Goal: Task Accomplishment & Management: Complete application form

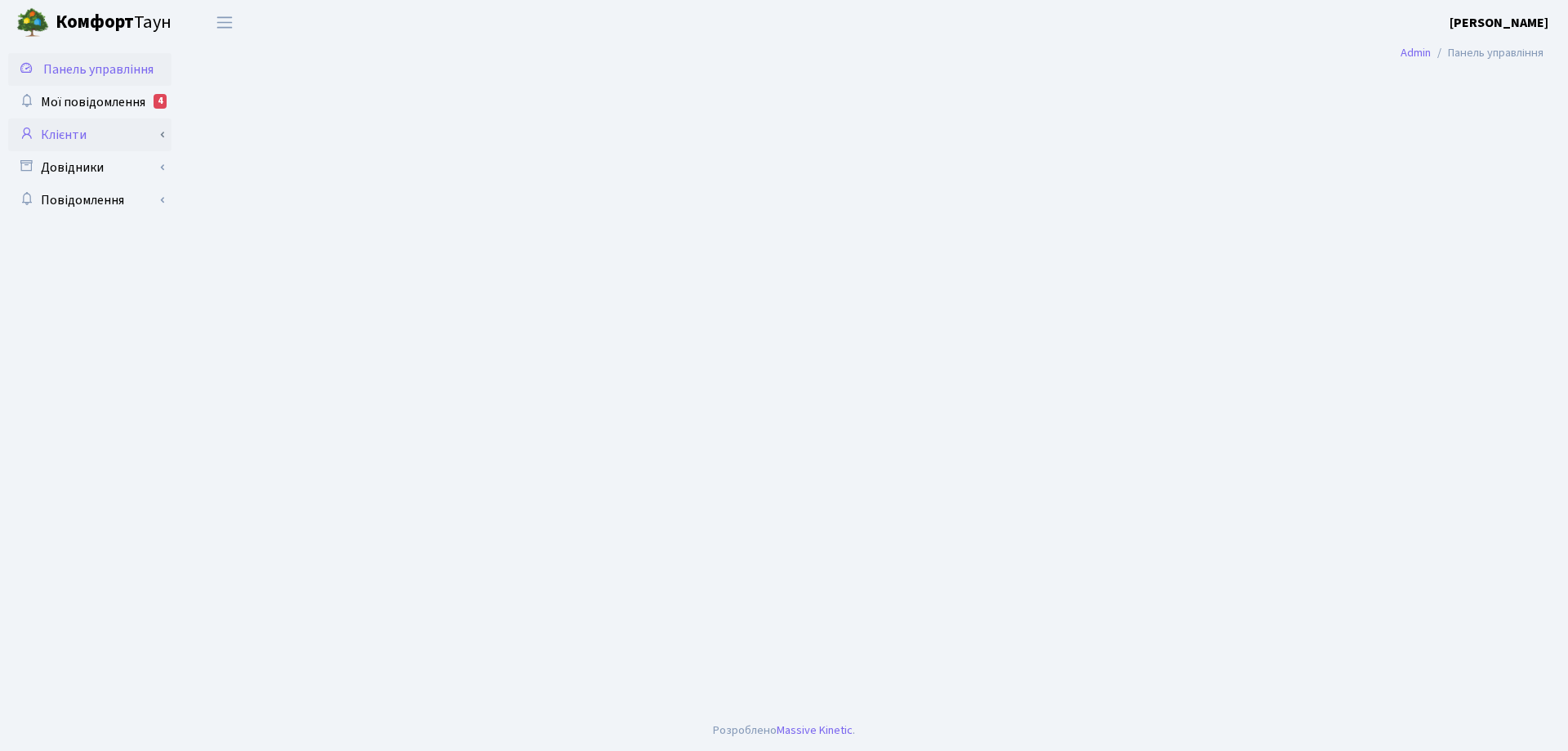
click at [81, 137] on link "Клієнти" at bounding box center [90, 135] width 163 height 33
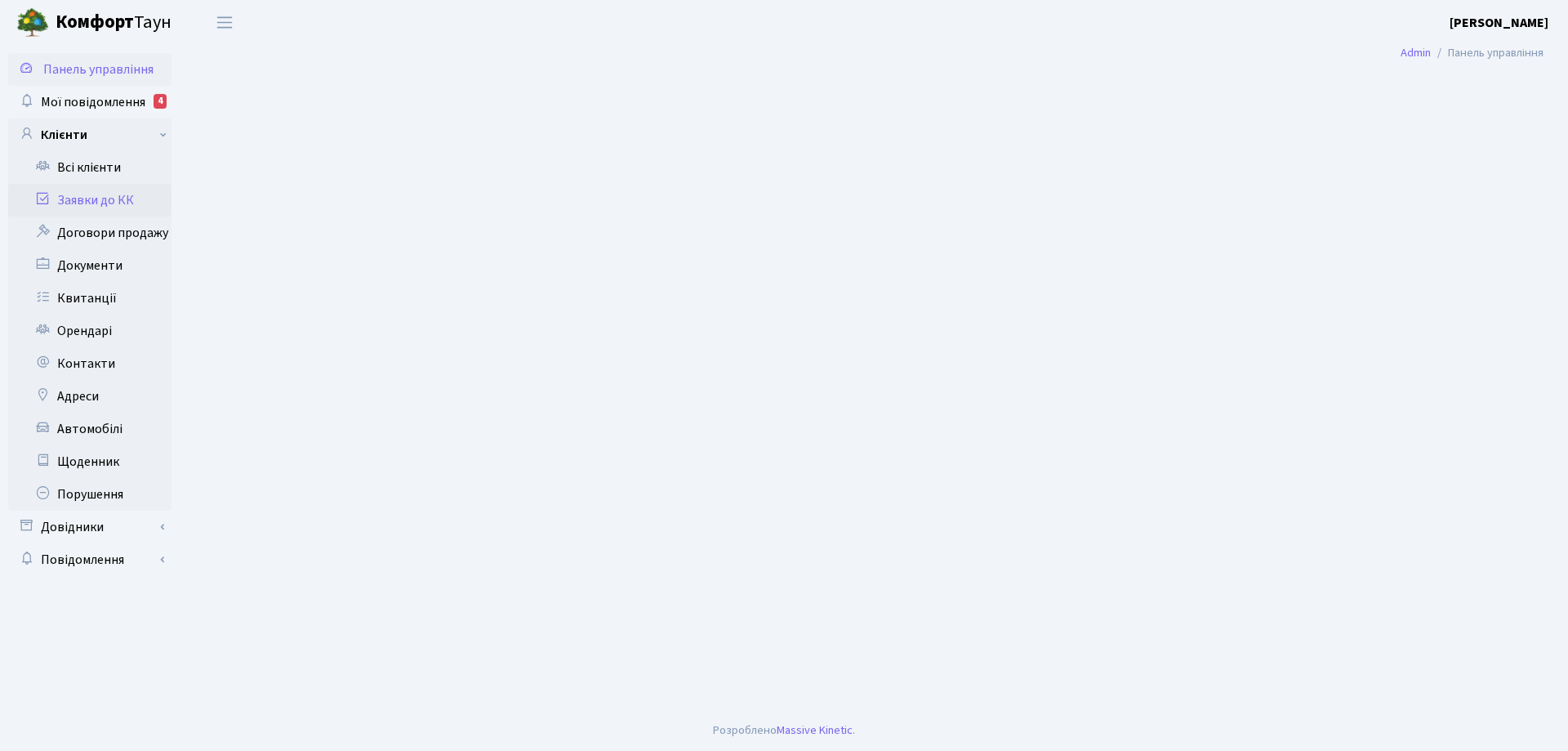
click at [94, 202] on link "Заявки до КК" at bounding box center [90, 200] width 163 height 33
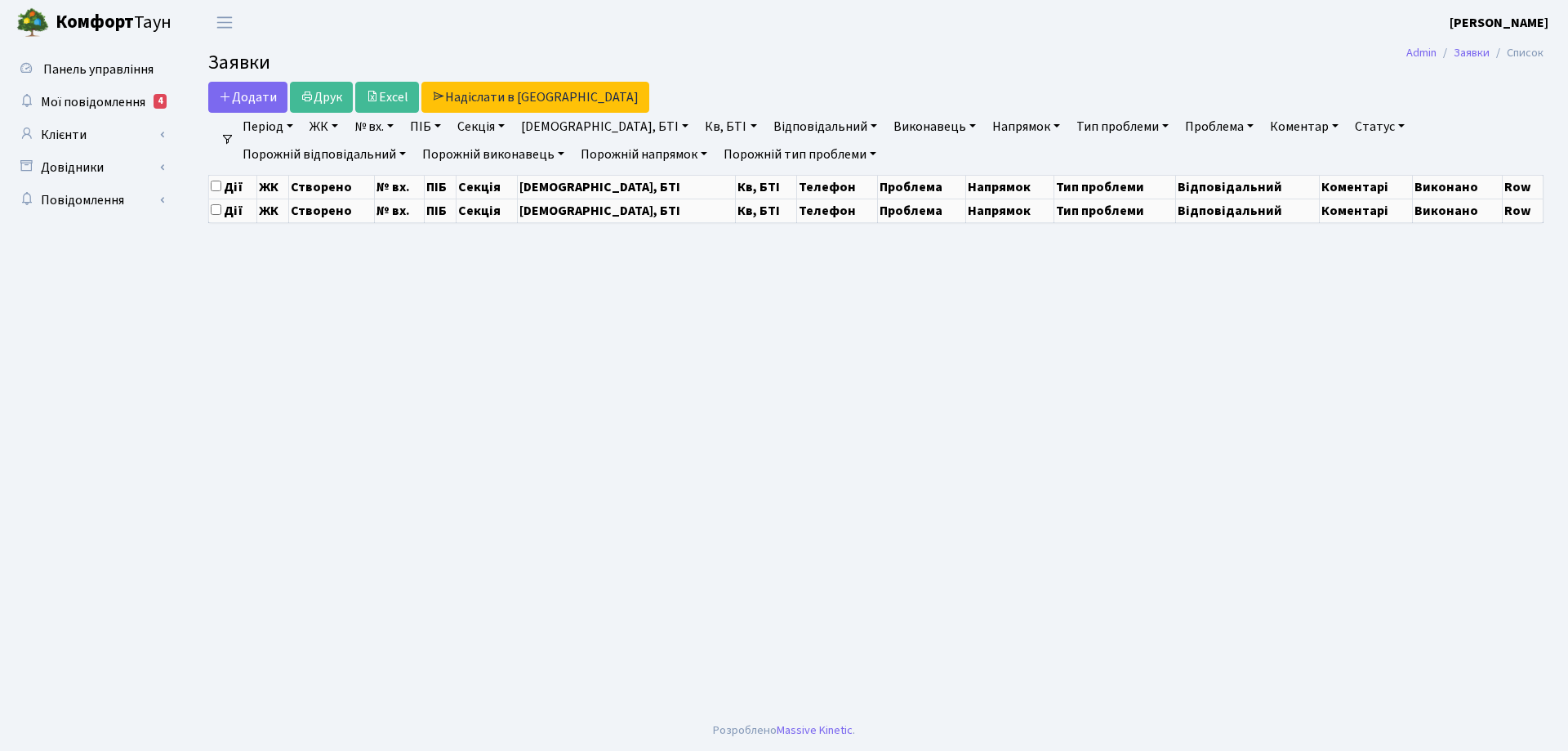
select select "25"
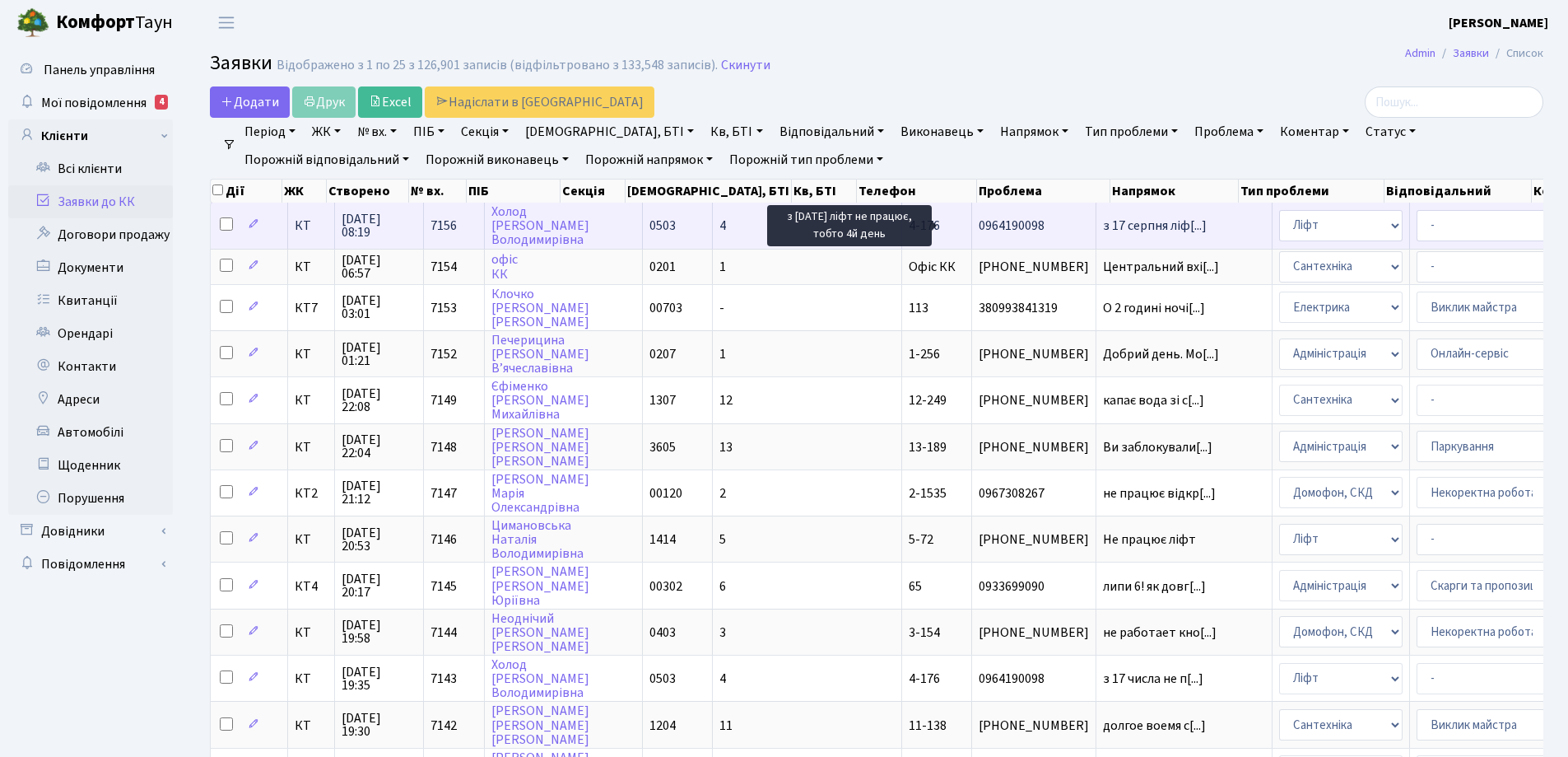
click at [1103, 223] on span "з 17 серпня ліф[...]" at bounding box center [1155, 225] width 104 height 18
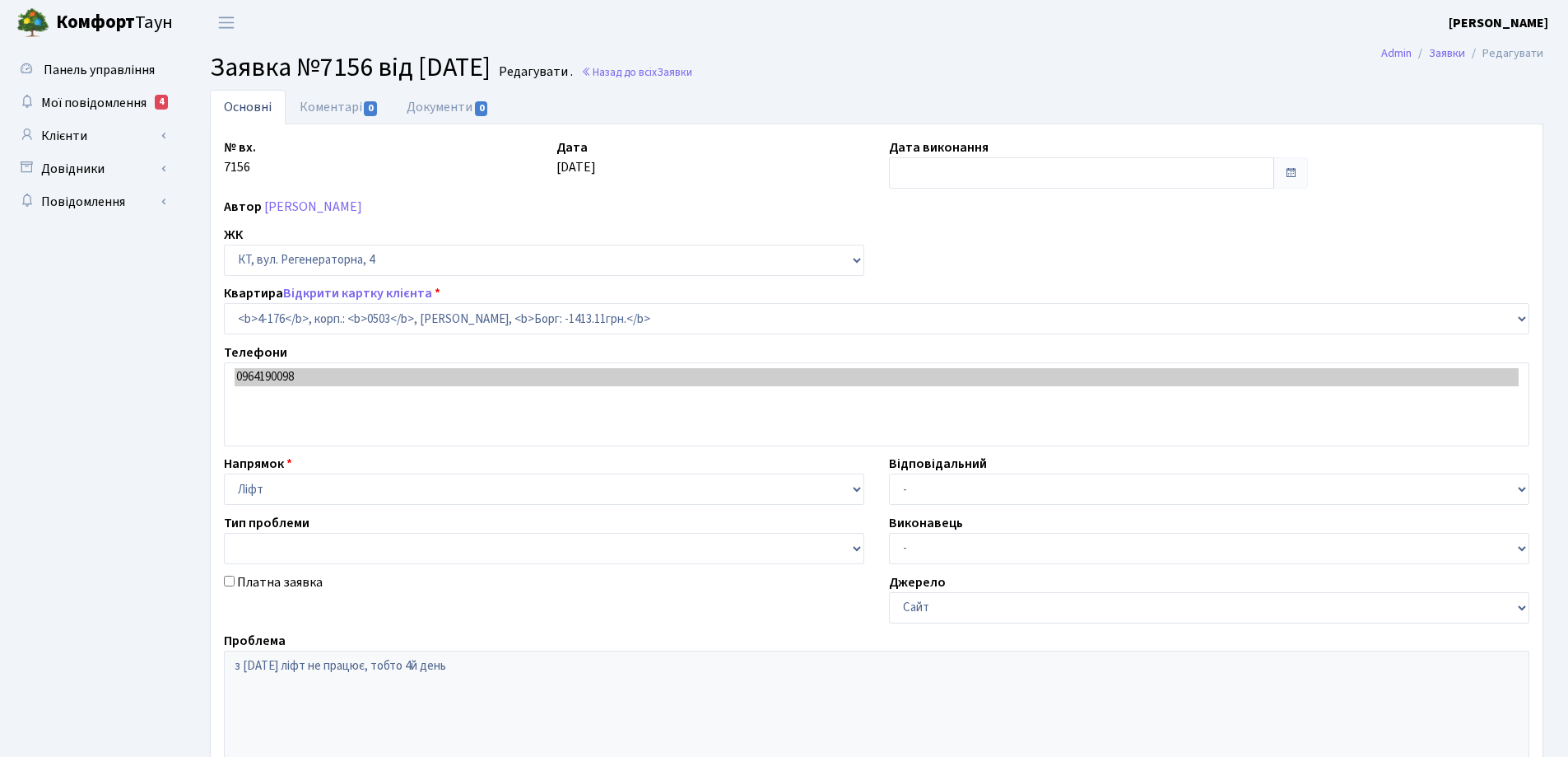
select select "1102"
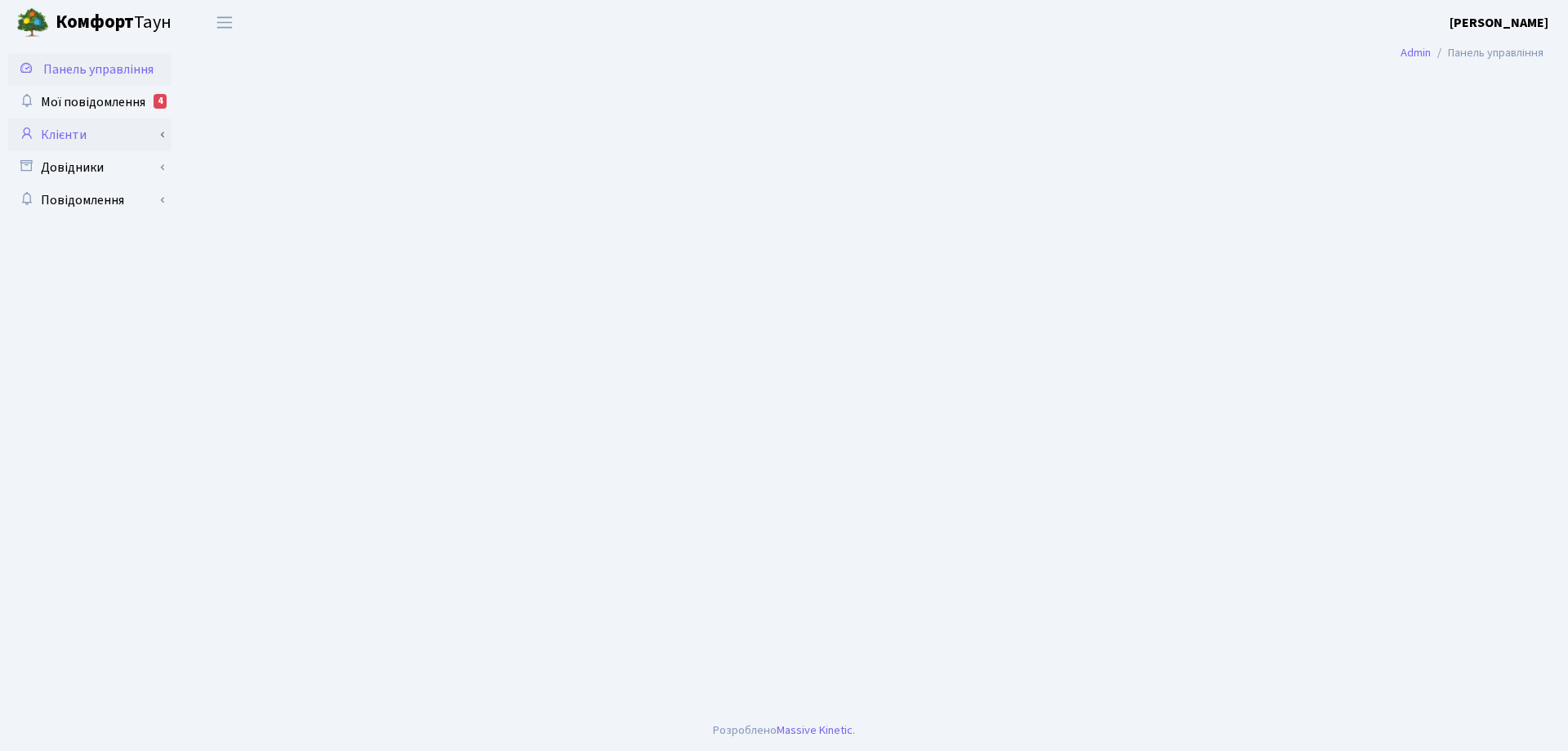
click at [77, 133] on link "Клієнти" at bounding box center [90, 135] width 163 height 33
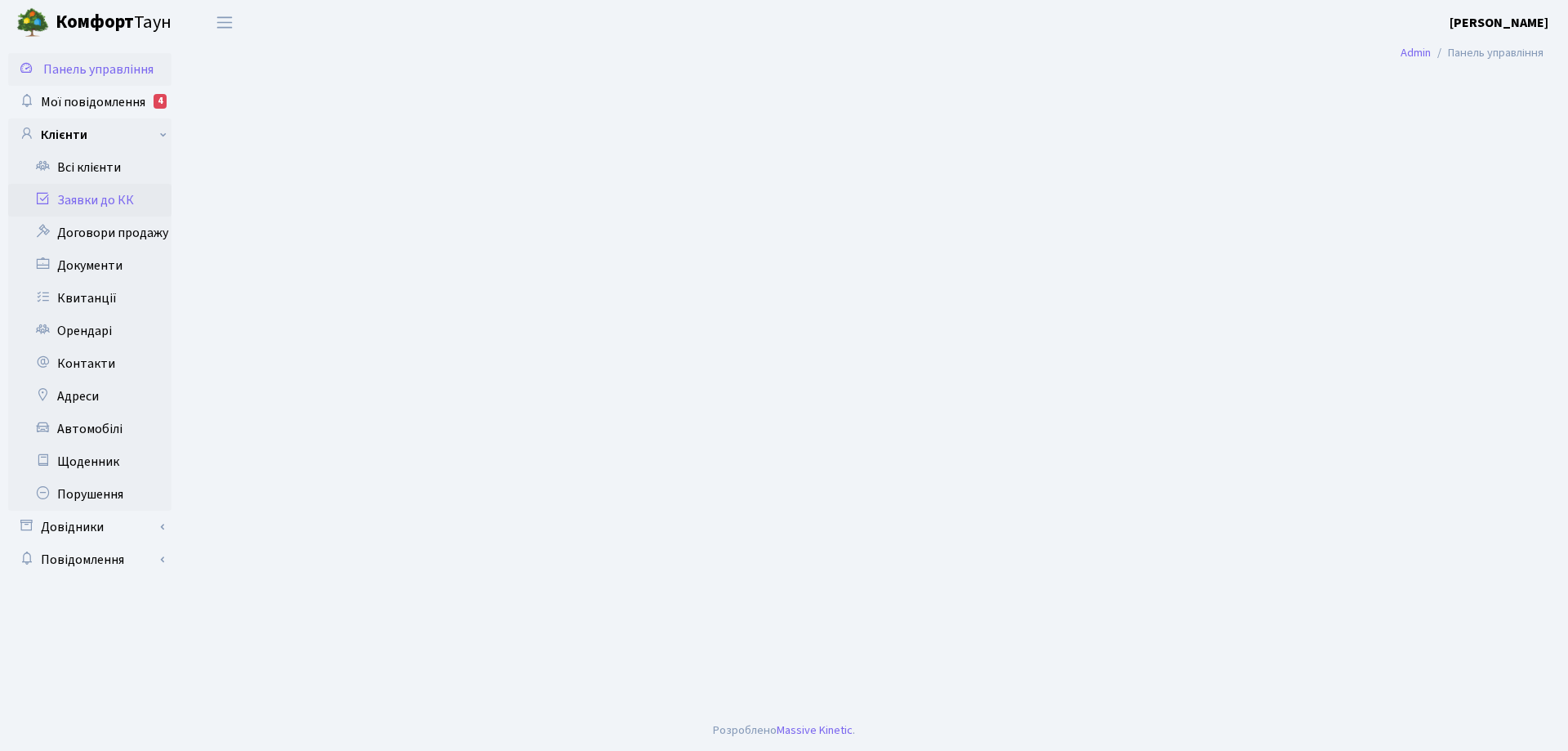
click at [109, 202] on link "Заявки до КК" at bounding box center [90, 200] width 163 height 33
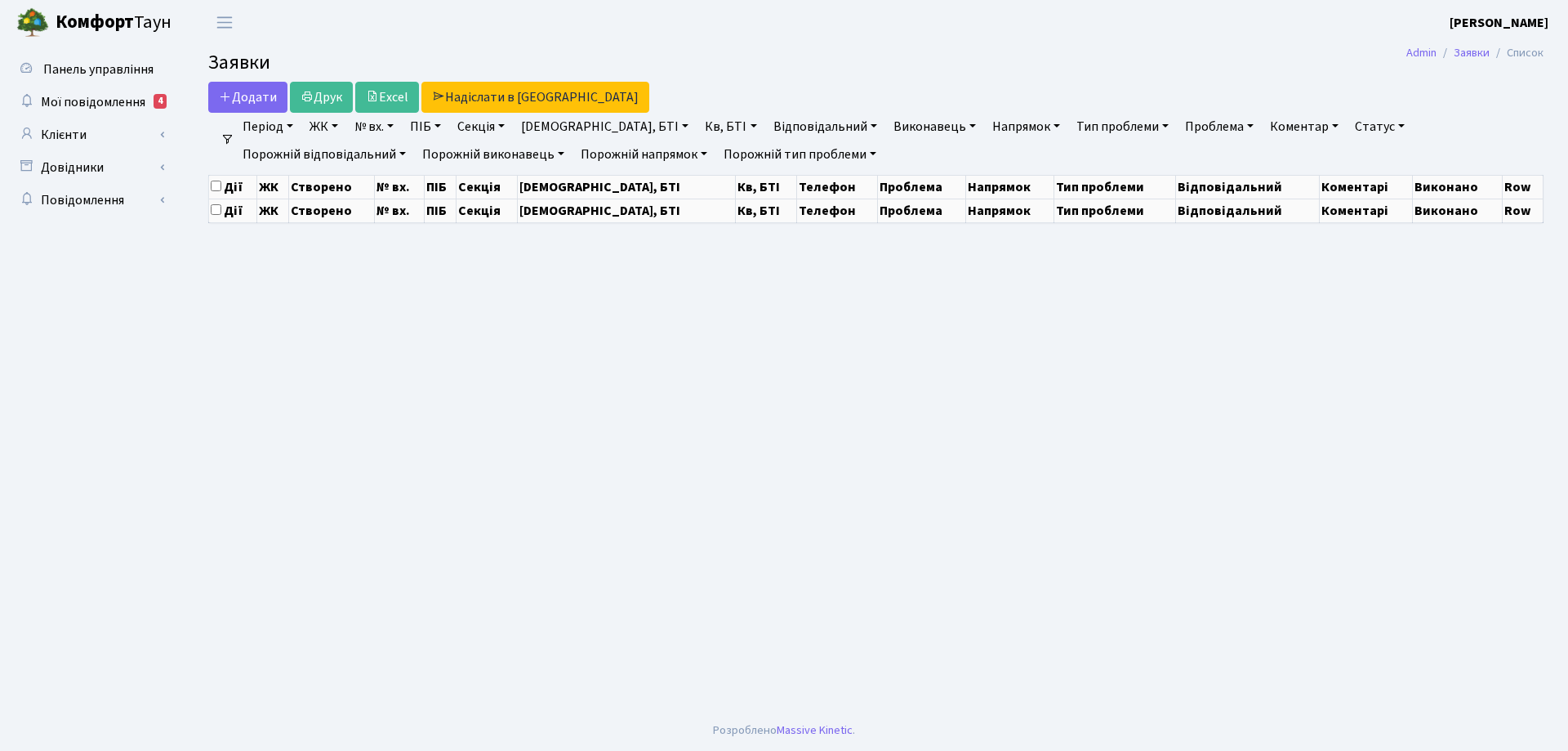
select select "25"
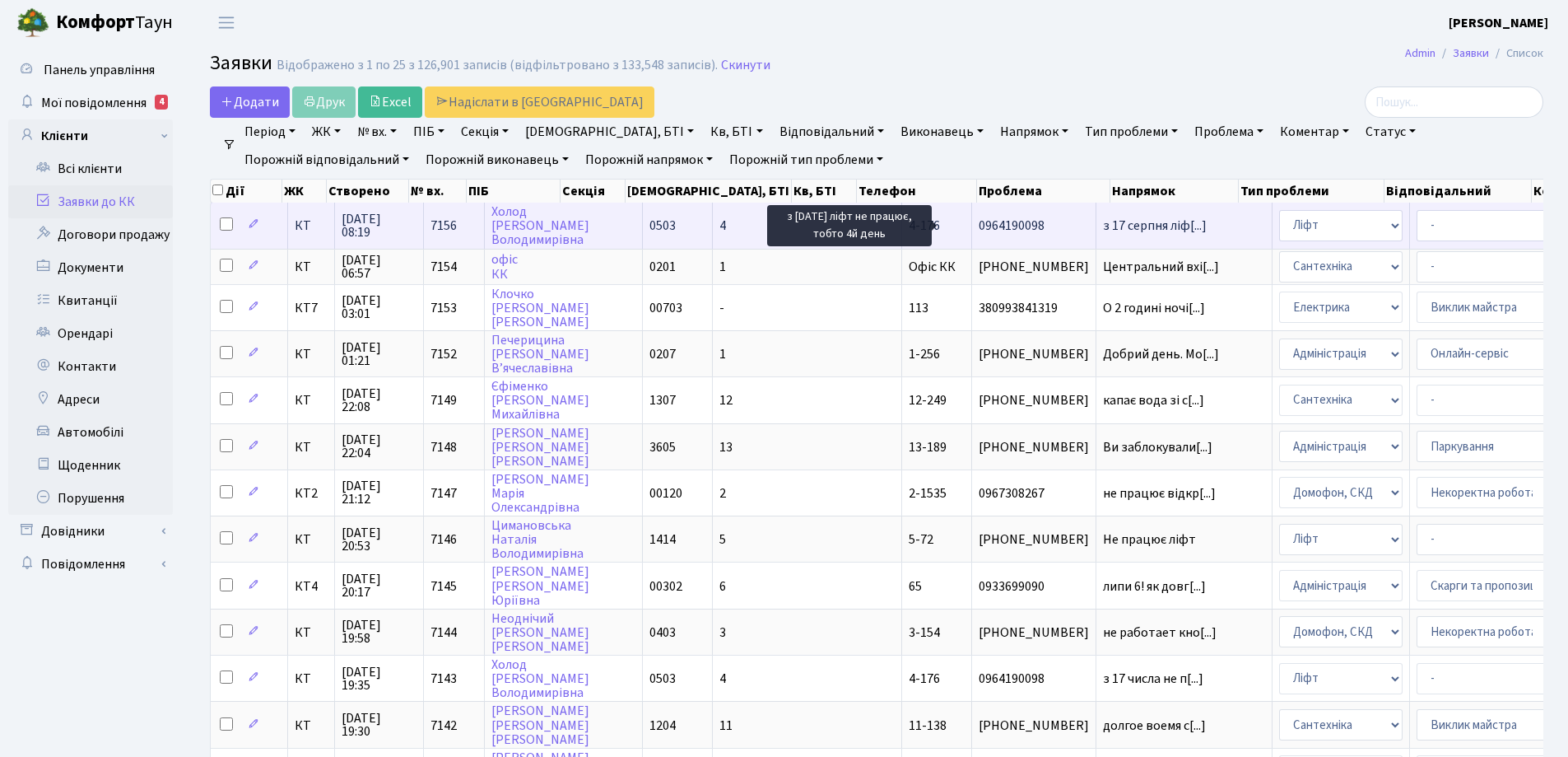
click at [1103, 225] on span "з 17 серпня ліф[...]" at bounding box center [1155, 225] width 104 height 18
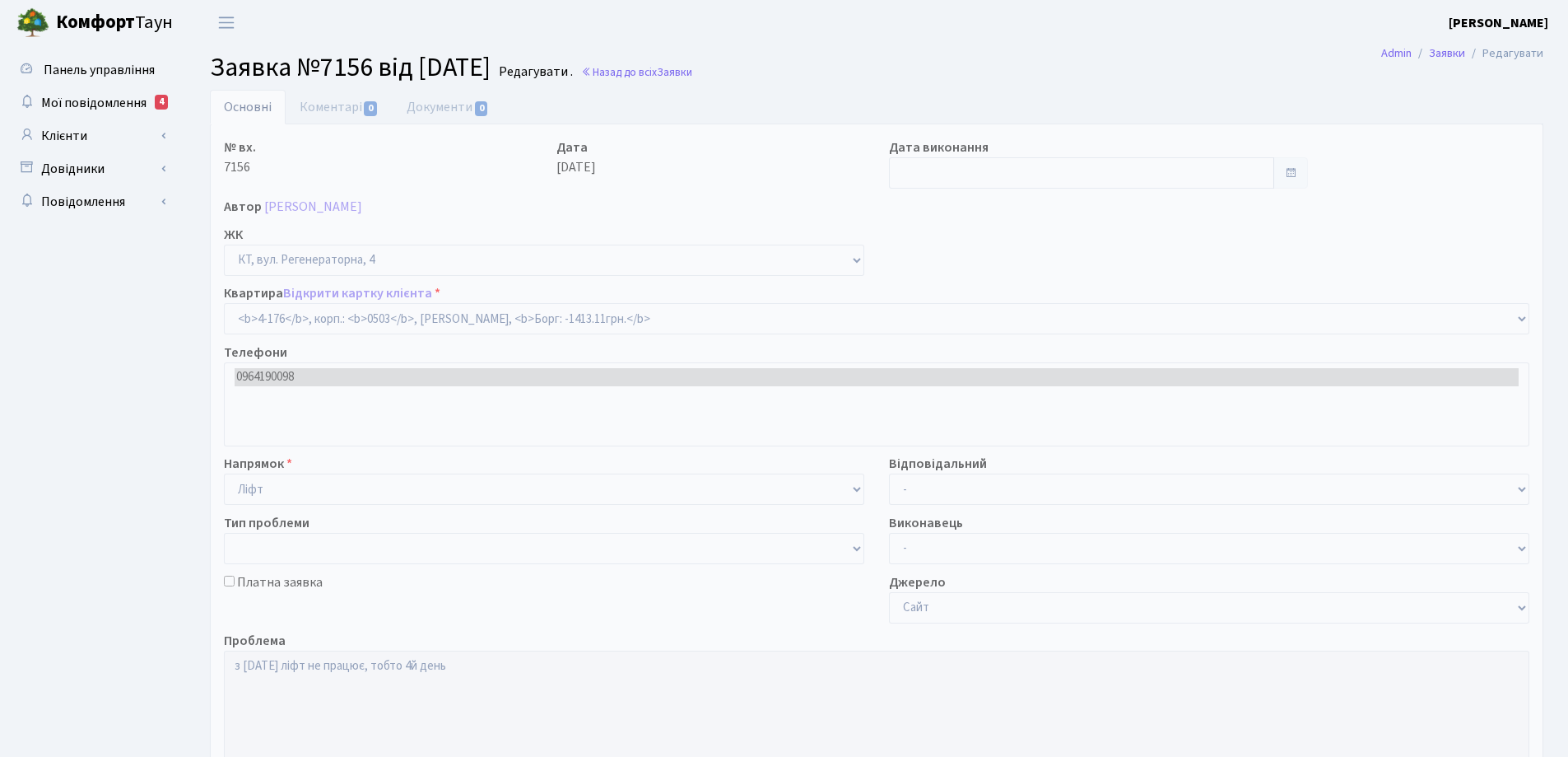
select select "1102"
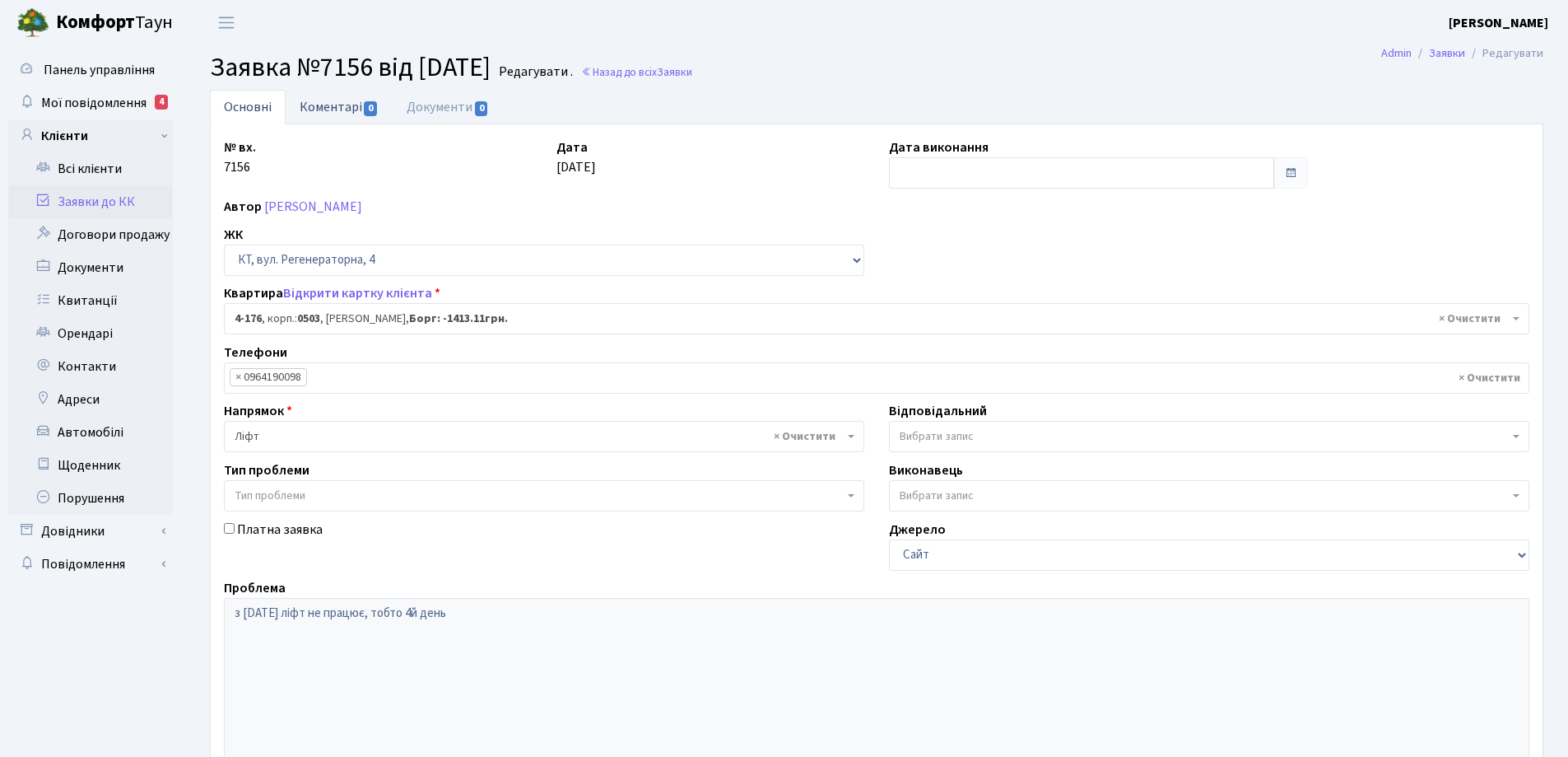
click at [350, 110] on link "Коментарі 0" at bounding box center [339, 107] width 107 height 34
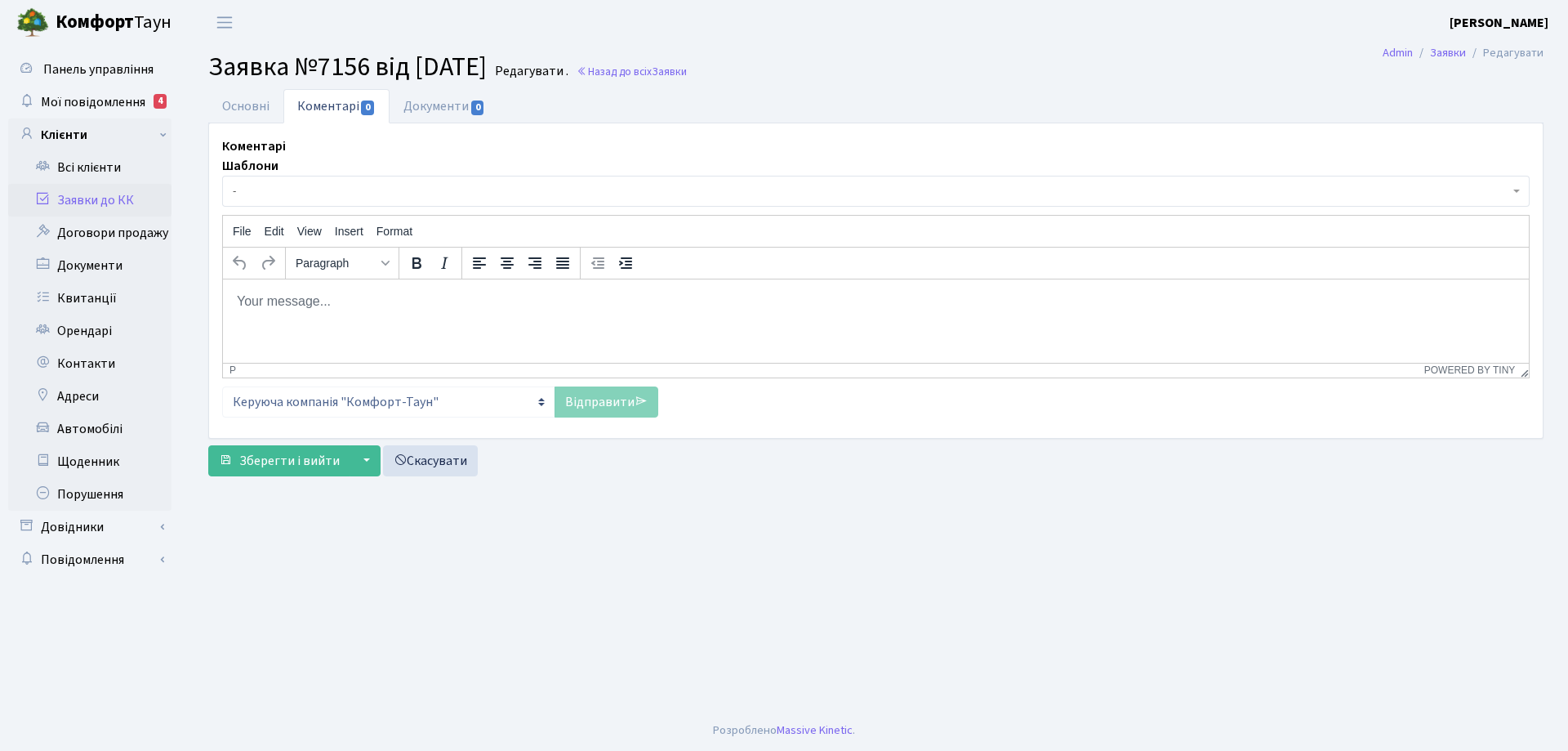
click at [359, 309] on p "Rich Text Area. Press ALT-0 for help." at bounding box center [875, 300] width 1280 height 18
click at [495, 300] on p "Добрий ранок! заявку передано до Майстнрліфт" at bounding box center [875, 300] width 1280 height 18
click at [453, 297] on p "Добрий ранок! заявку передано до Майстерліфт" at bounding box center [875, 300] width 1280 height 18
click at [540, 296] on p "Добрий ранок! заявку передано до "Майстерліфт" at bounding box center [875, 300] width 1280 height 18
click at [583, 402] on link "Відправити" at bounding box center [606, 401] width 104 height 31
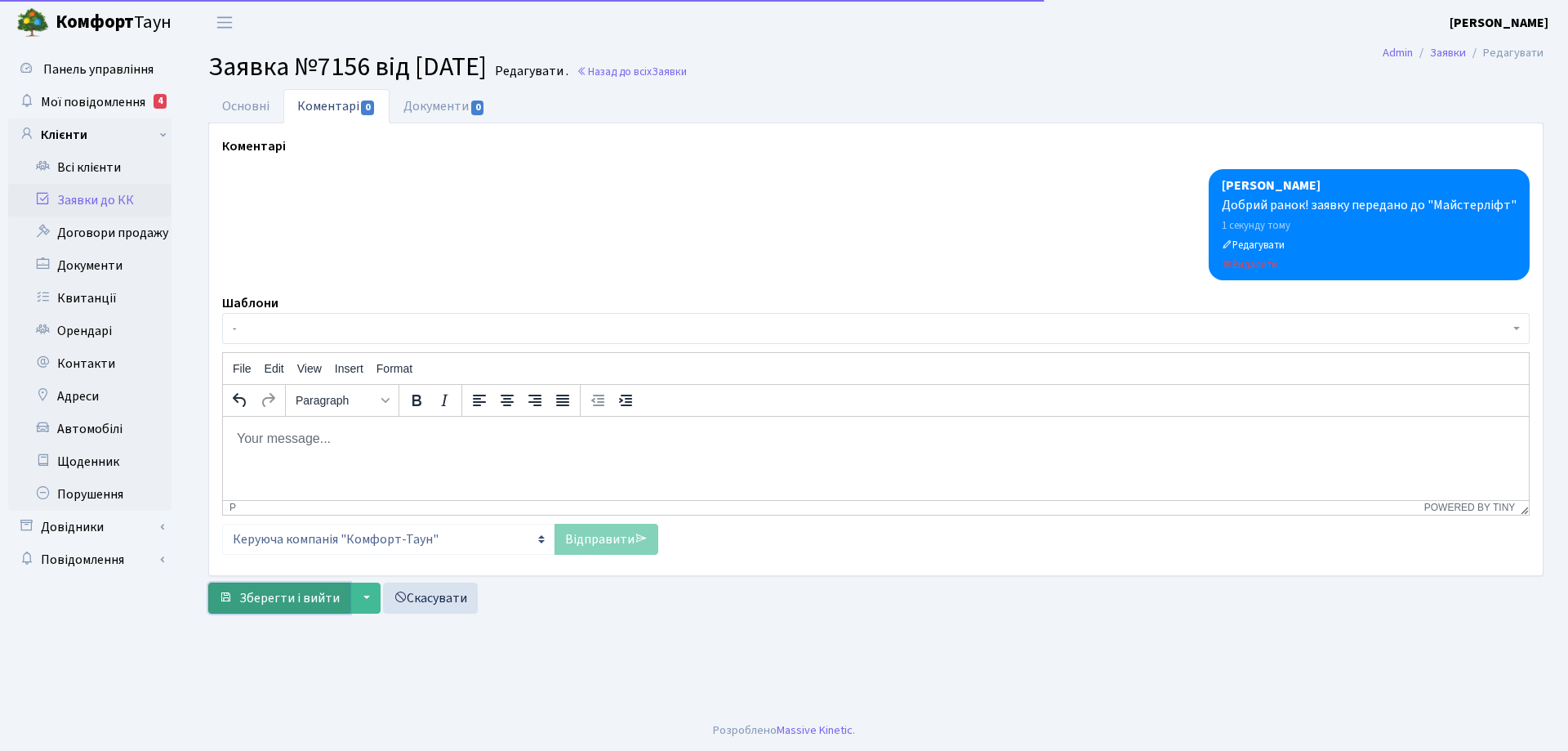
click at [313, 593] on span "Зберегти і вийти" at bounding box center [289, 598] width 100 height 18
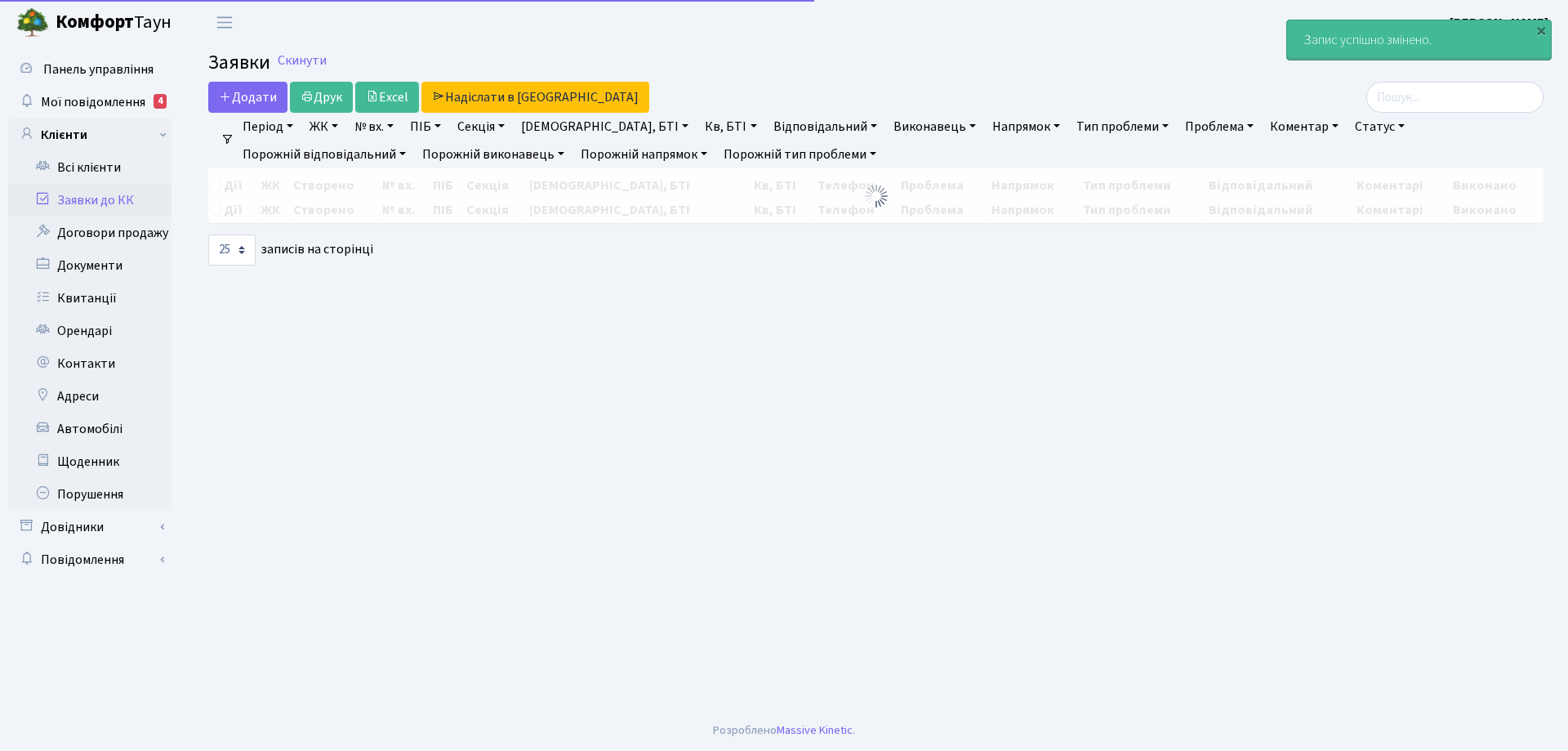
select select "25"
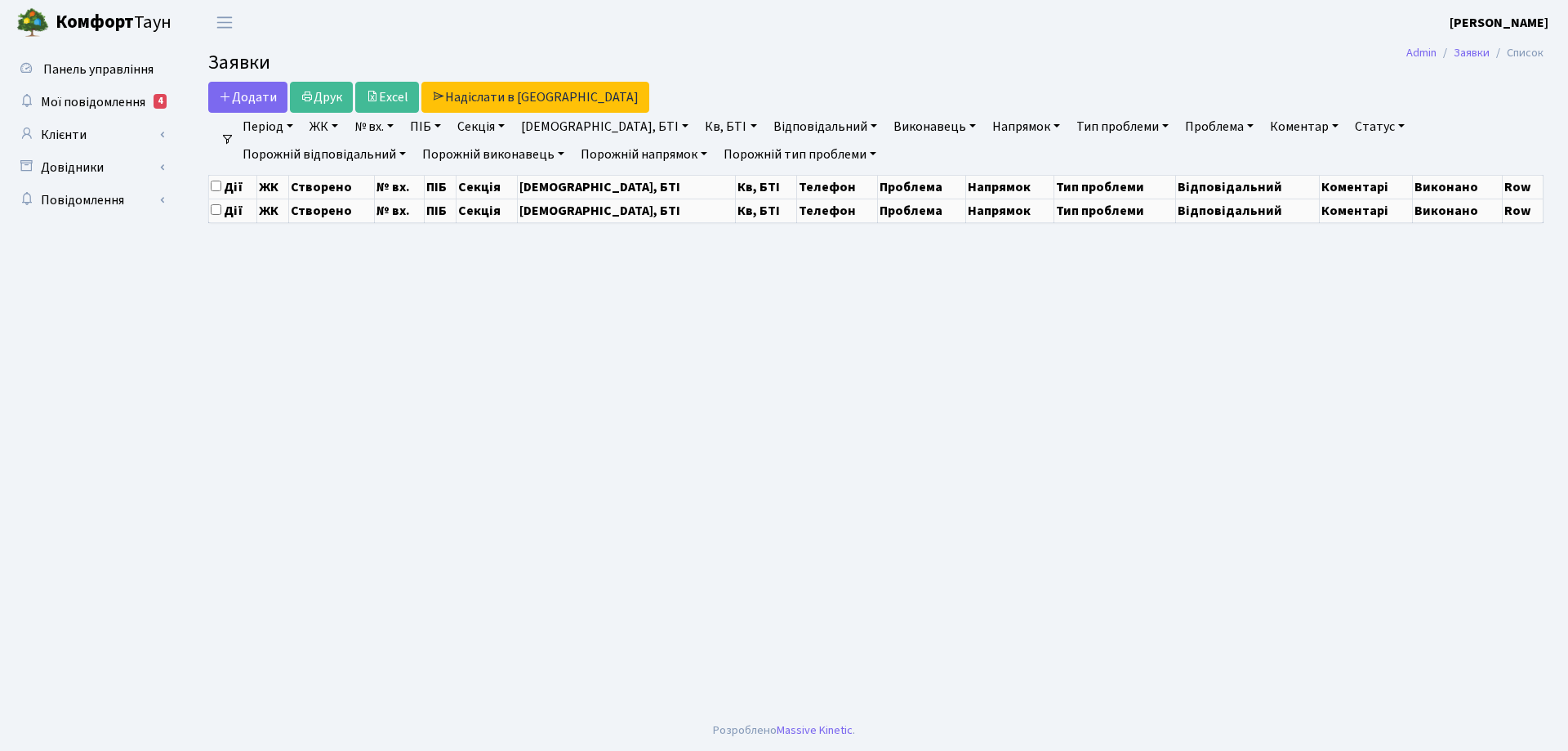
select select "25"
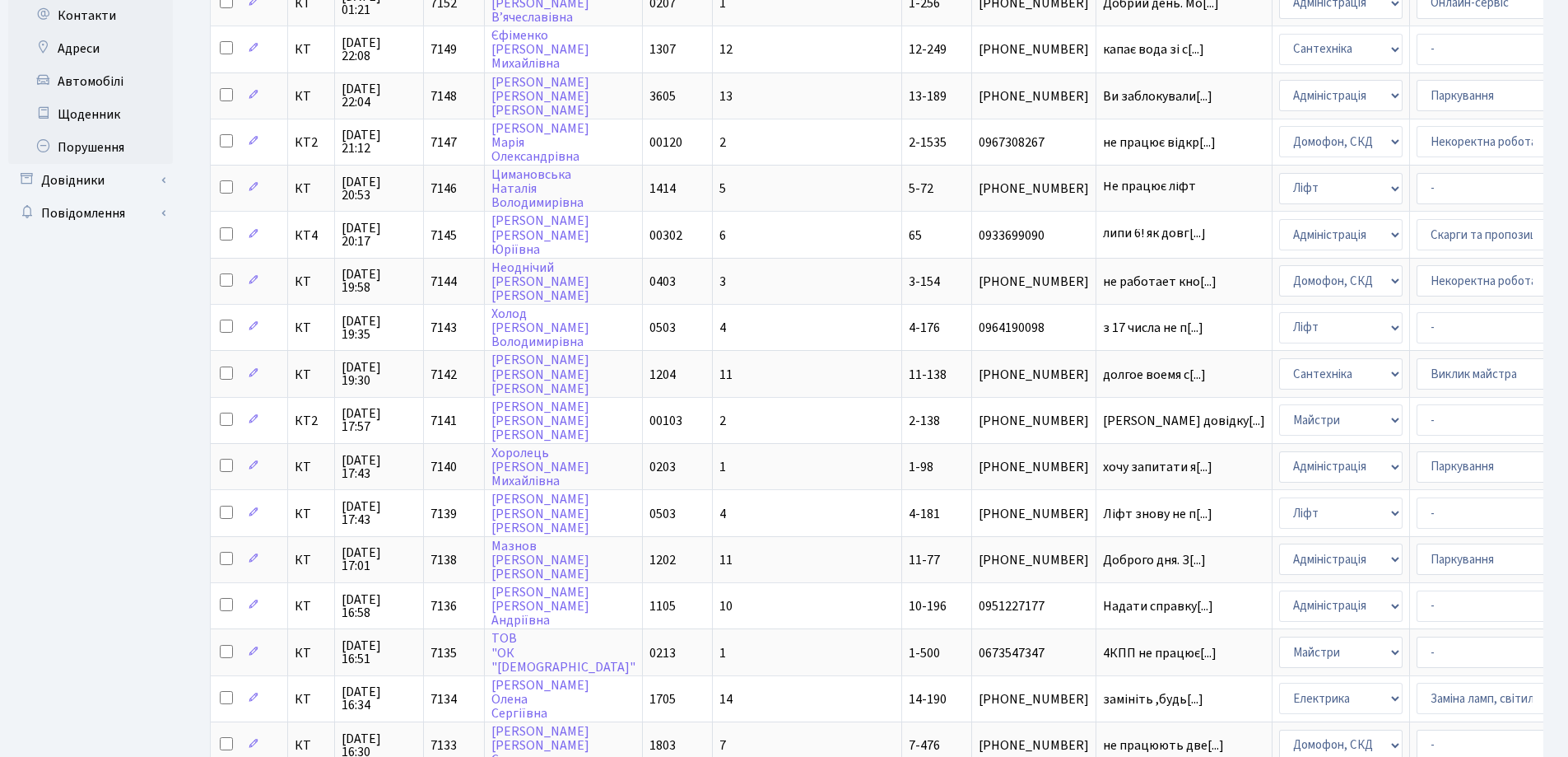
scroll to position [359, 0]
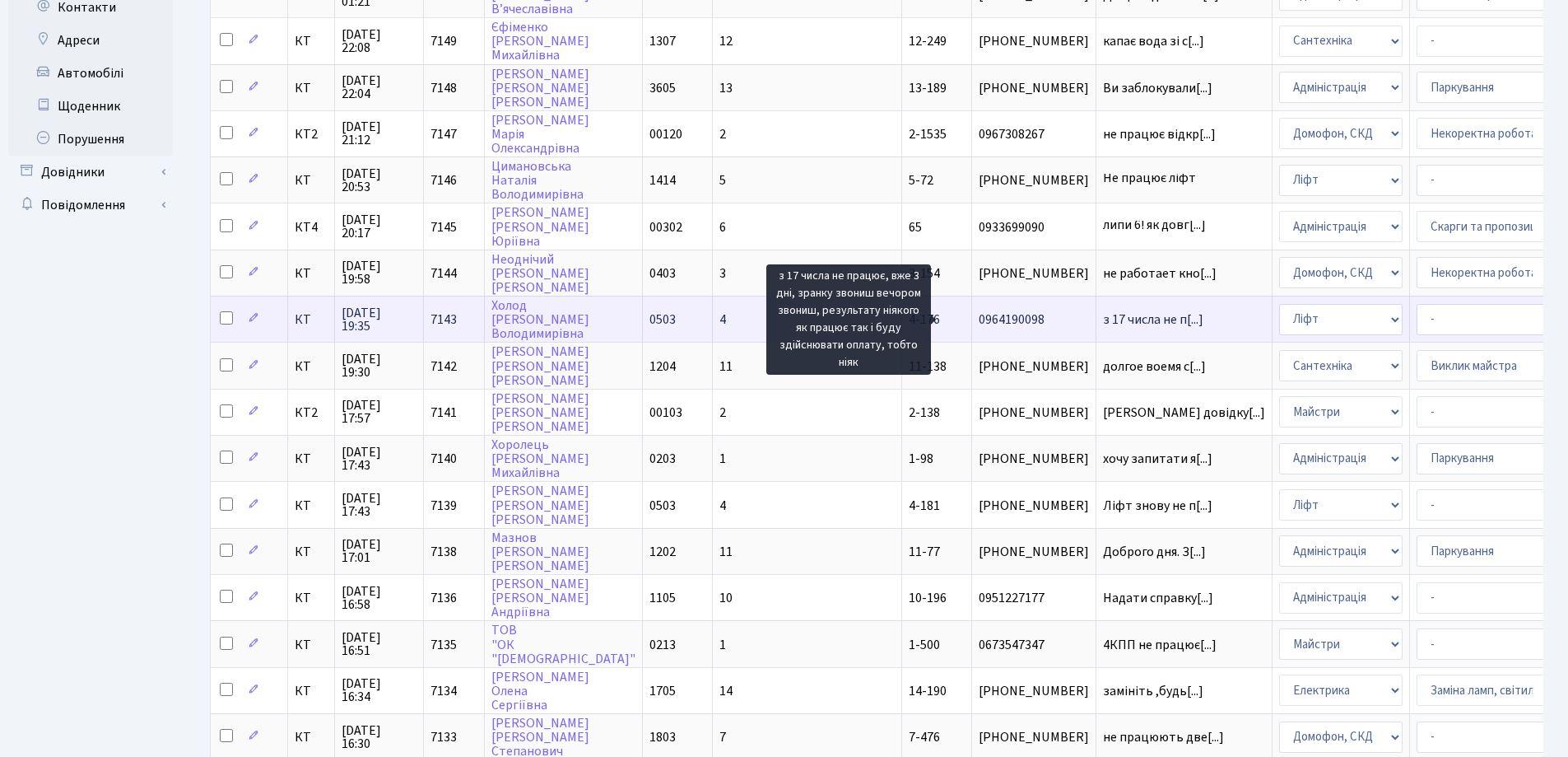
click at [1103, 320] on span "з 17 числа не п[...]" at bounding box center [1153, 319] width 100 height 18
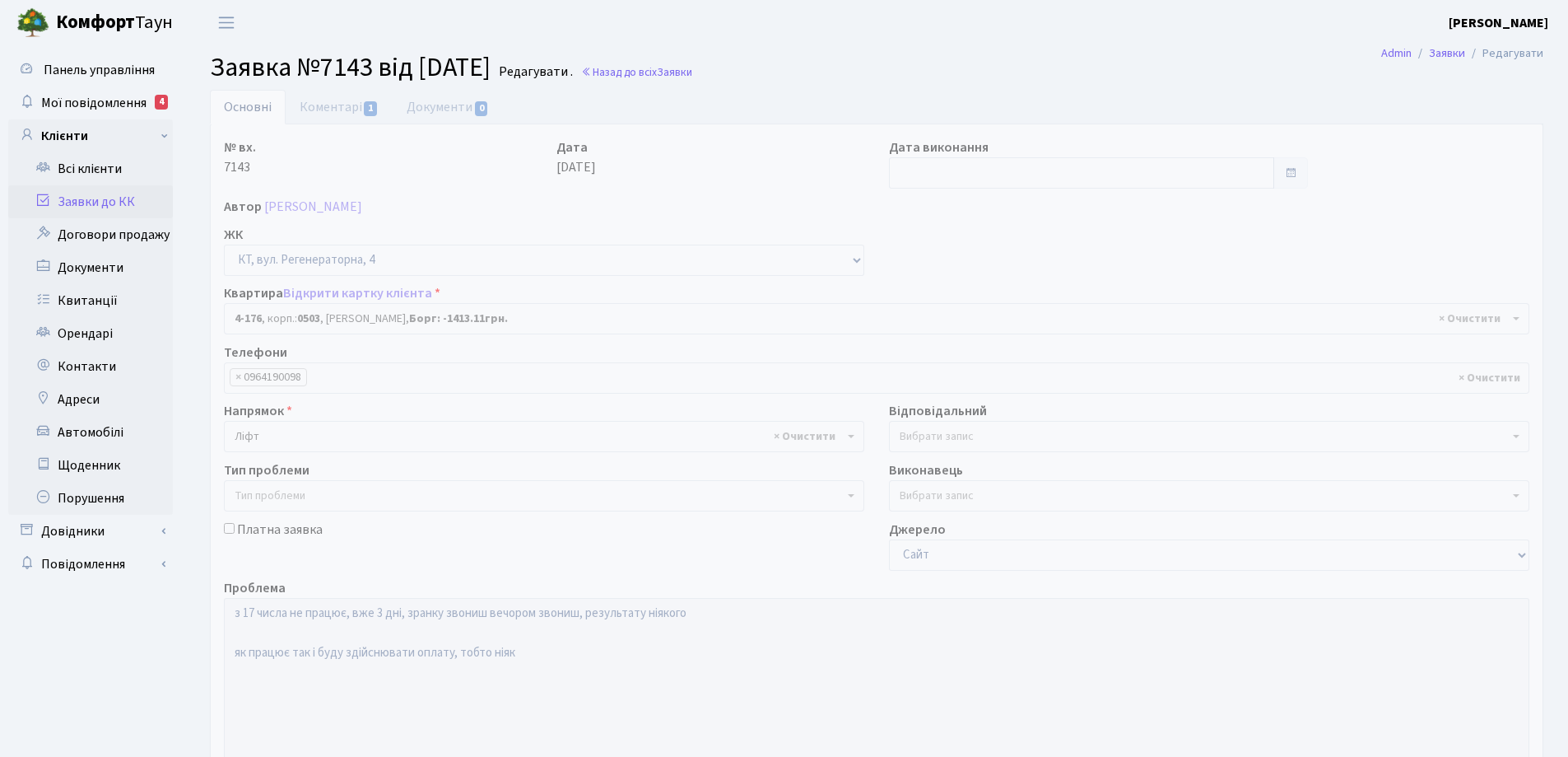
select select "1102"
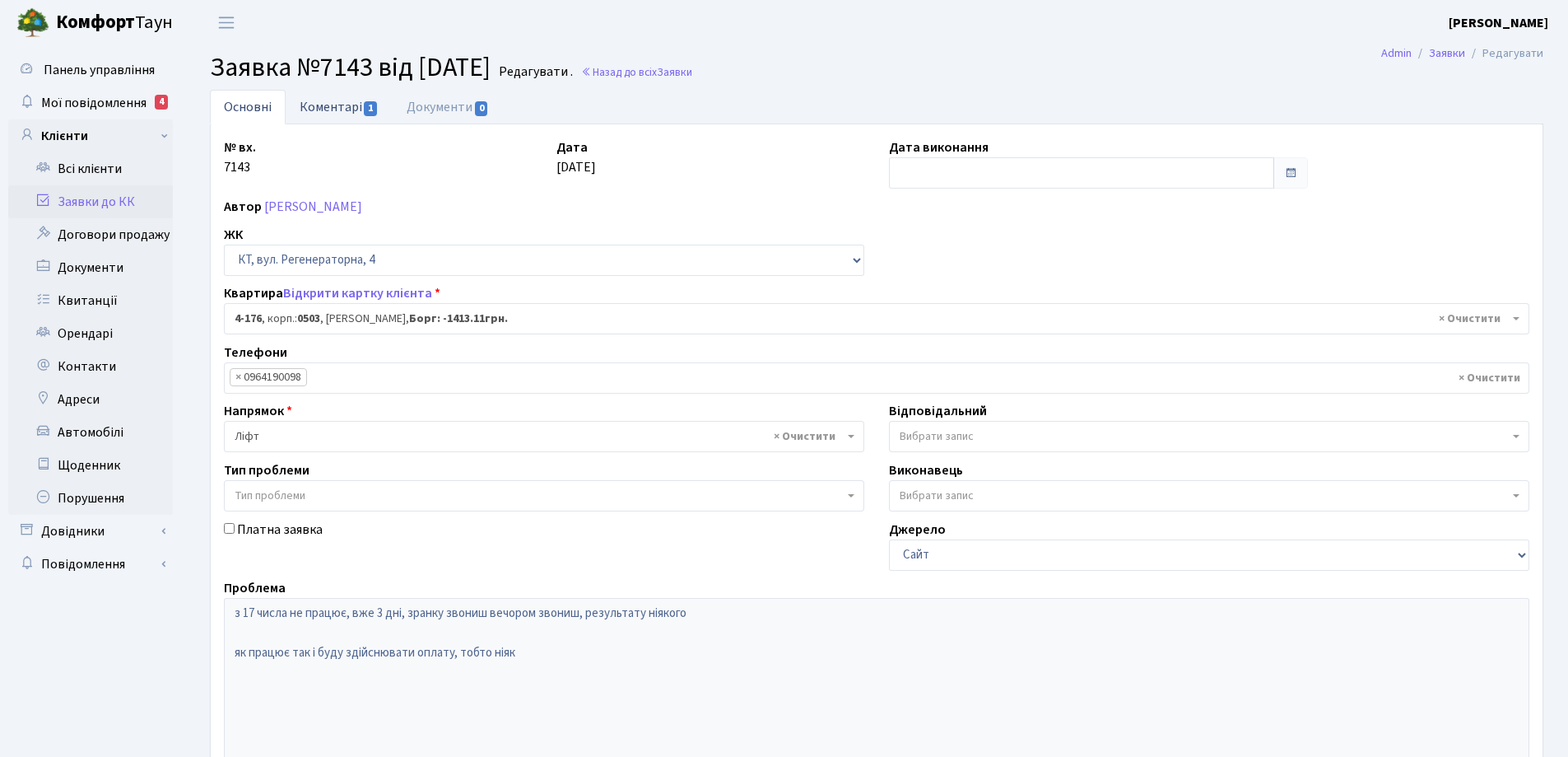
click at [319, 107] on link "Коментарі 1" at bounding box center [339, 107] width 107 height 34
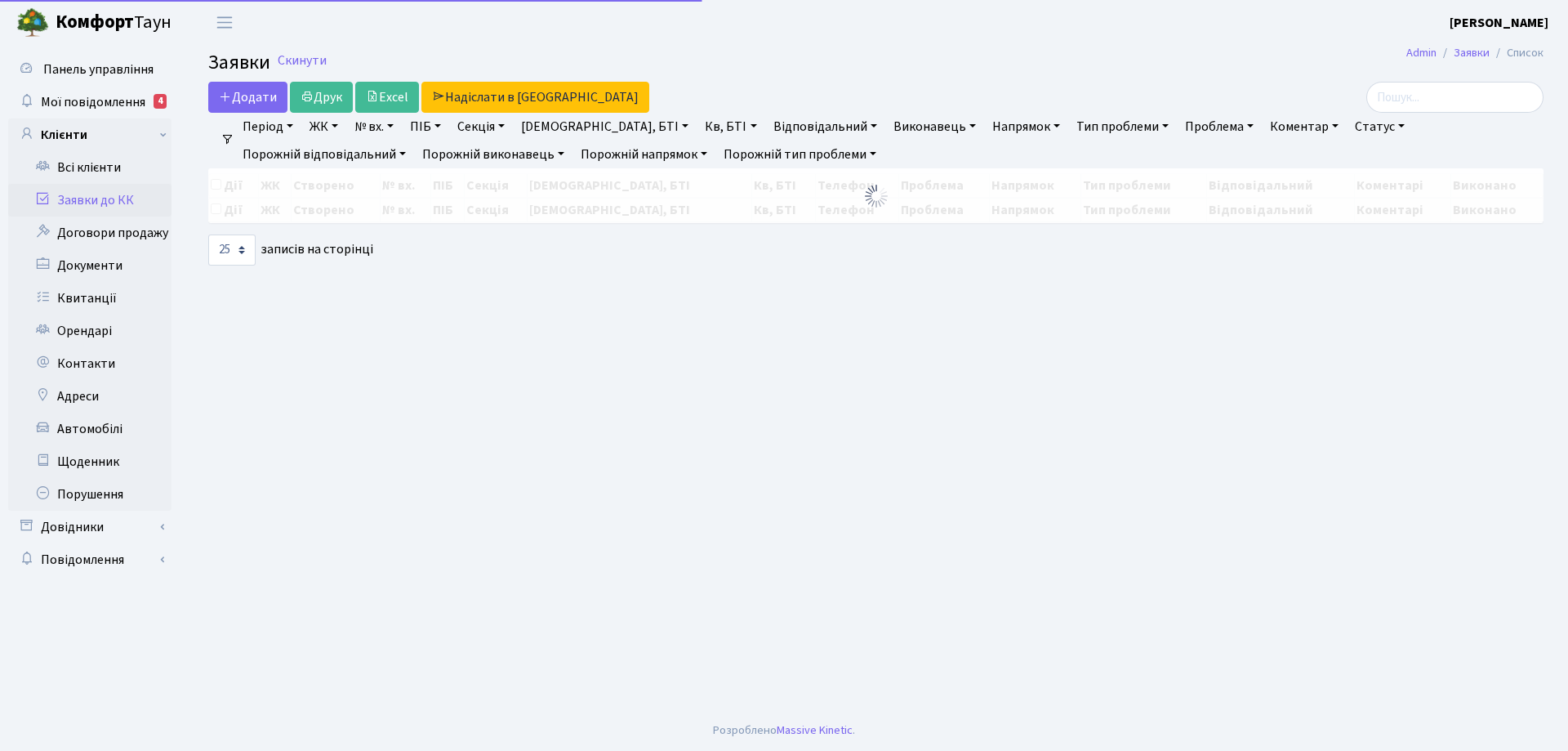
select select "25"
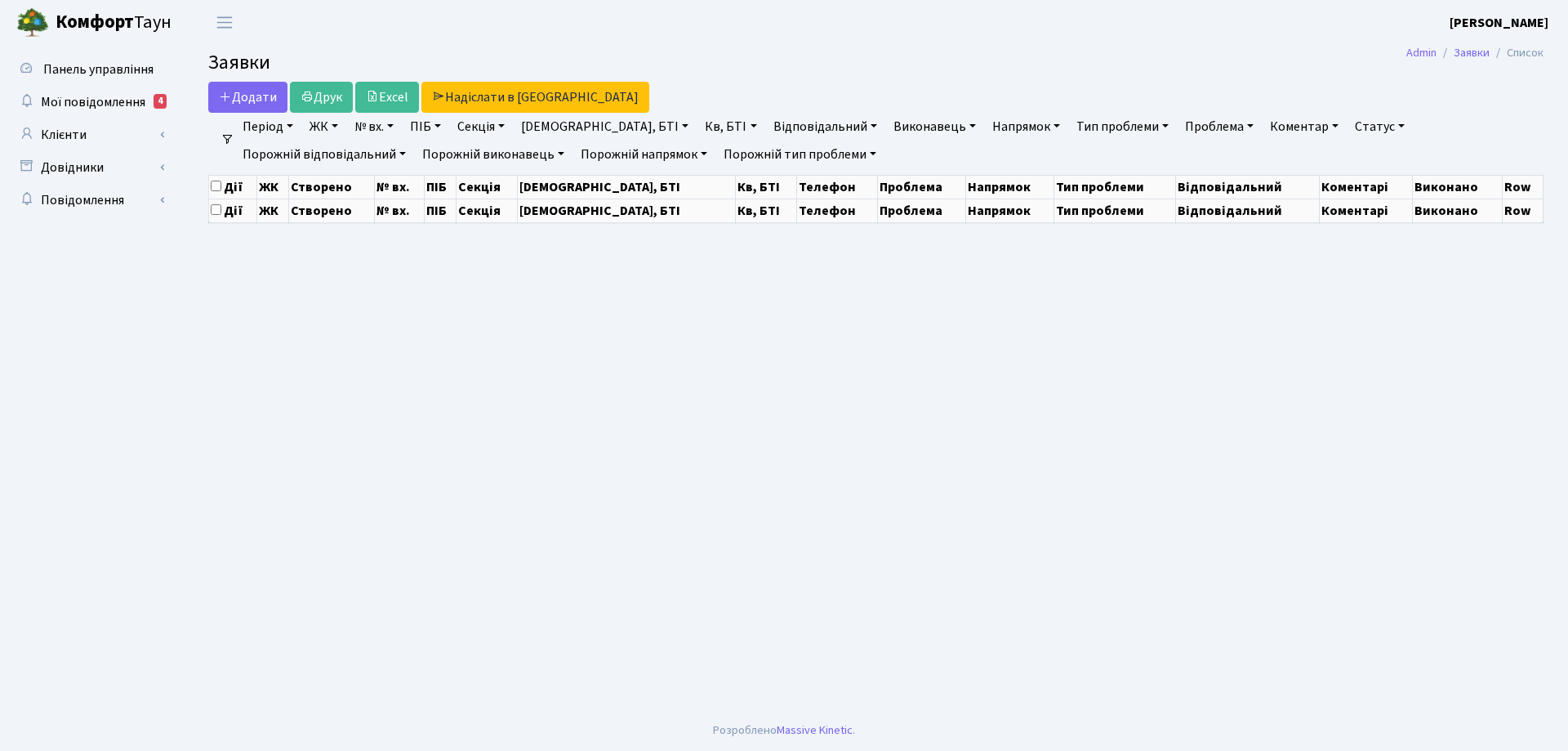
select select "25"
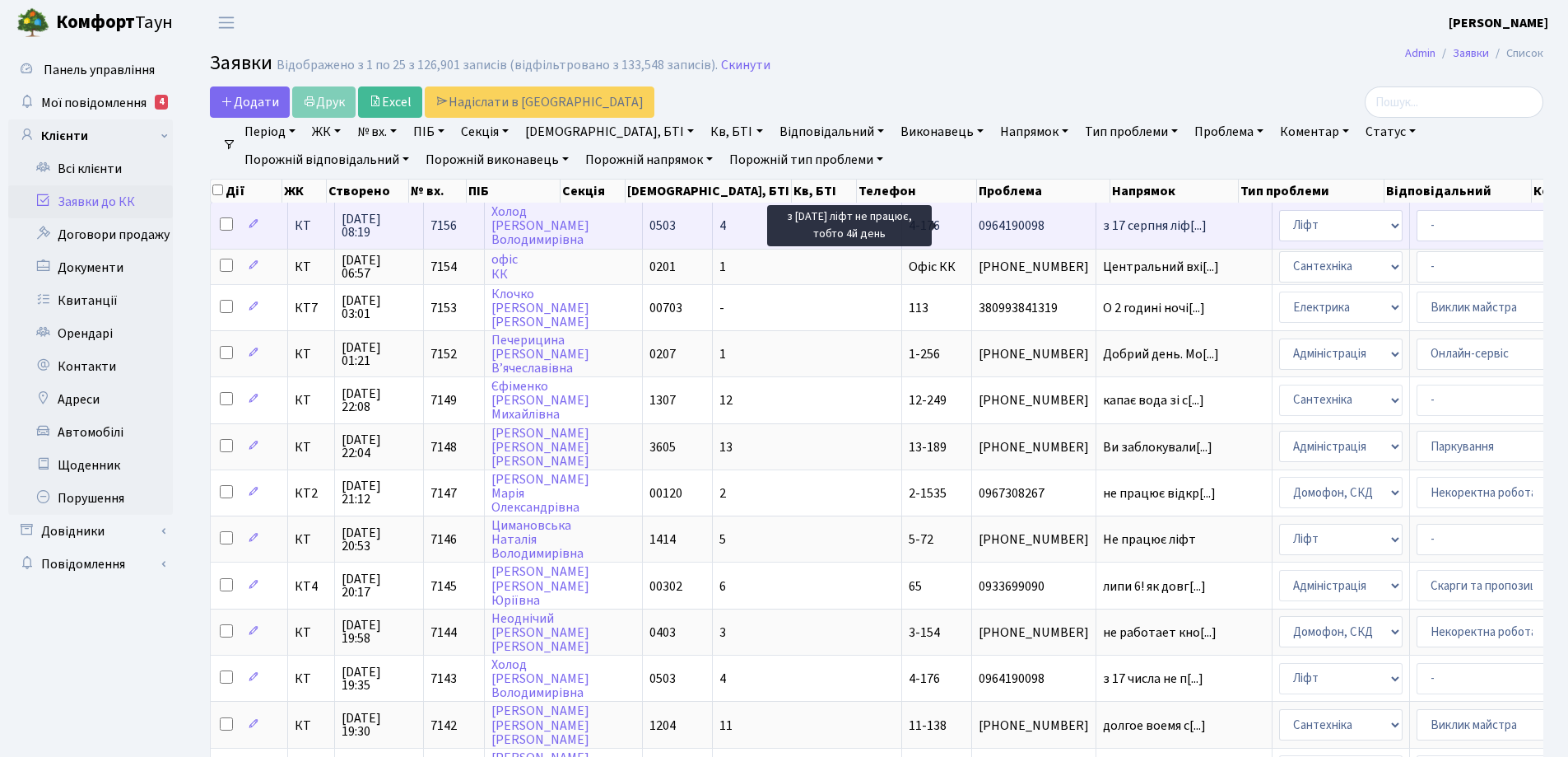
click at [1103, 228] on span "з 17 серпня ліф[...]" at bounding box center [1155, 225] width 104 height 18
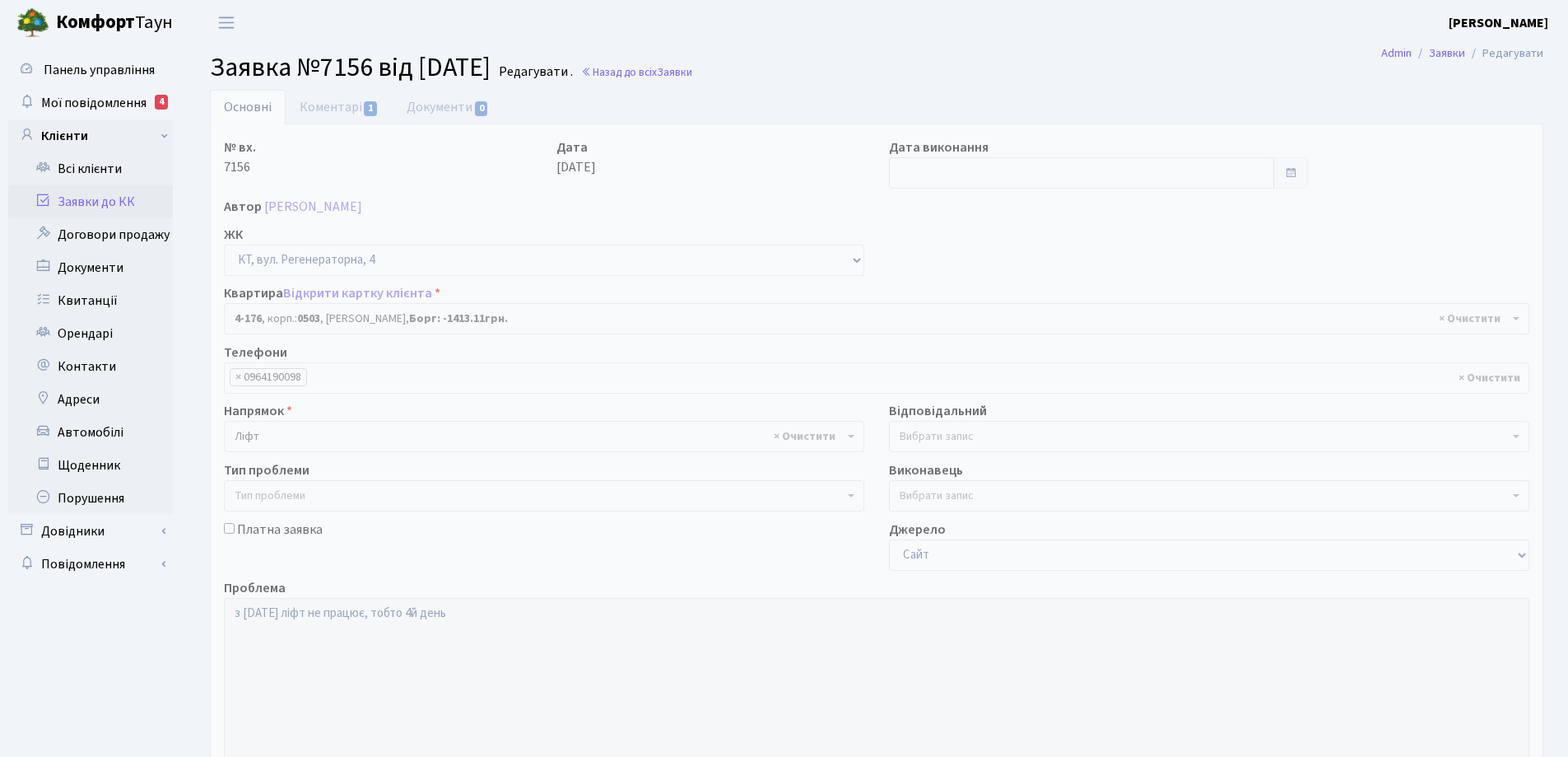
select select "1102"
click at [336, 110] on link "Коментарі 1" at bounding box center [339, 107] width 107 height 34
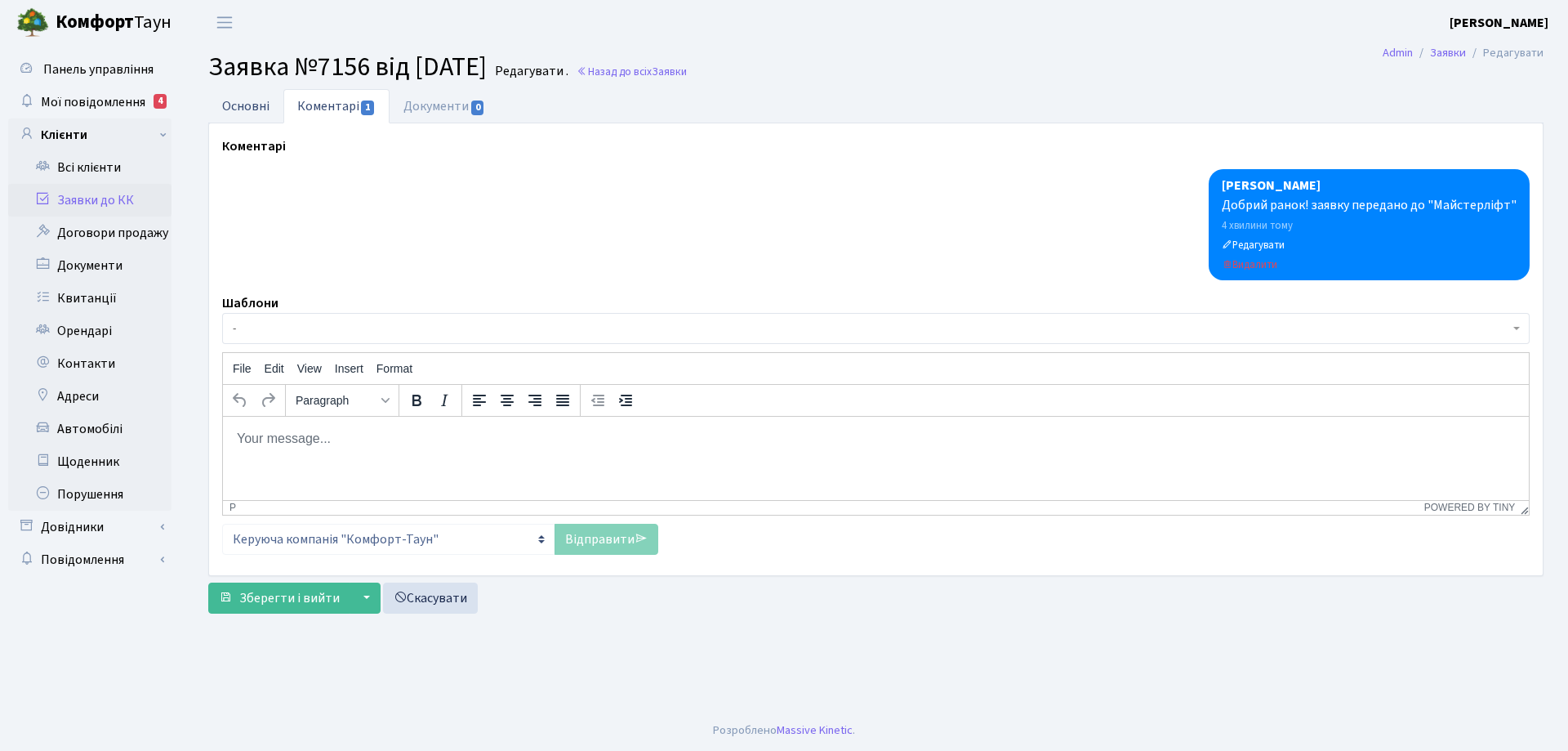
click at [243, 105] on link "Основні" at bounding box center [245, 106] width 75 height 34
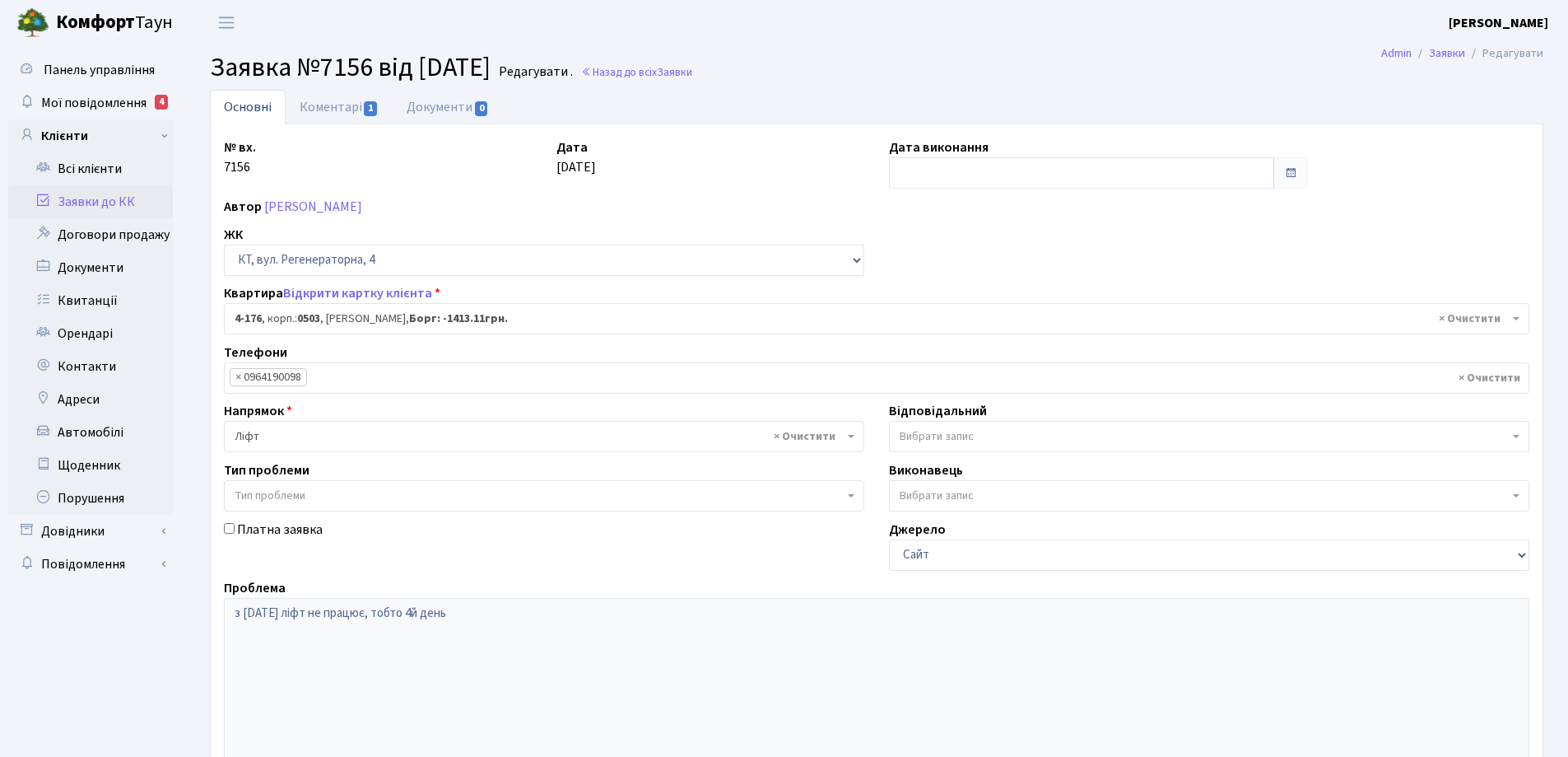
click at [245, 106] on link "Основні" at bounding box center [247, 107] width 76 height 35
click at [340, 107] on link "Коментарі 1" at bounding box center [339, 107] width 107 height 34
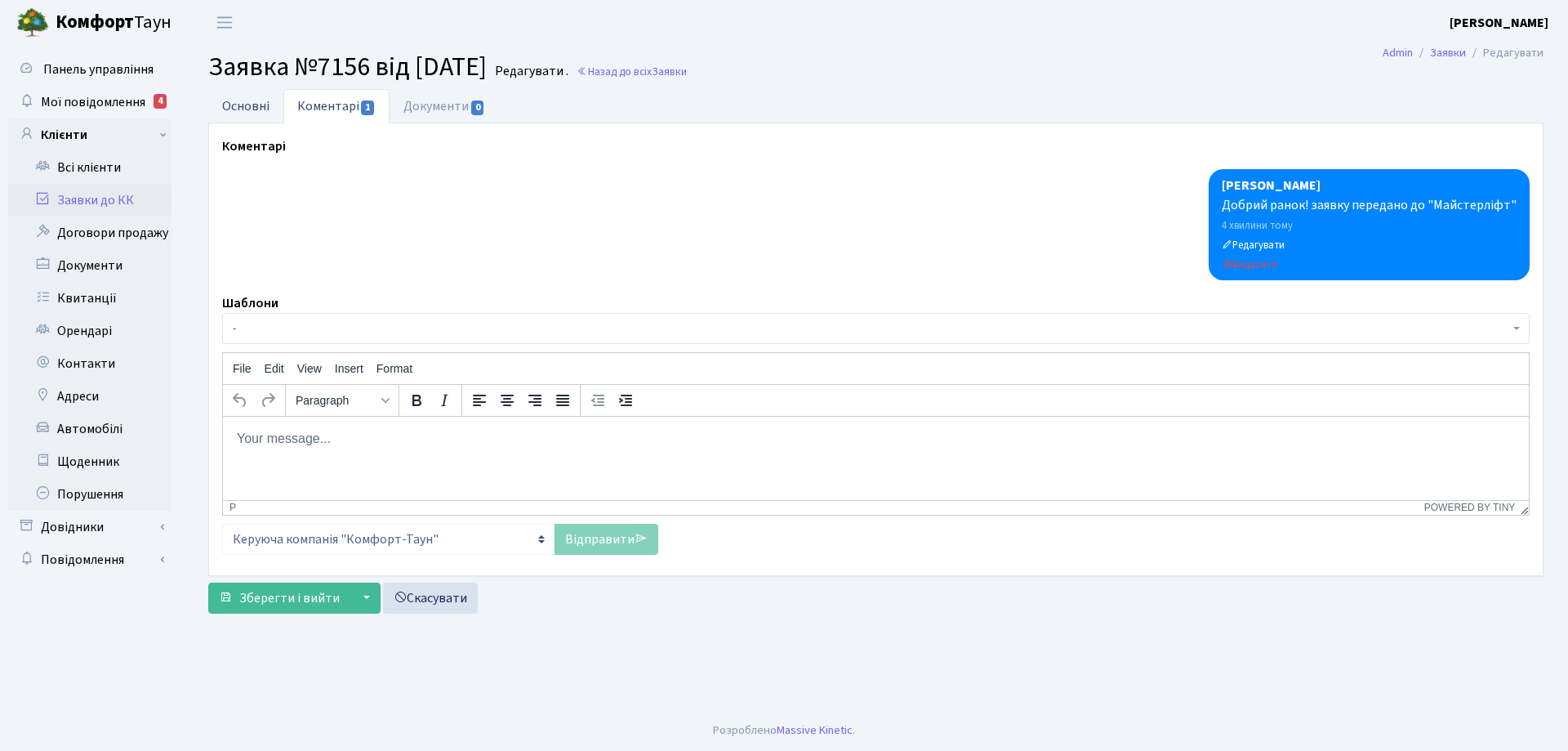
click at [238, 109] on link "Основні" at bounding box center [245, 106] width 75 height 34
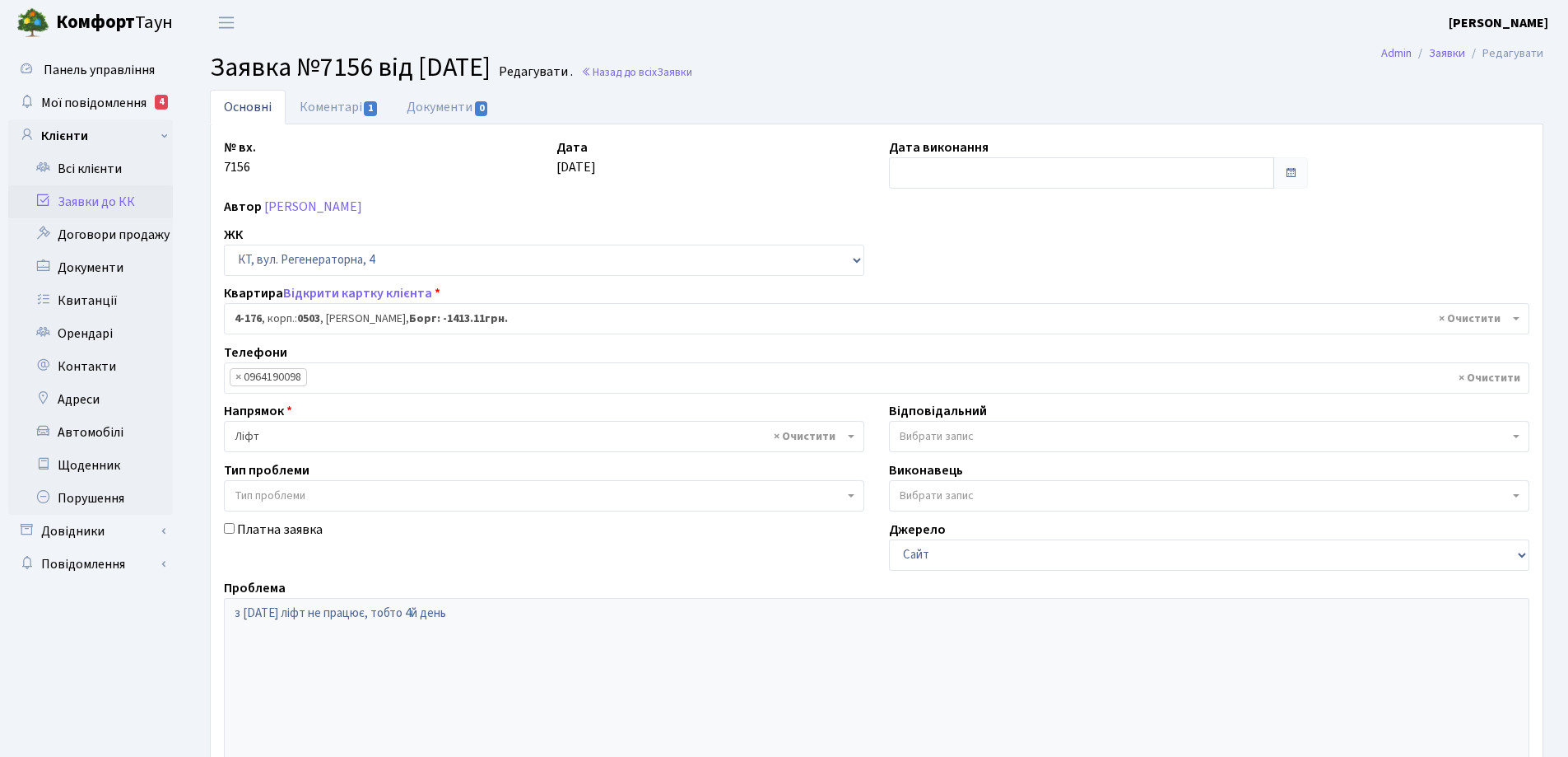
click at [240, 110] on link "Основні" at bounding box center [247, 107] width 76 height 35
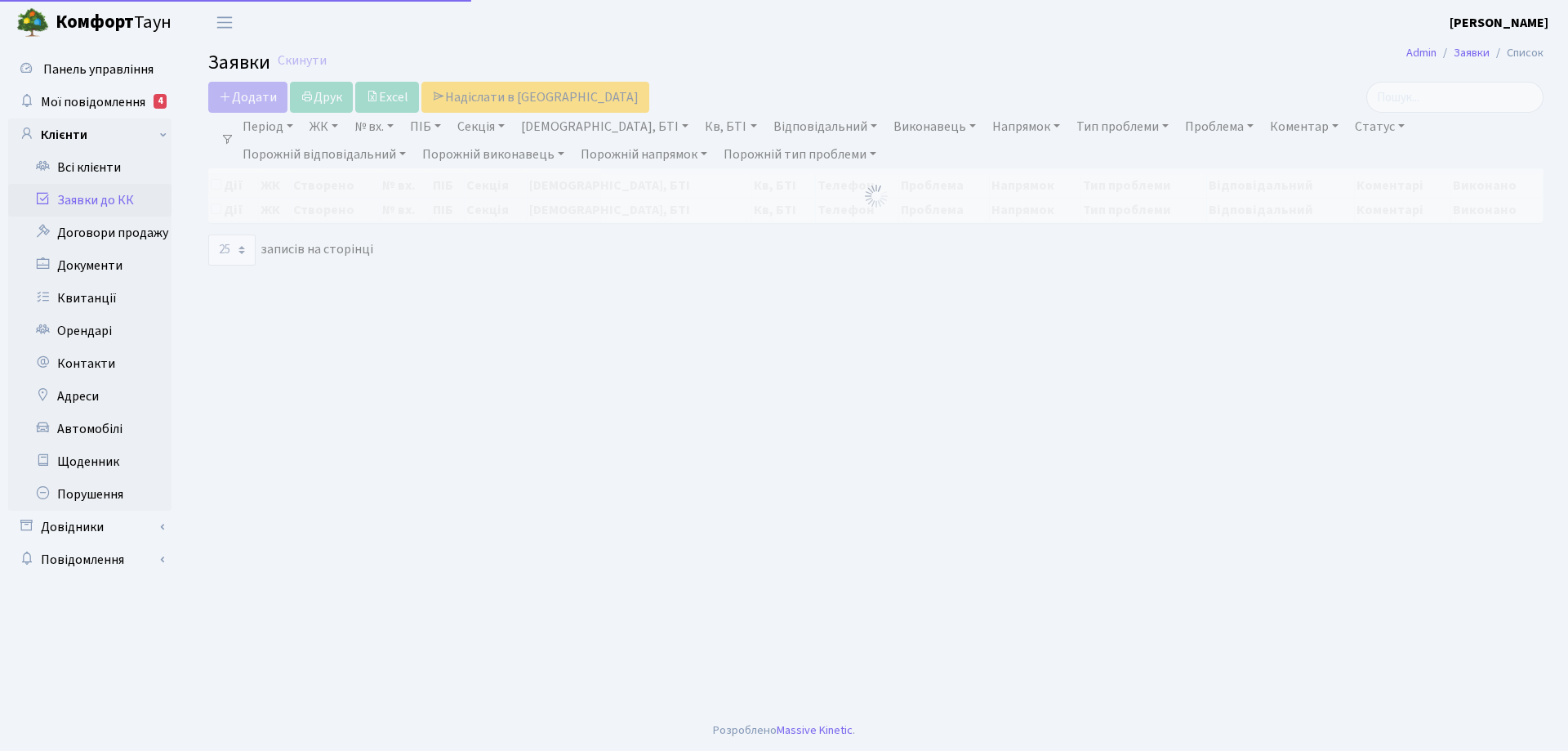
select select "25"
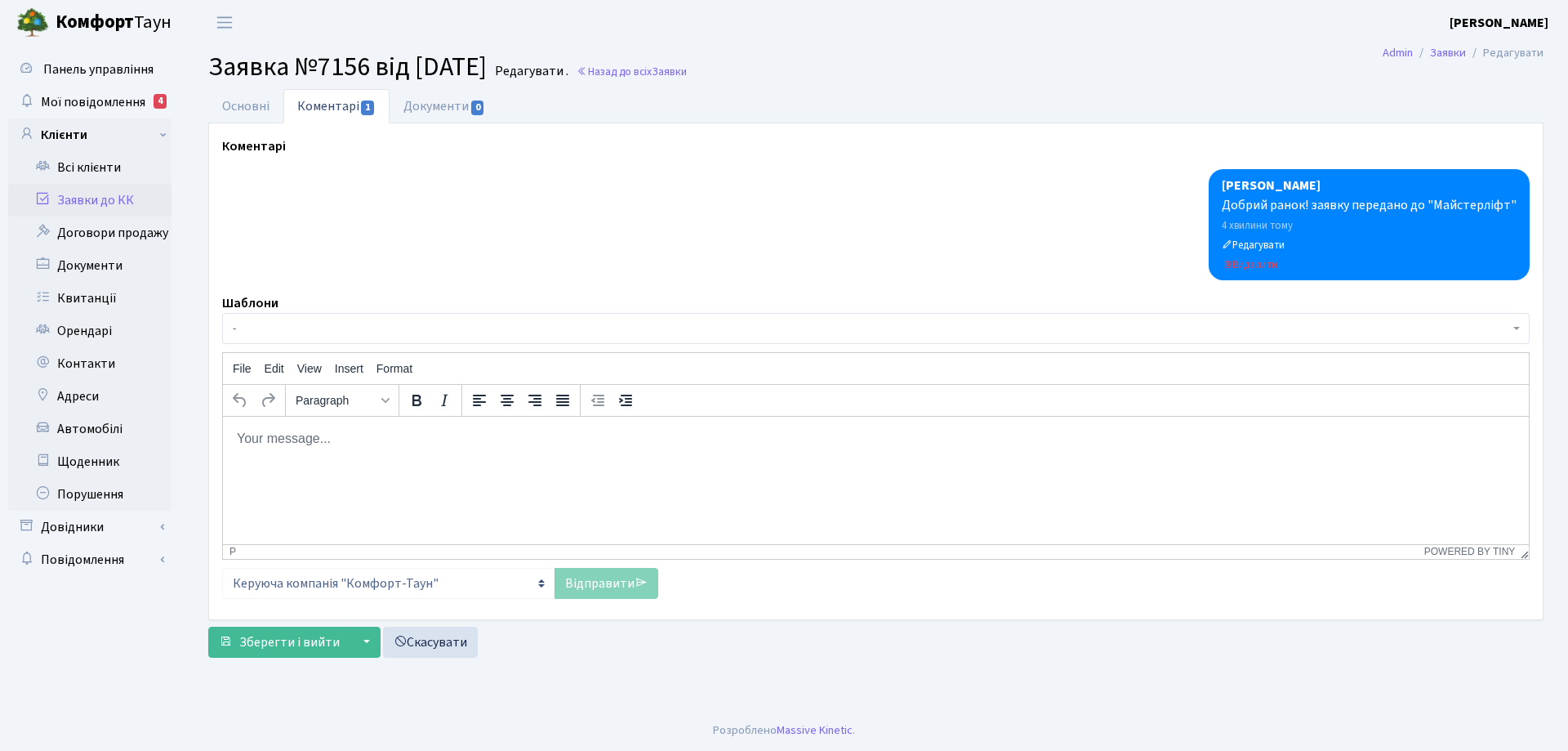
click at [303, 110] on link "Коментарі 1" at bounding box center [336, 106] width 106 height 35
click at [244, 108] on link "Основні" at bounding box center [245, 106] width 75 height 34
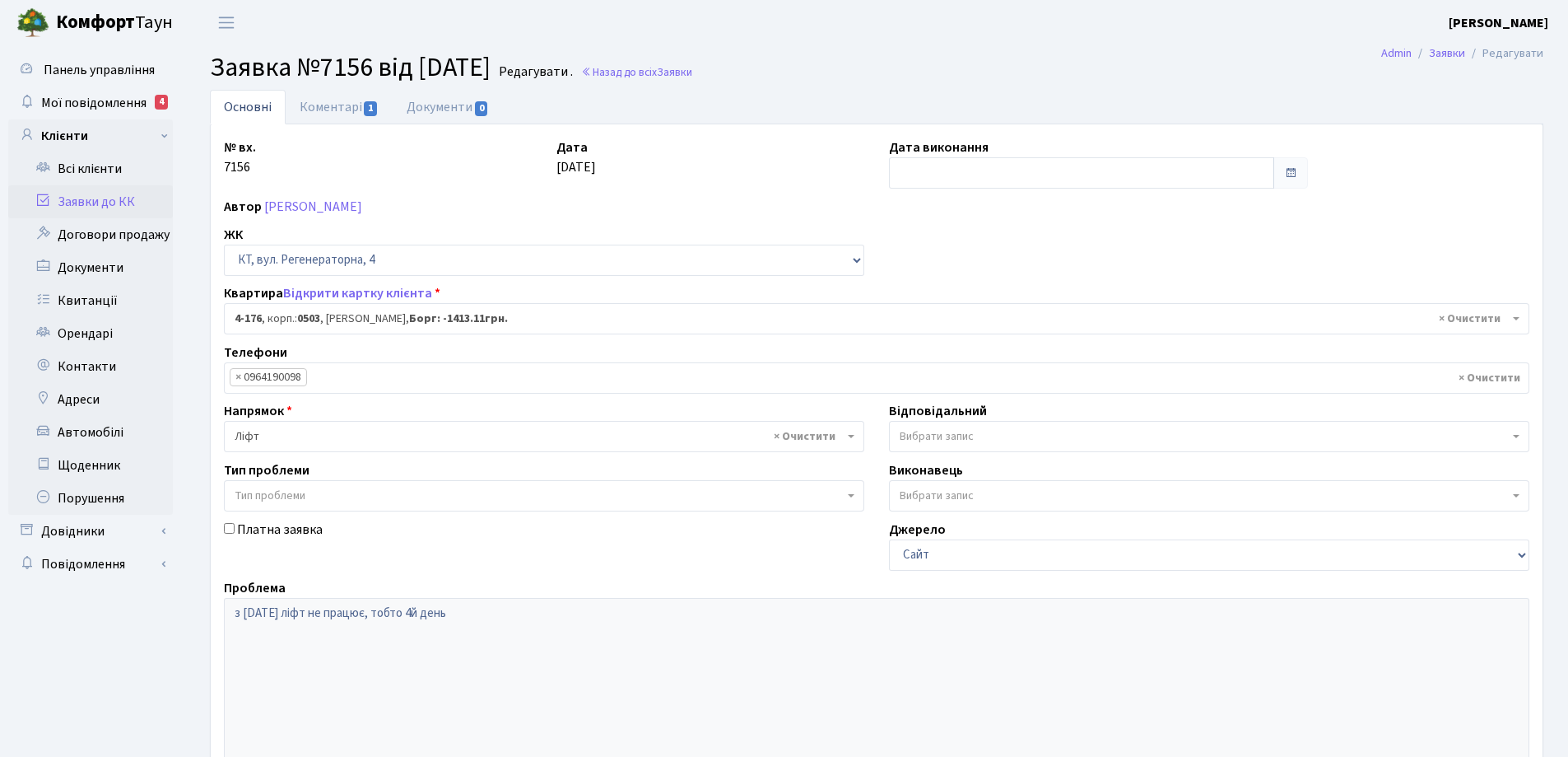
click at [246, 109] on link "Основні" at bounding box center [247, 107] width 76 height 35
click at [255, 108] on link "Основні" at bounding box center [247, 107] width 76 height 35
click at [331, 109] on link "Коментарі 1" at bounding box center [339, 107] width 107 height 34
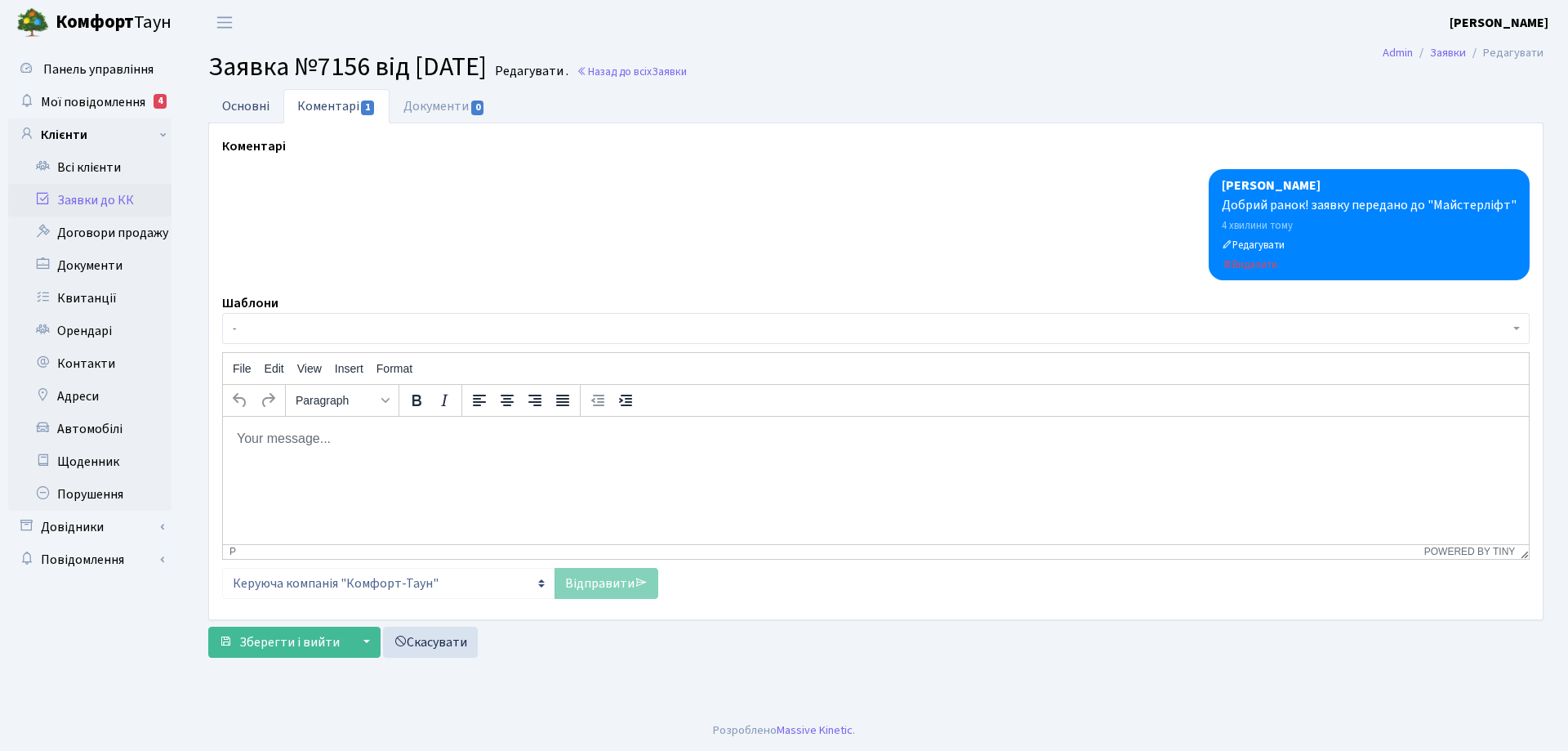
click at [235, 110] on link "Основні" at bounding box center [245, 106] width 75 height 34
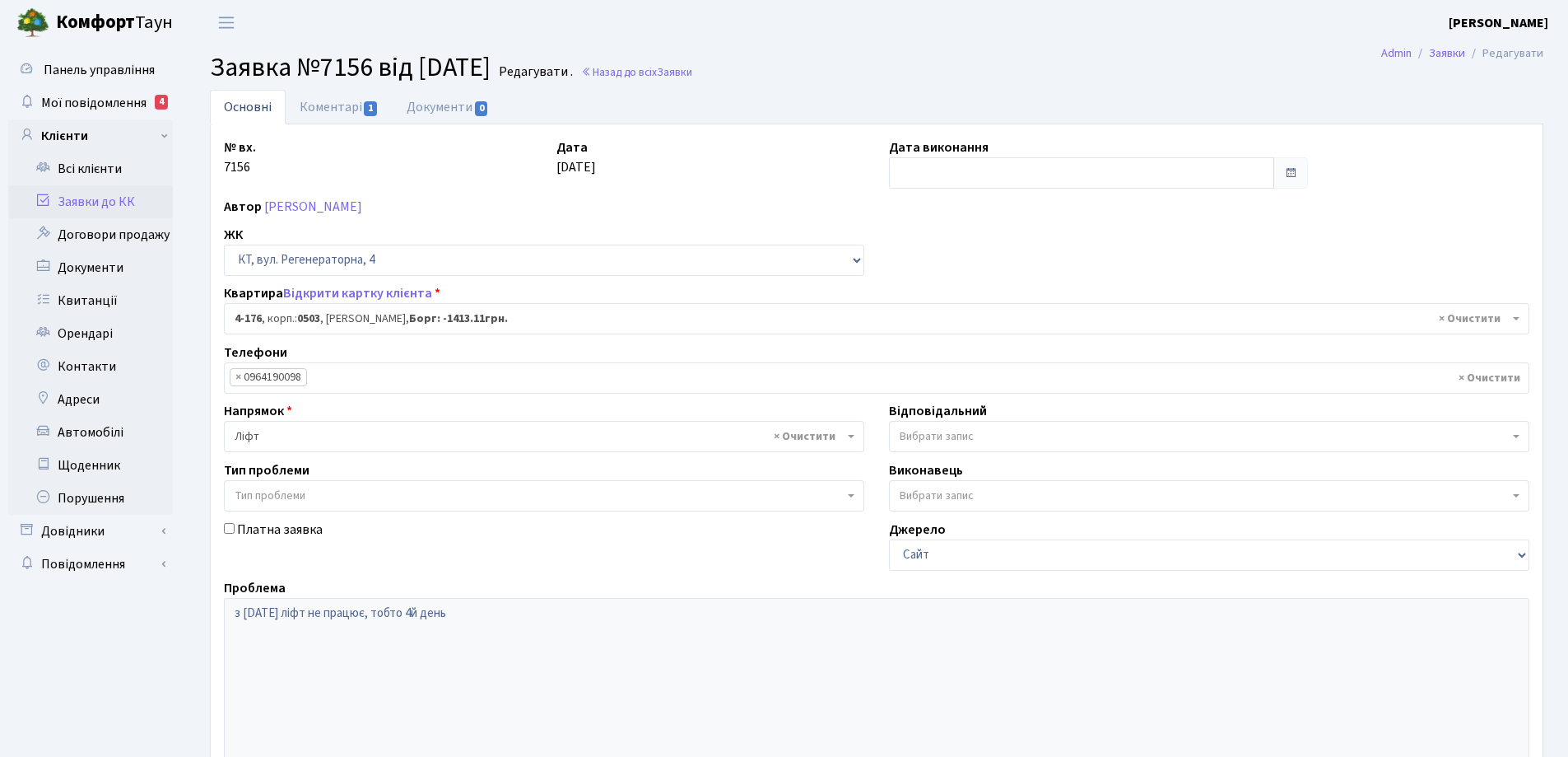
click at [237, 110] on link "Основні" at bounding box center [247, 107] width 76 height 35
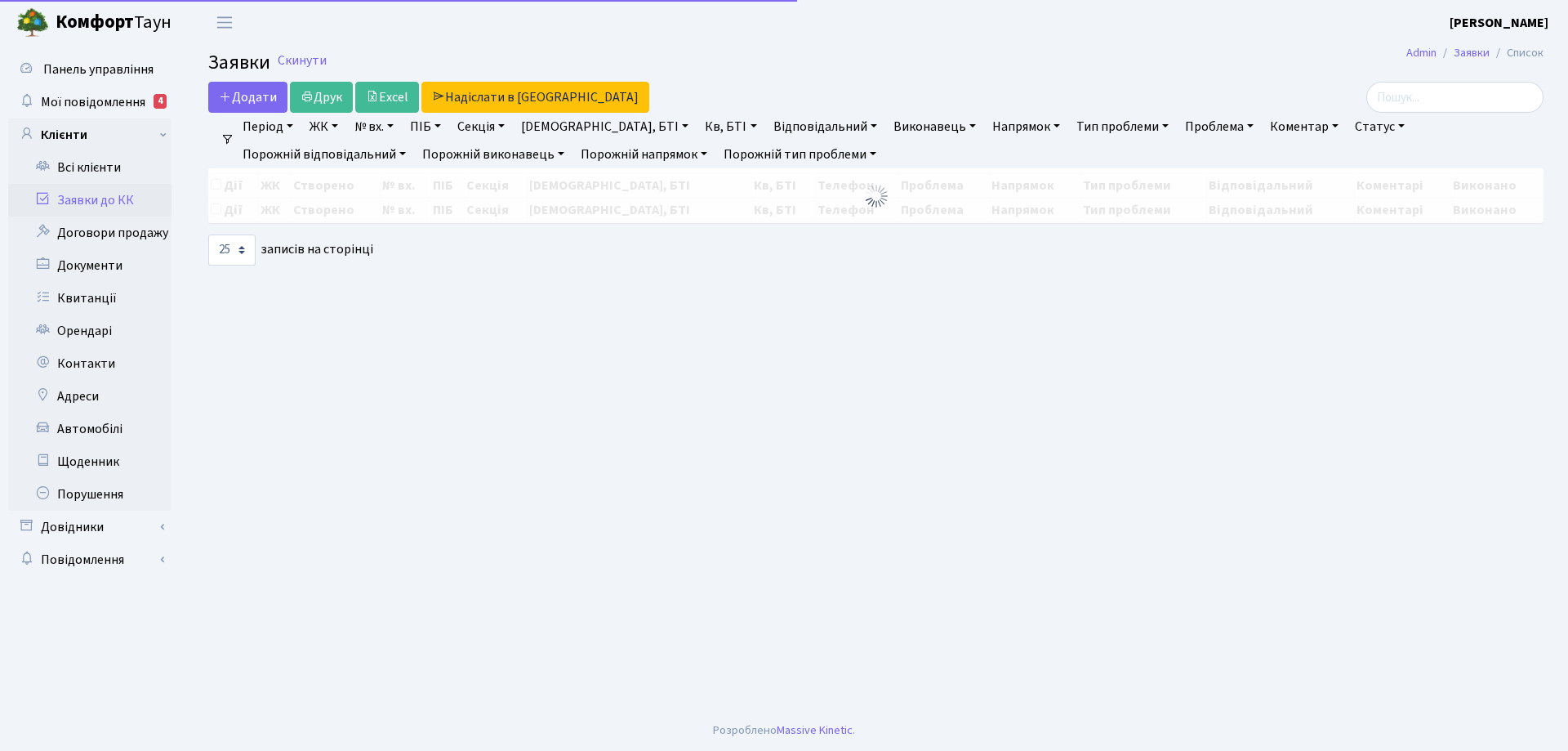
select select "25"
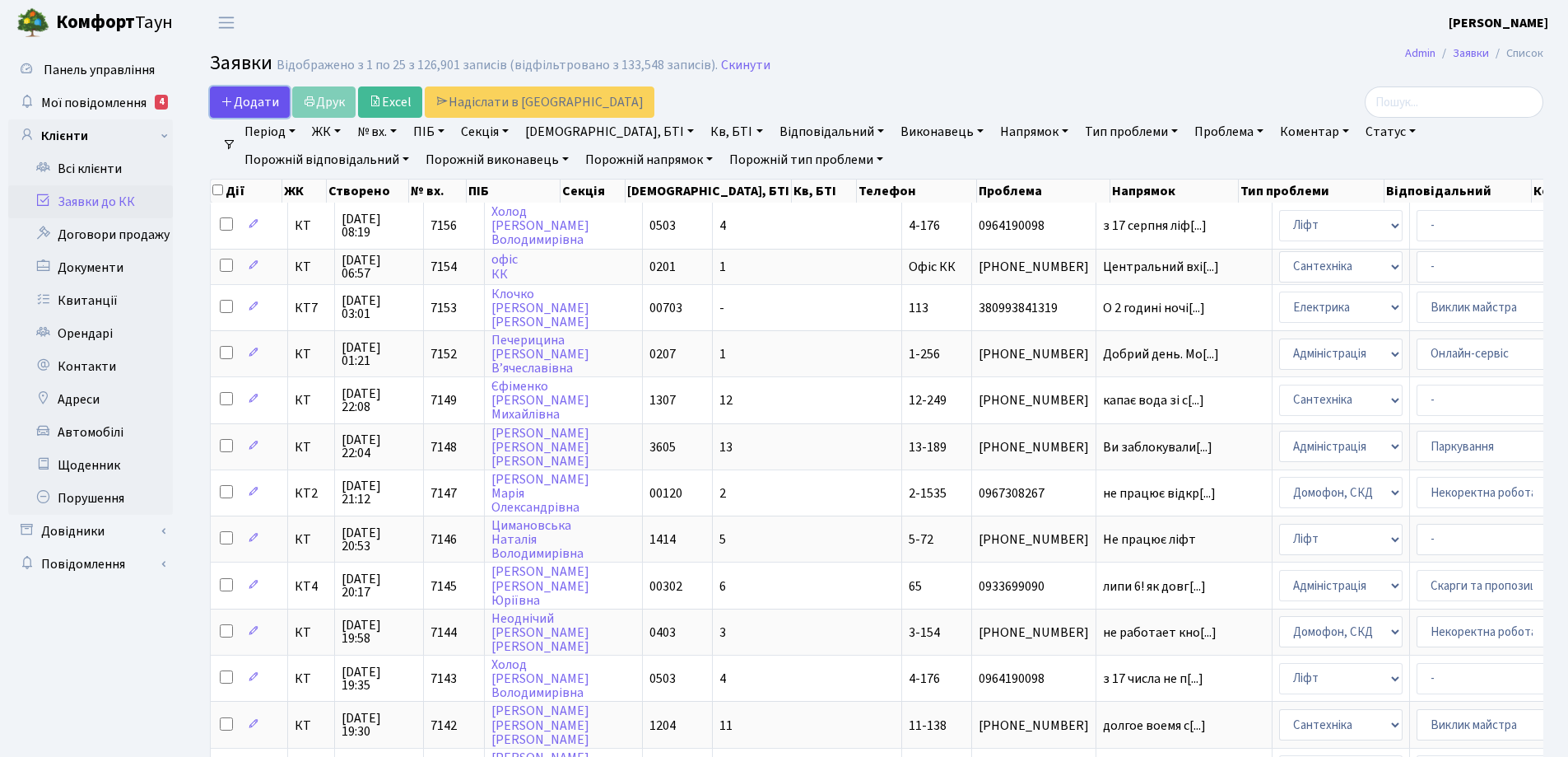
click at [256, 93] on span "Додати" at bounding box center [250, 102] width 59 height 18
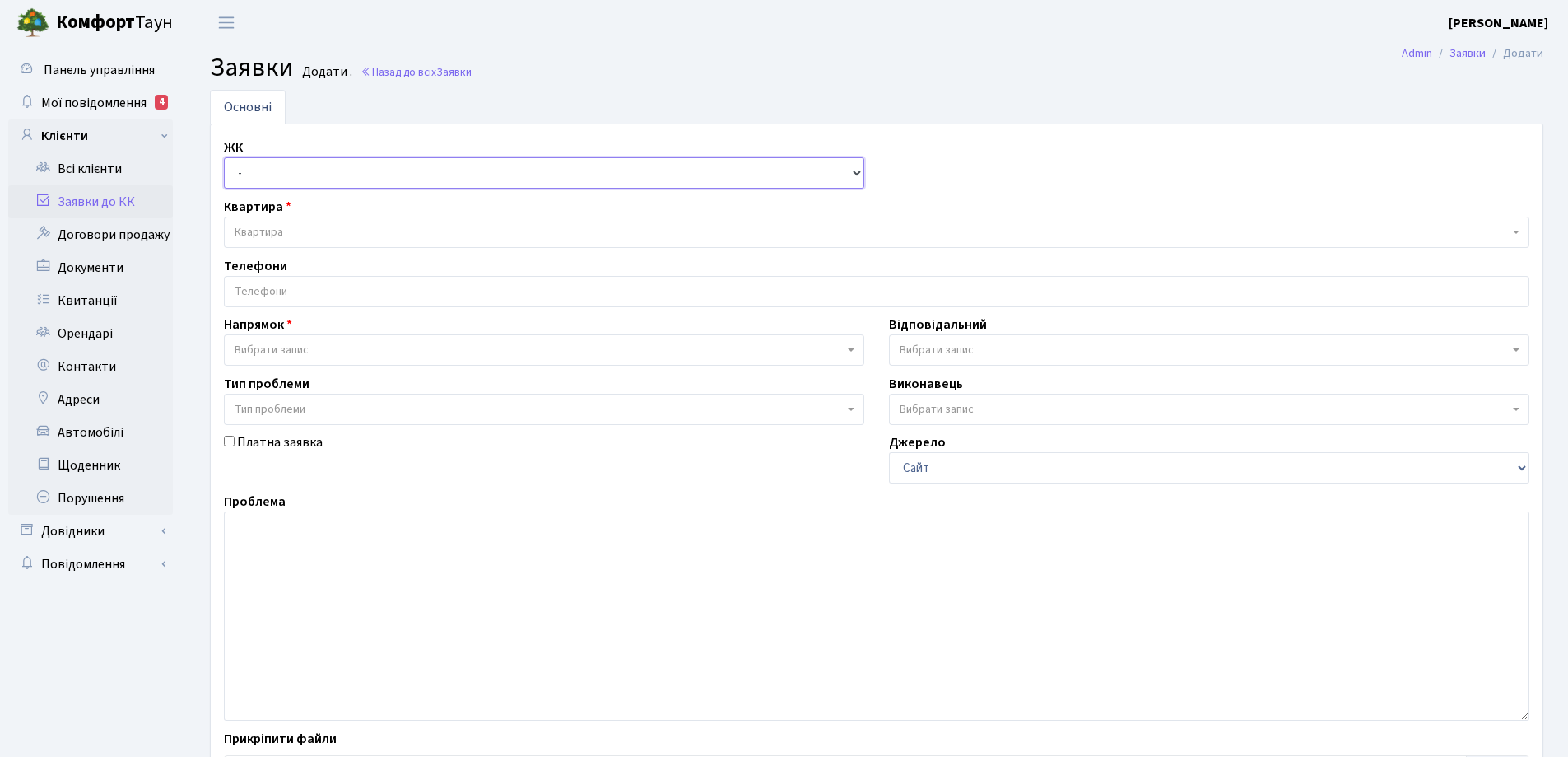
click at [858, 174] on select "- КТ, вул. Регенераторна, 4 КТ2, просп. [STREET_ADDRESS] [STREET_ADDRESS] [PERS…" at bounding box center [544, 172] width 640 height 31
select select "271"
click at [224, 157] on select "- КТ, вул. Регенераторна, 4 КТ2, просп. [STREET_ADDRESS] [STREET_ADDRESS] [PERS…" at bounding box center [544, 172] width 640 height 31
select select
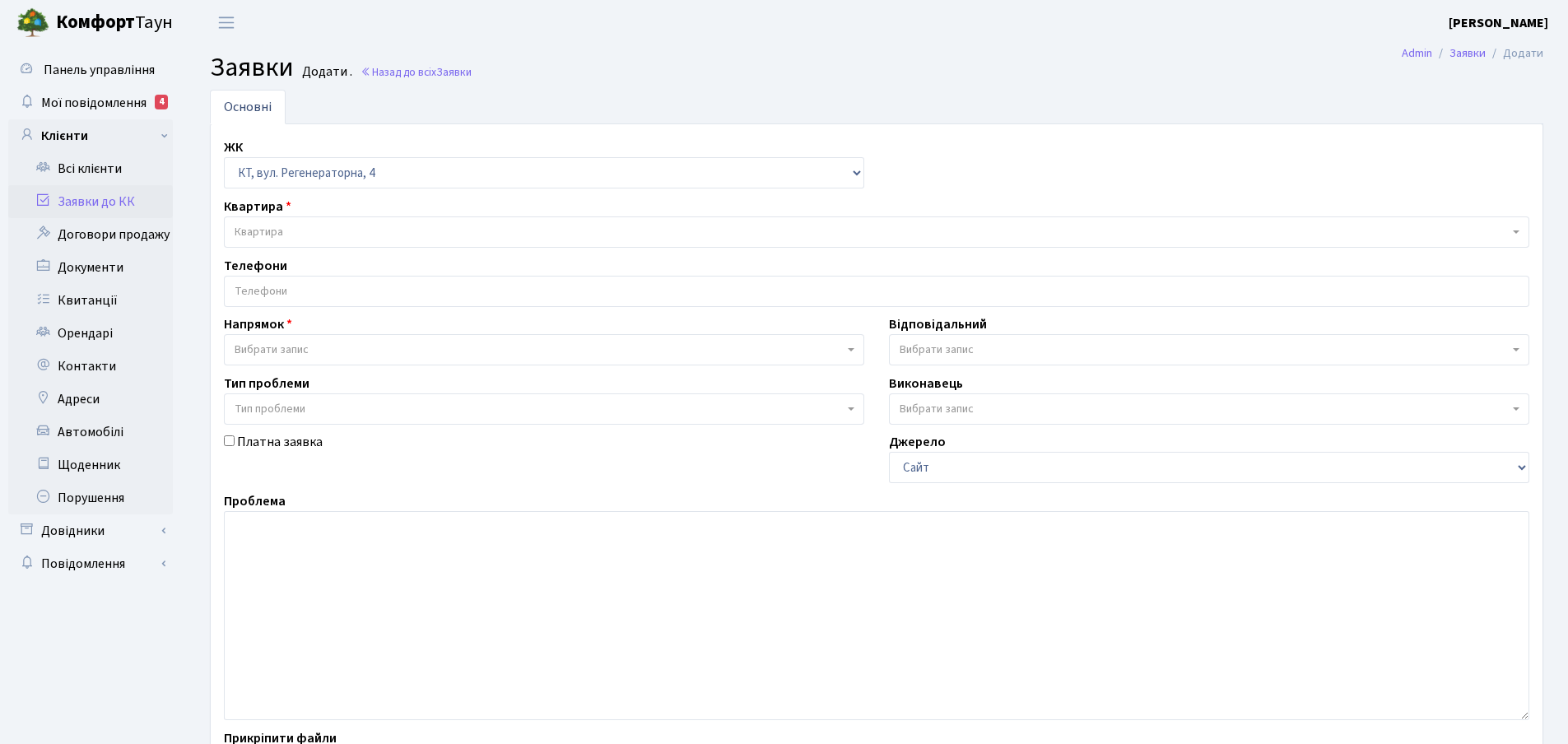
click at [281, 227] on span "Квартира" at bounding box center [258, 232] width 48 height 16
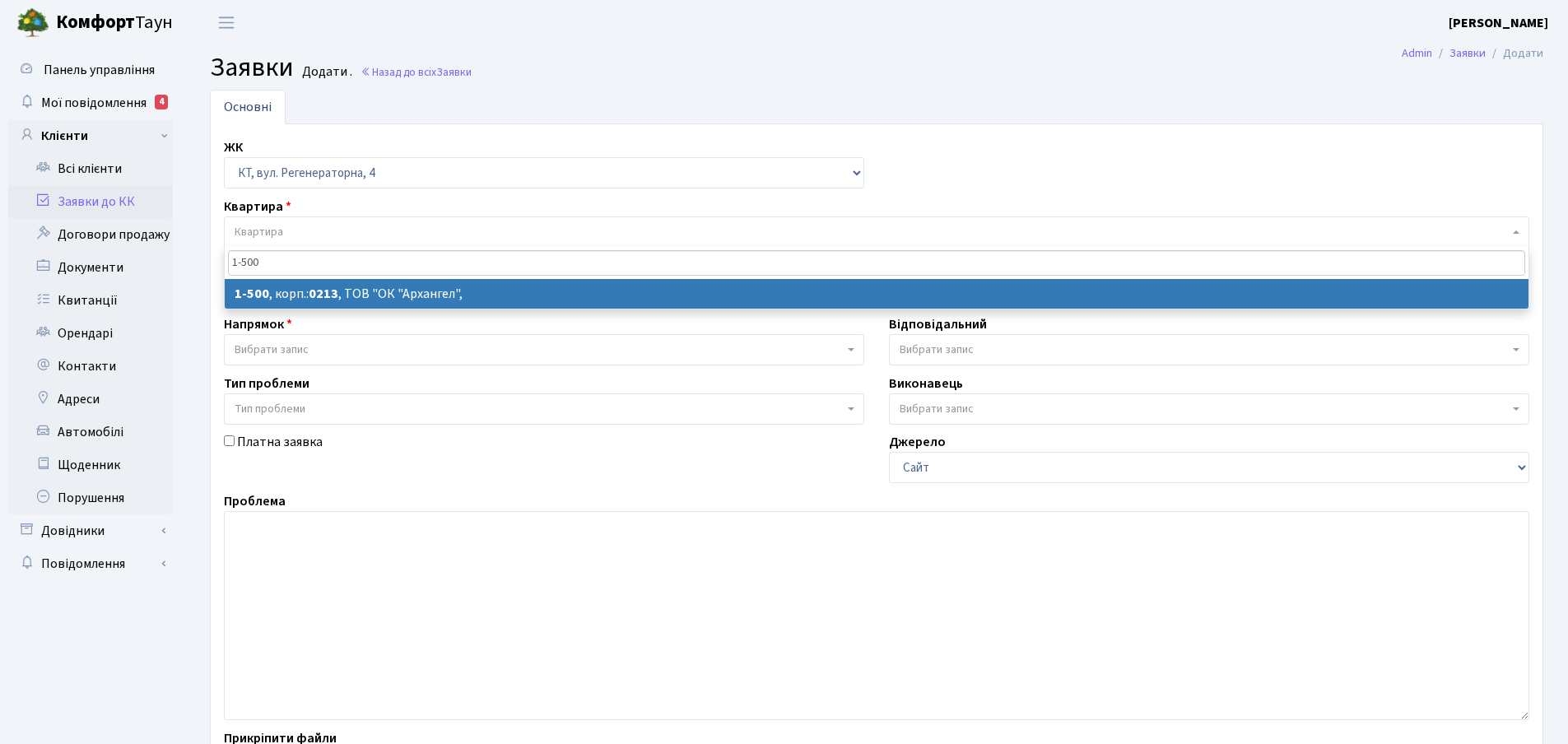
type input "1-500"
select select
select select "16285"
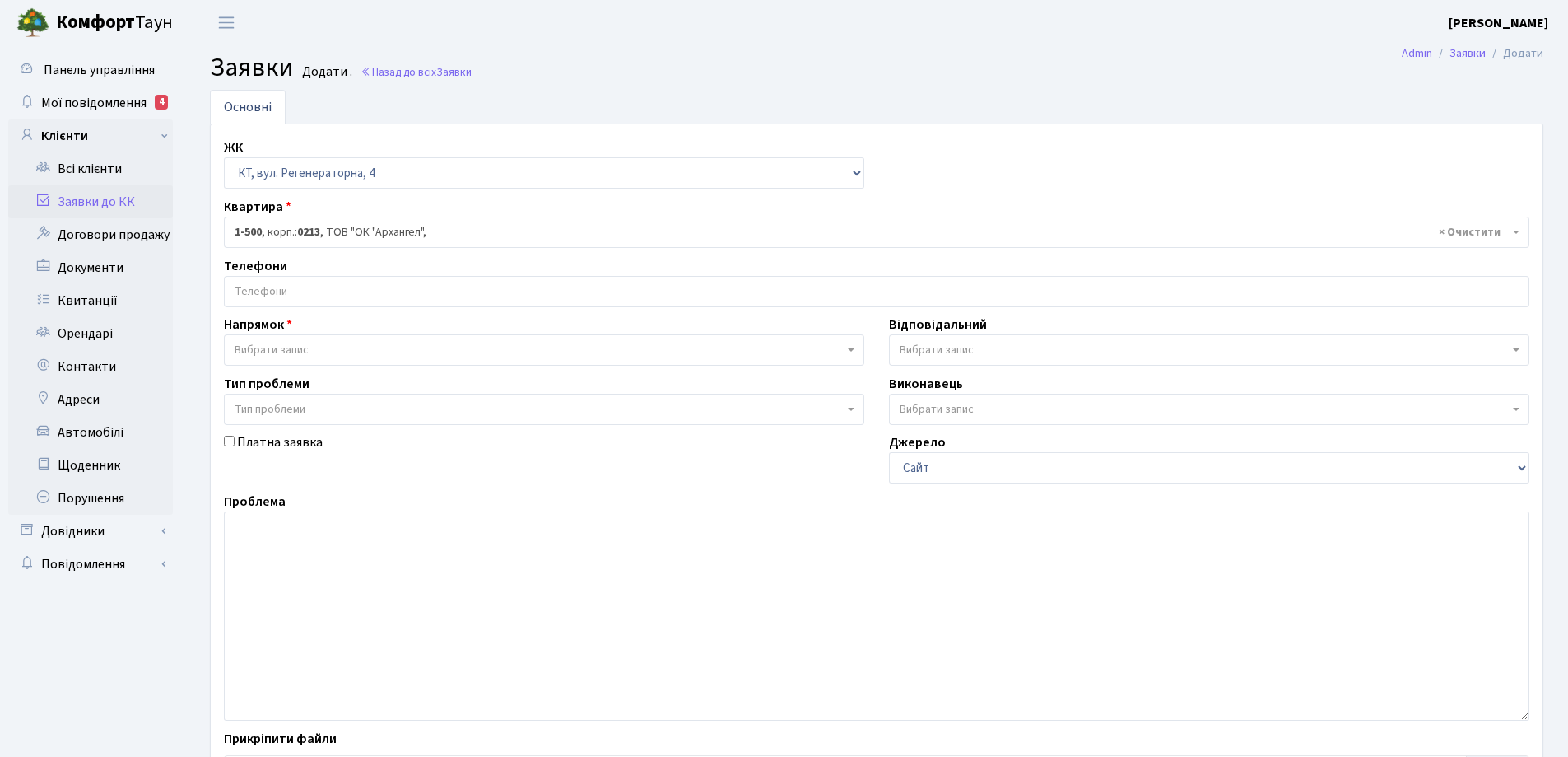
click at [264, 290] on input "search" at bounding box center [877, 291] width 1304 height 30
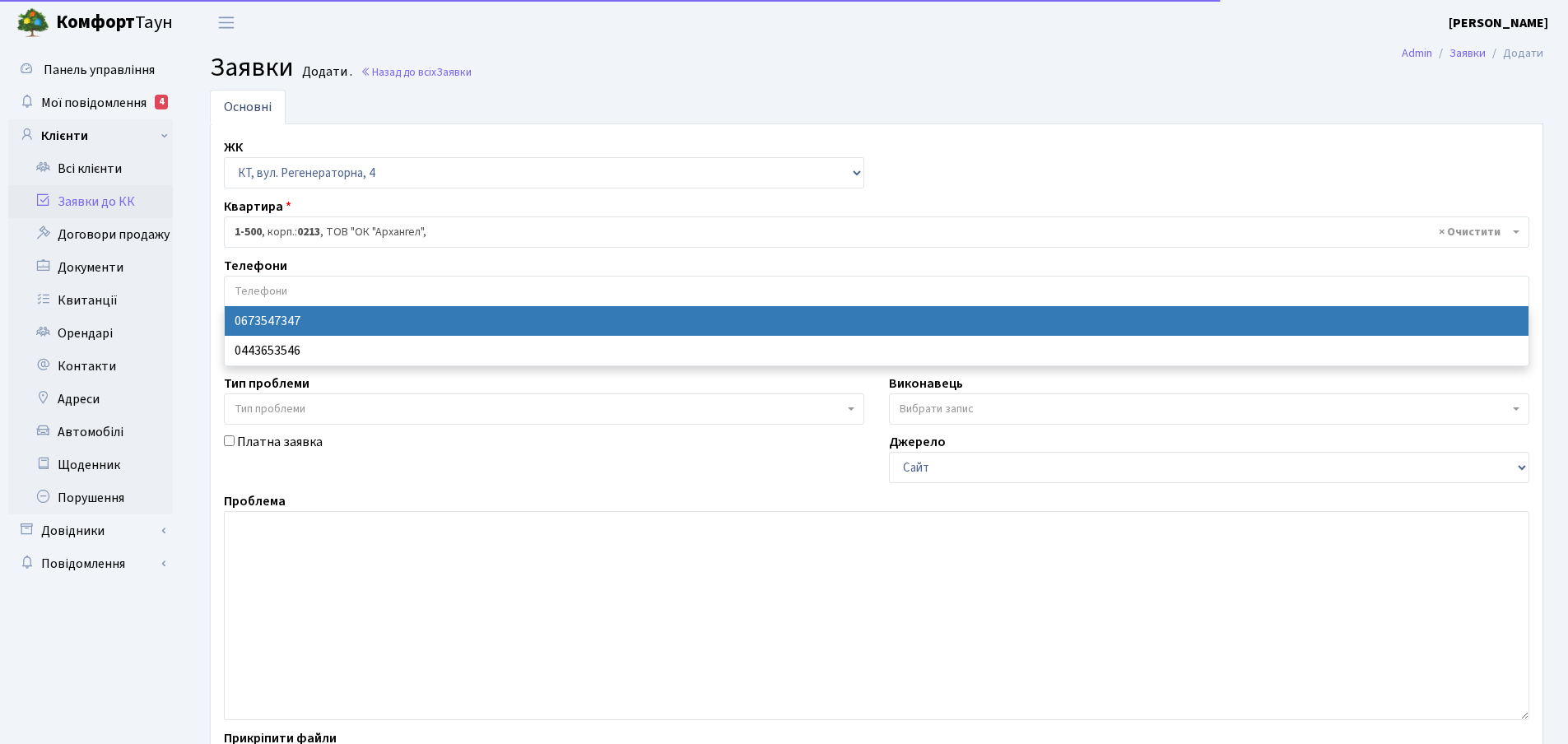
select select "28693"
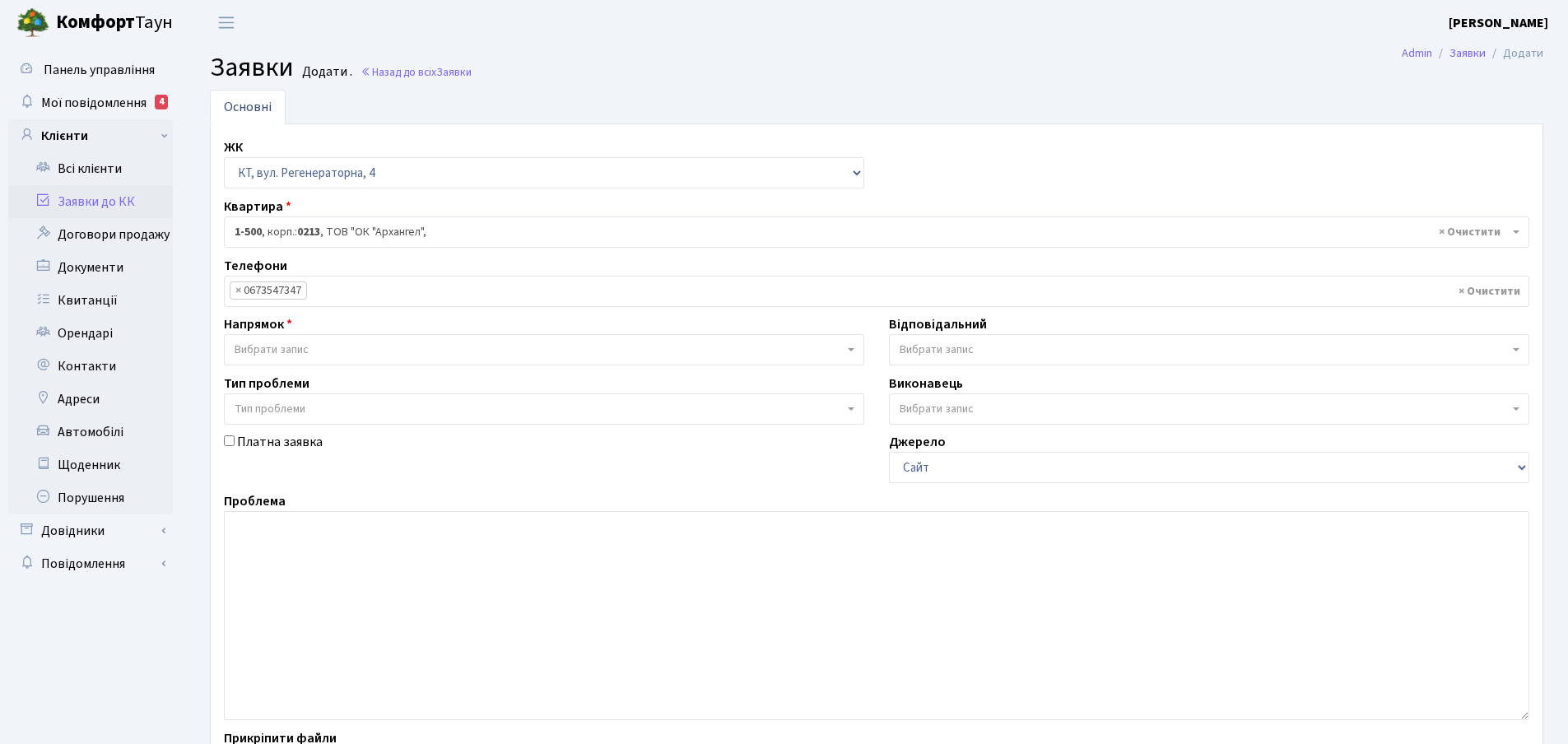
click at [853, 349] on b at bounding box center [851, 350] width 7 height 3
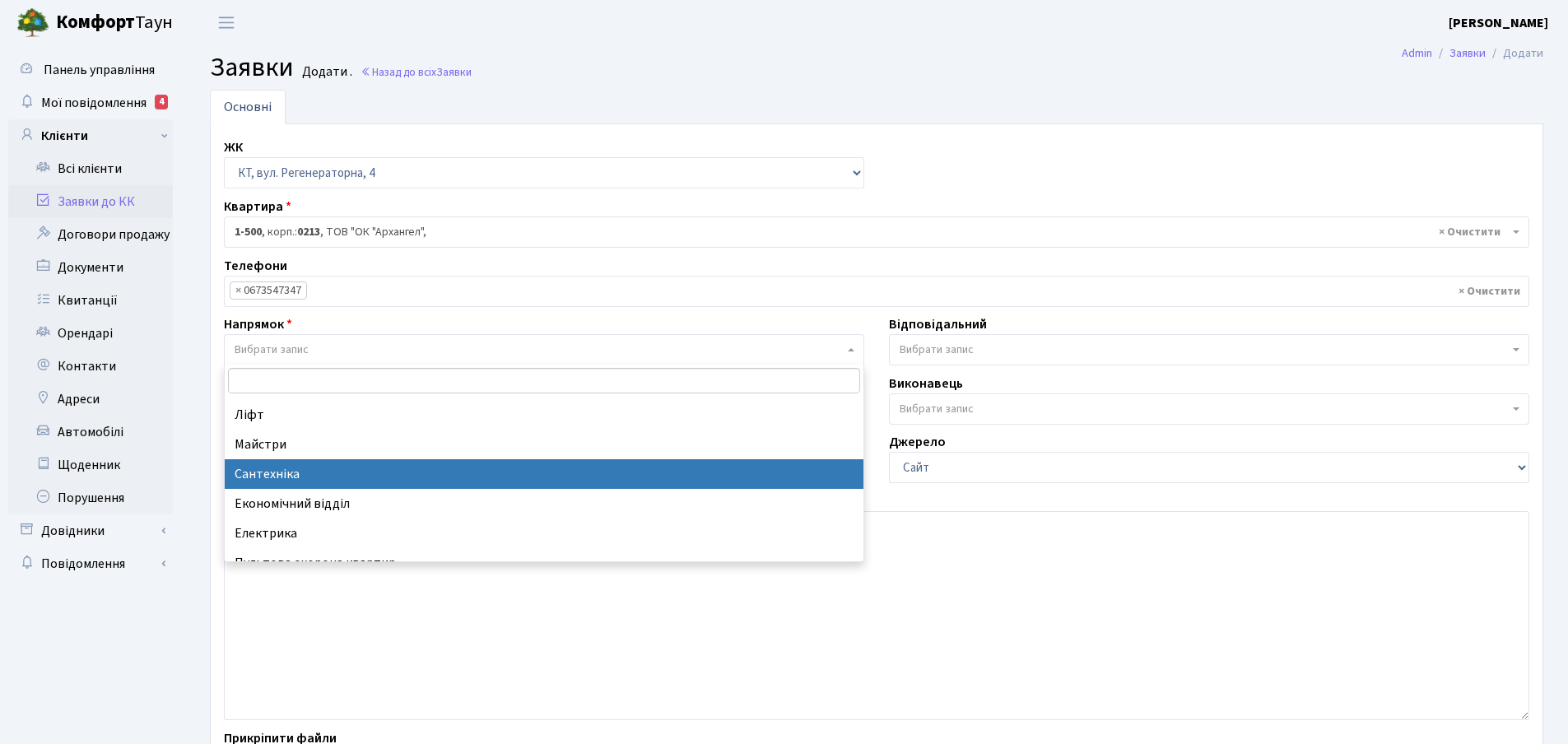
scroll to position [82, 0]
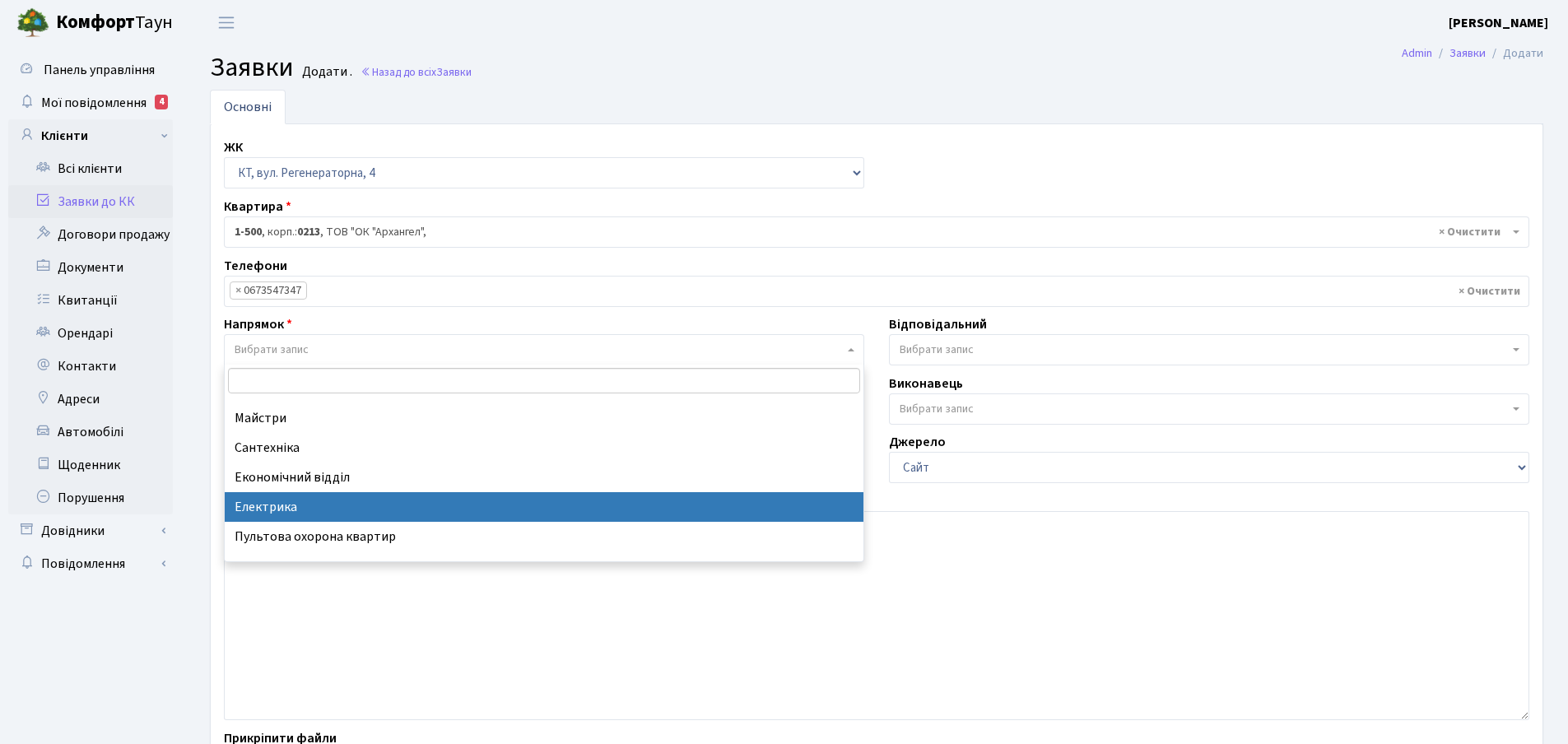
select select "3"
select select
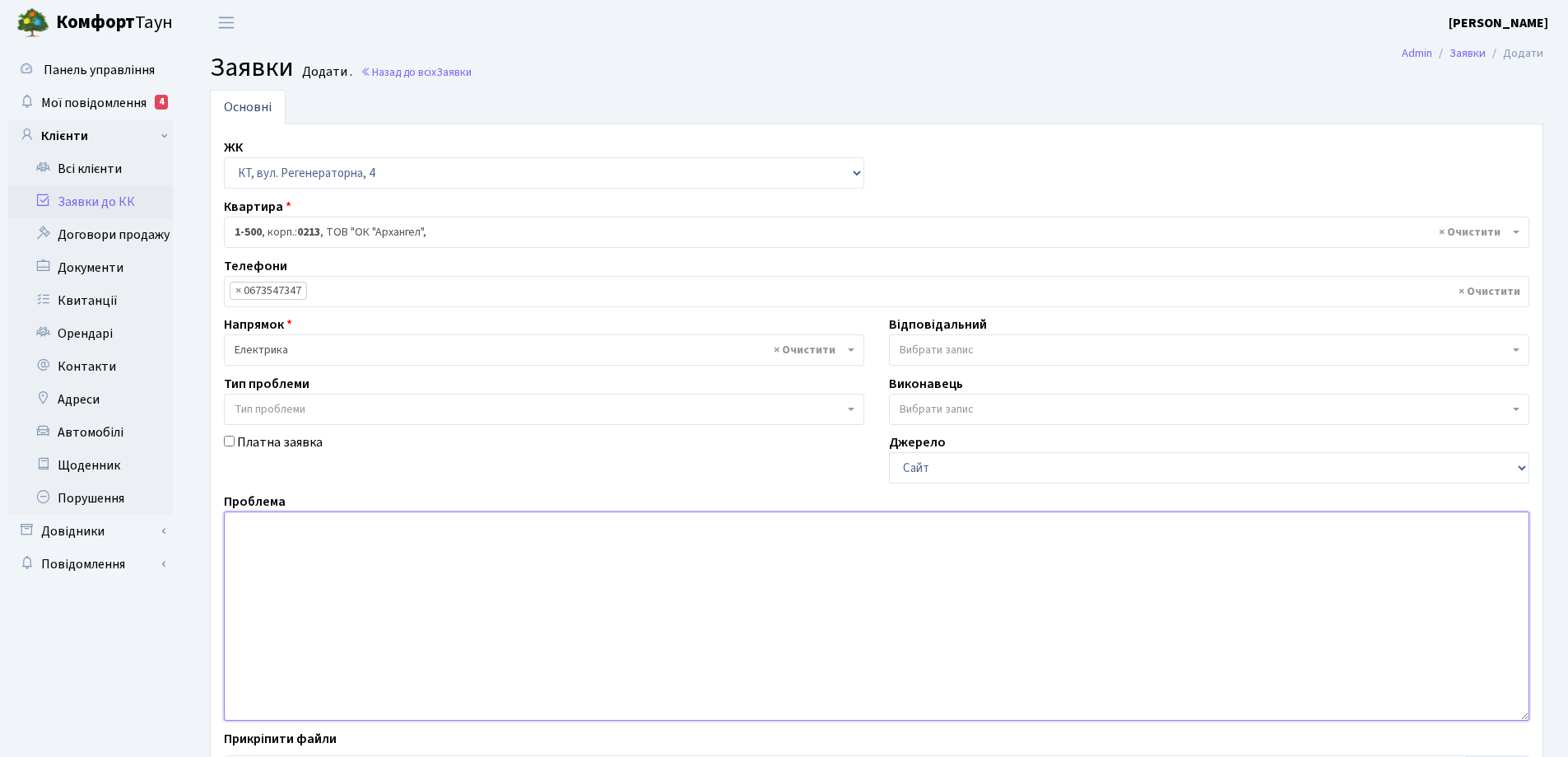
click at [257, 533] on textarea at bounding box center [877, 616] width 1306 height 209
type textarea "Регенераторна 4, між 2-м та 8-м корпусом зламалась хвіртка"
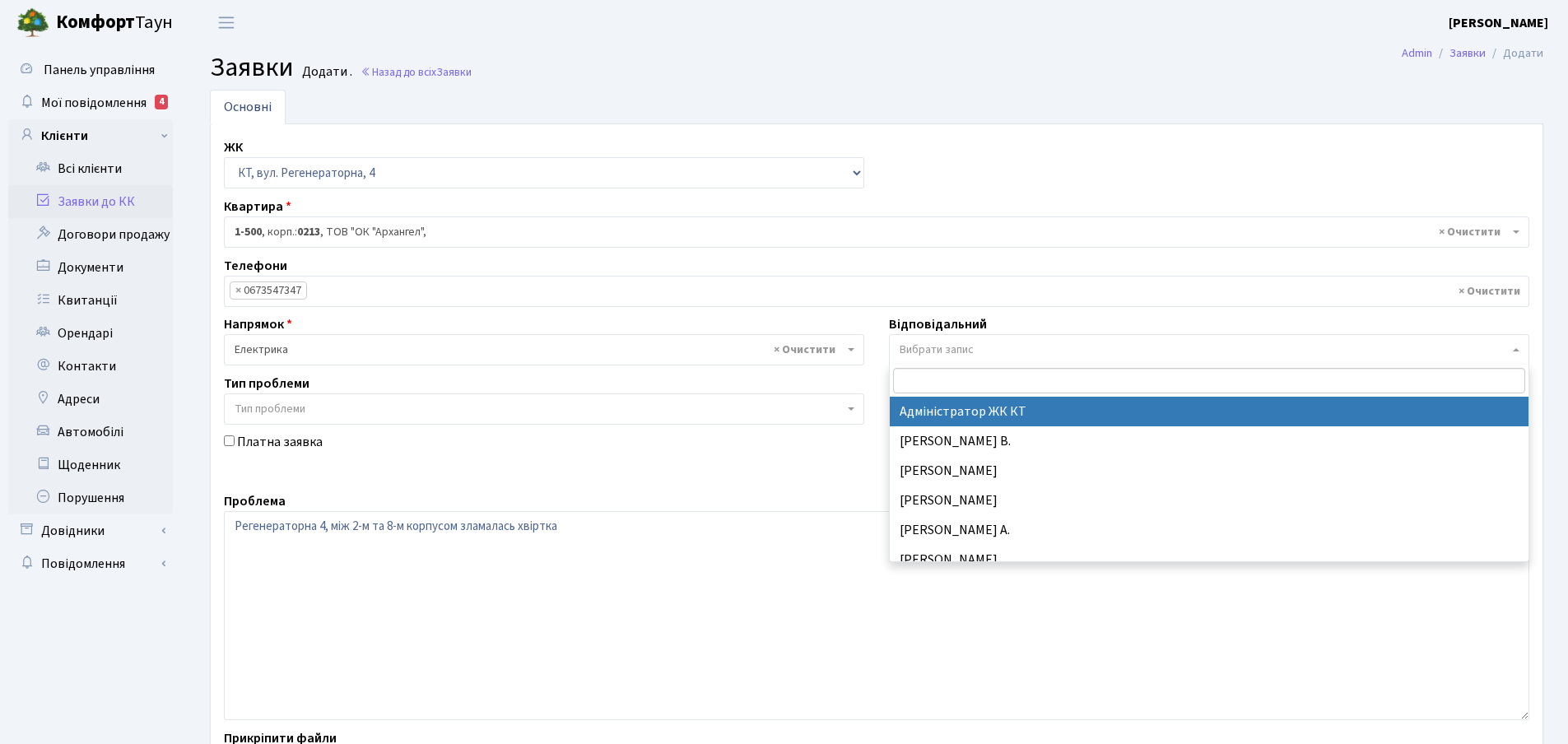
click at [1514, 351] on b at bounding box center [1517, 350] width 7 height 3
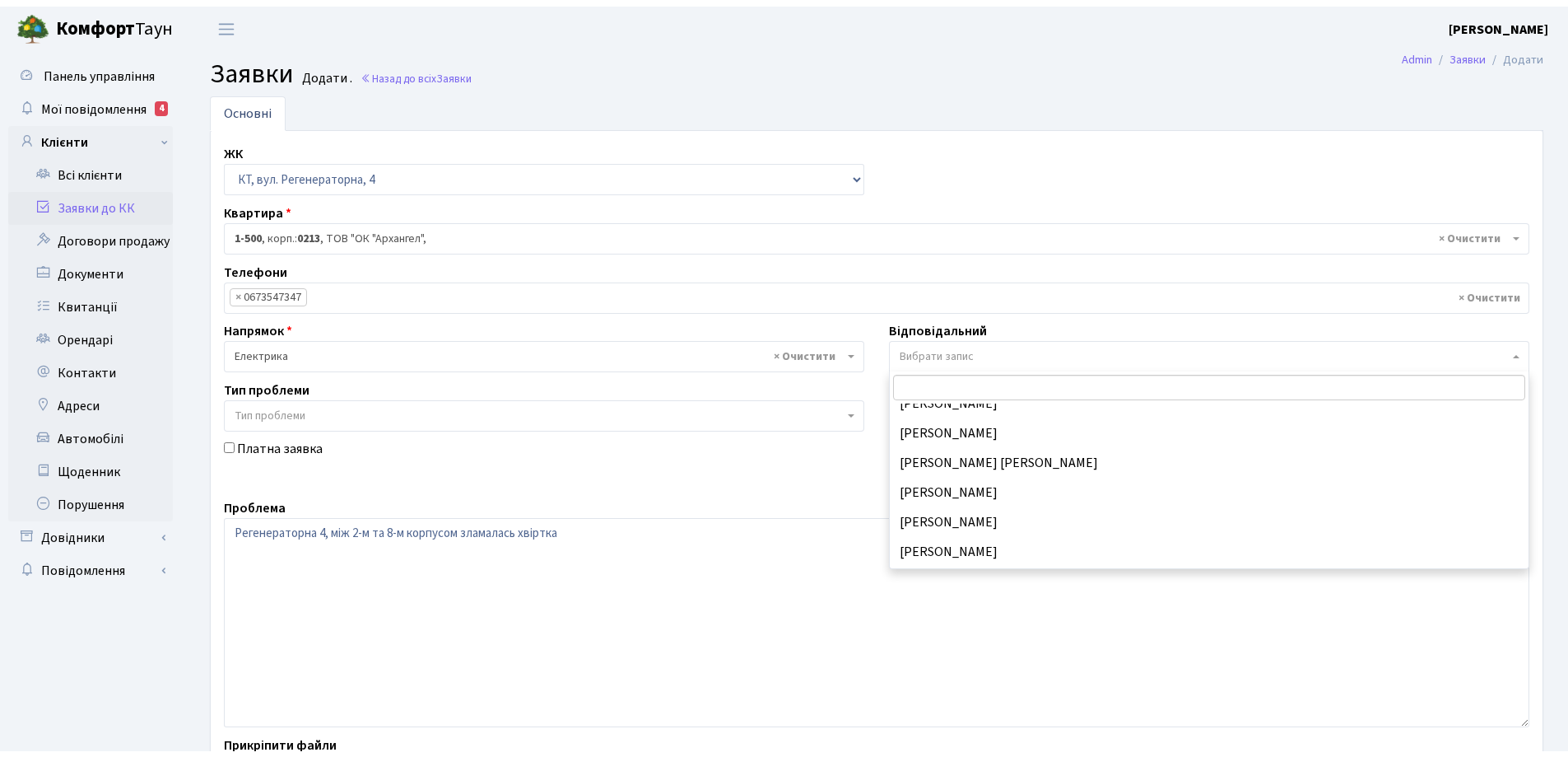
scroll to position [165, 0]
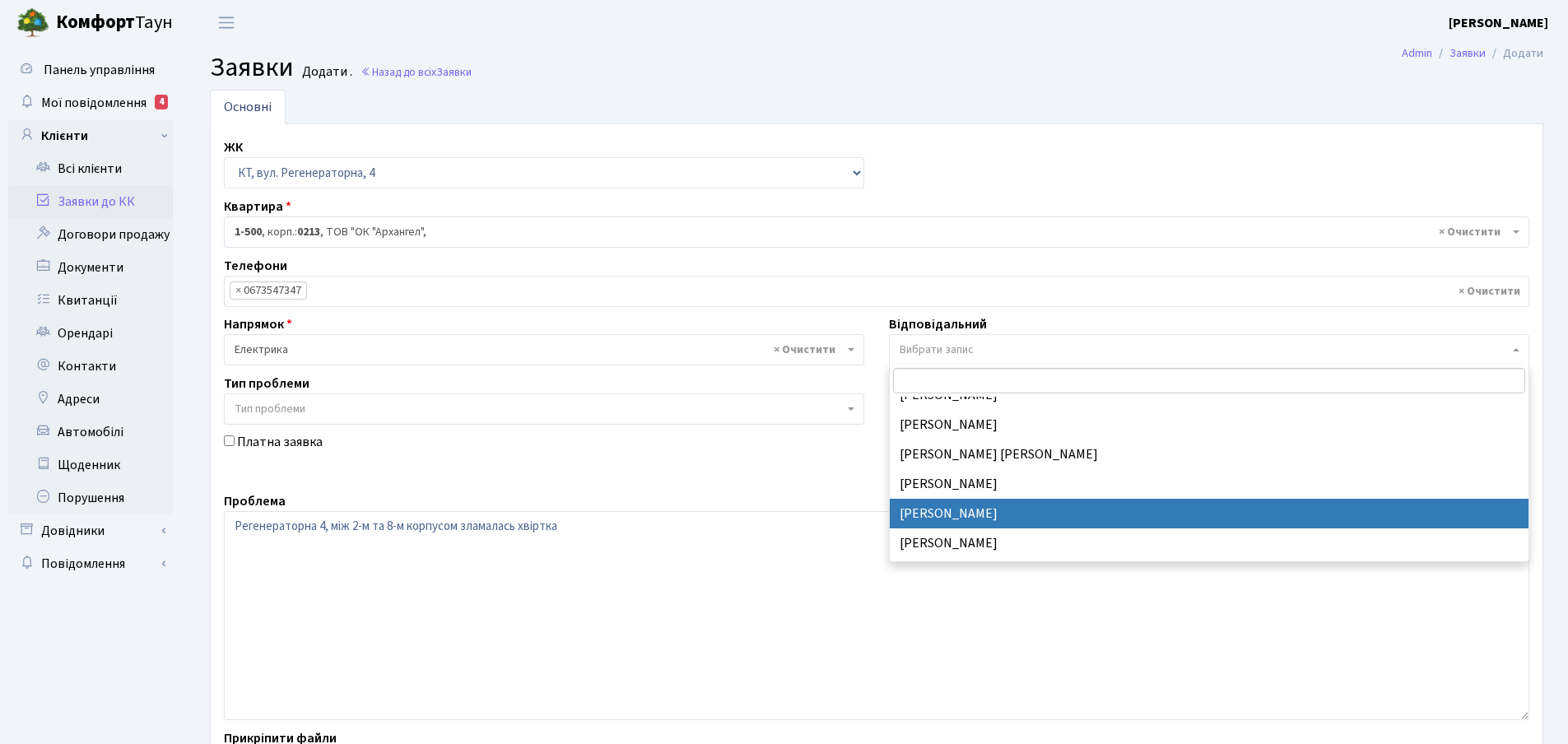
select select "22"
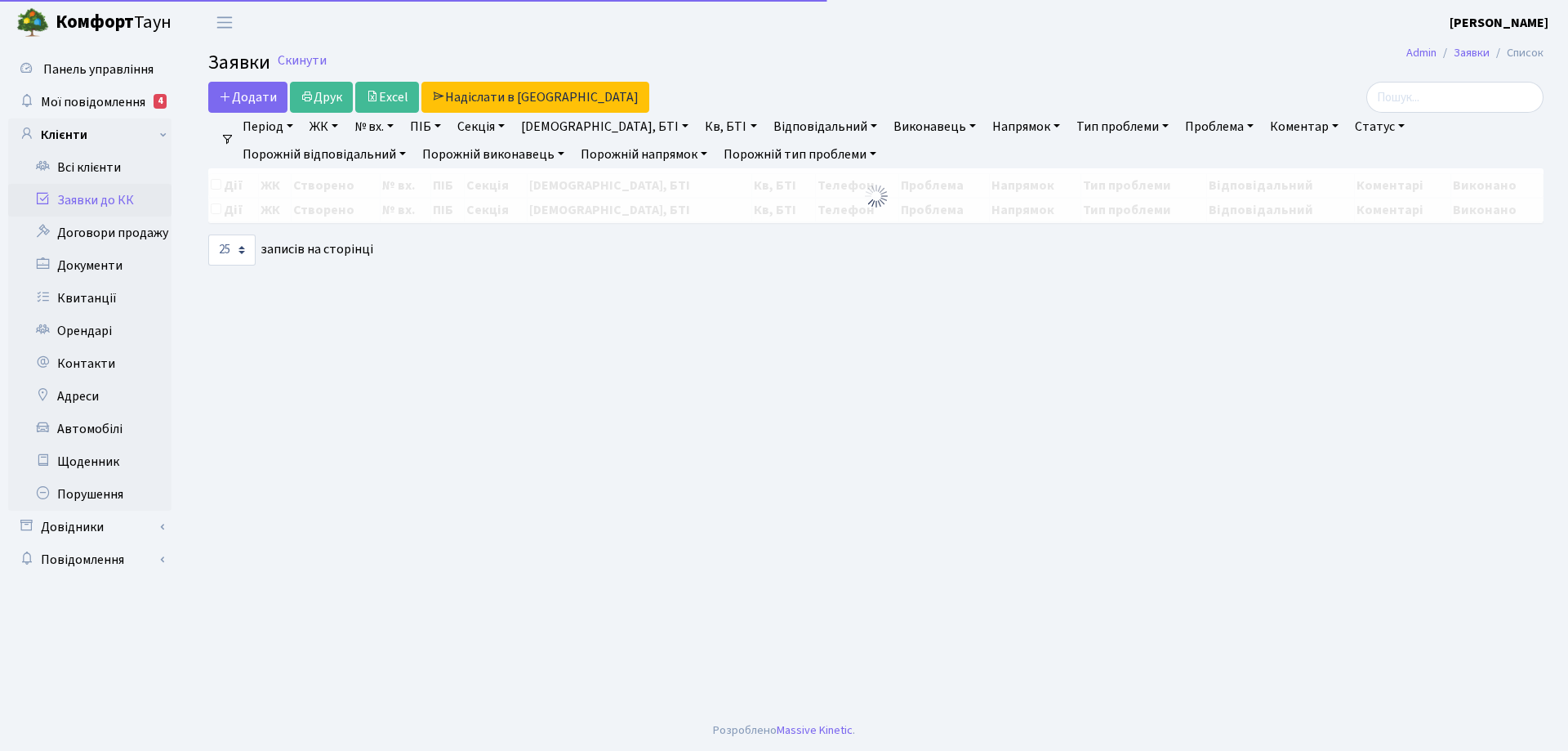
select select "25"
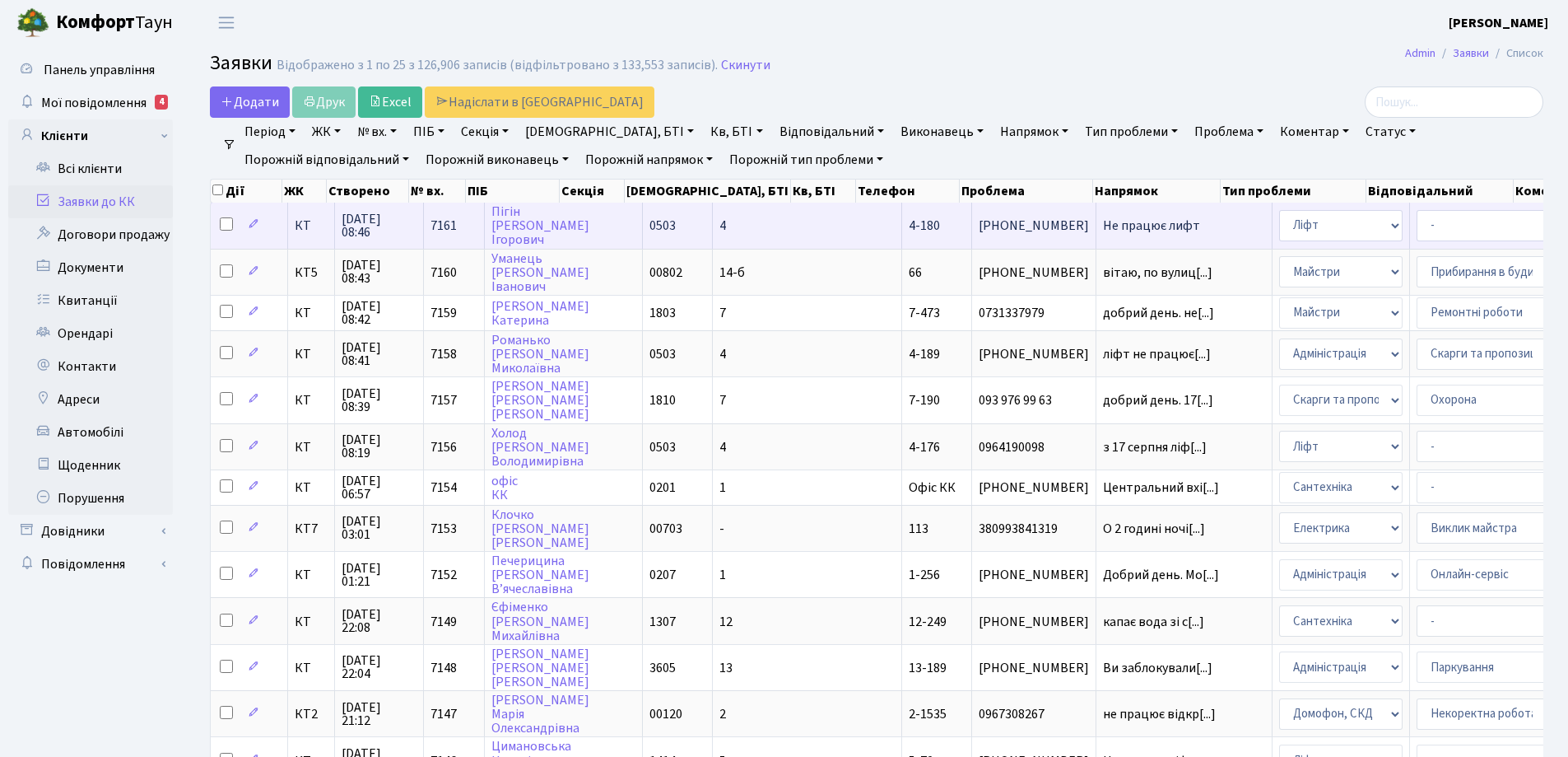
click at [1103, 228] on span "Не працює лифт" at bounding box center [1184, 226] width 162 height 14
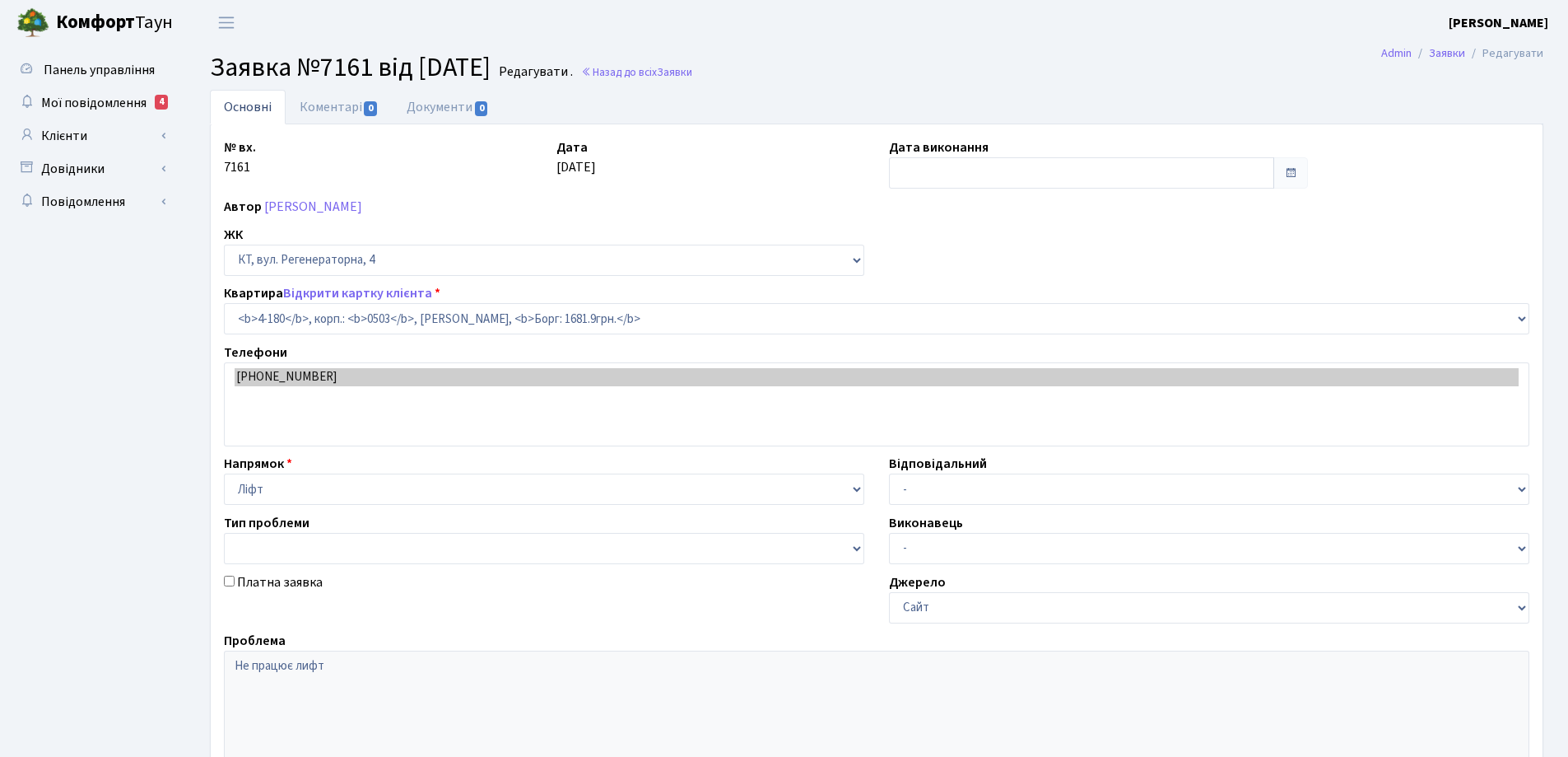
select select "1106"
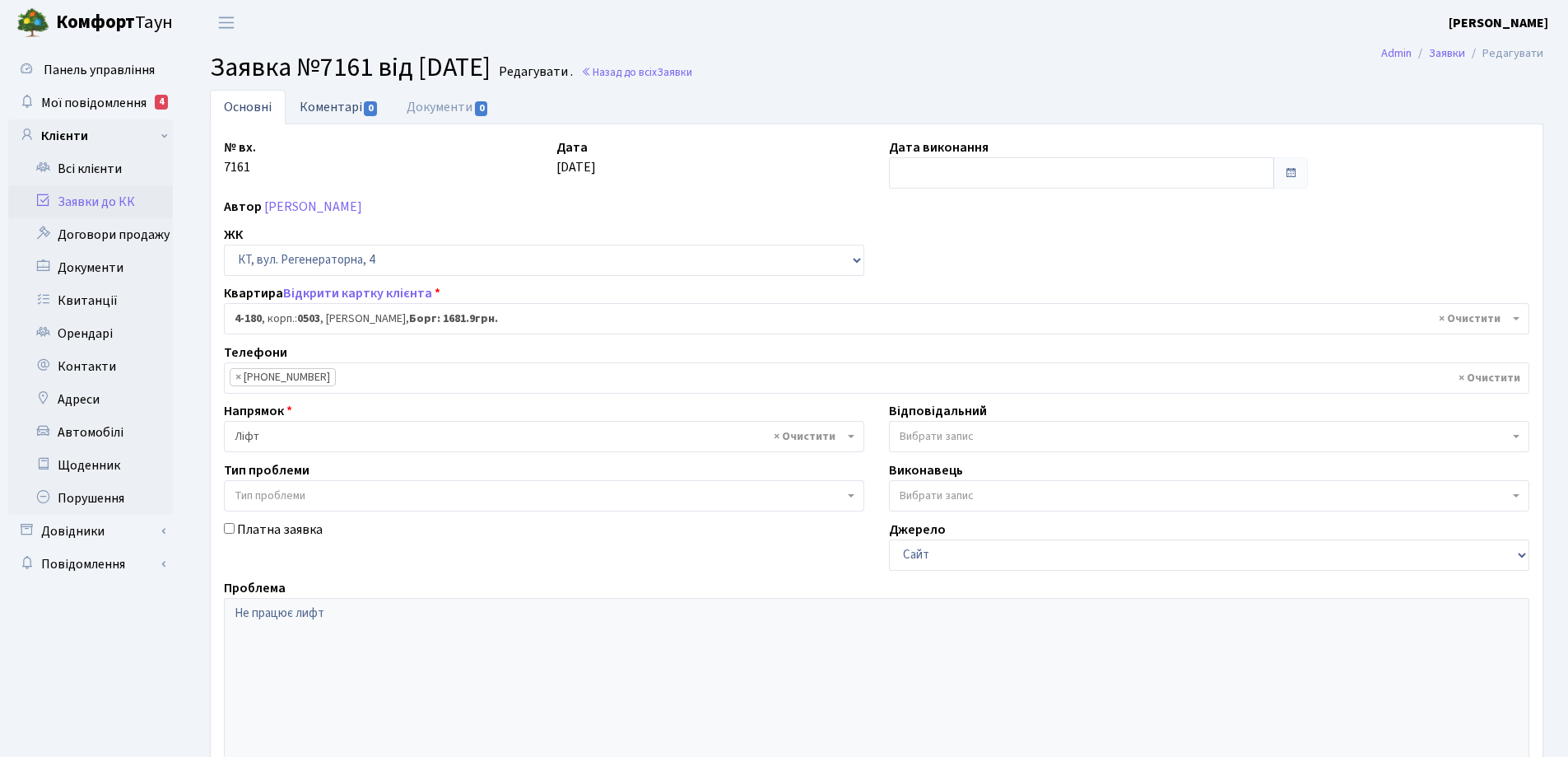
click at [315, 104] on link "Коментарі 0" at bounding box center [339, 107] width 107 height 34
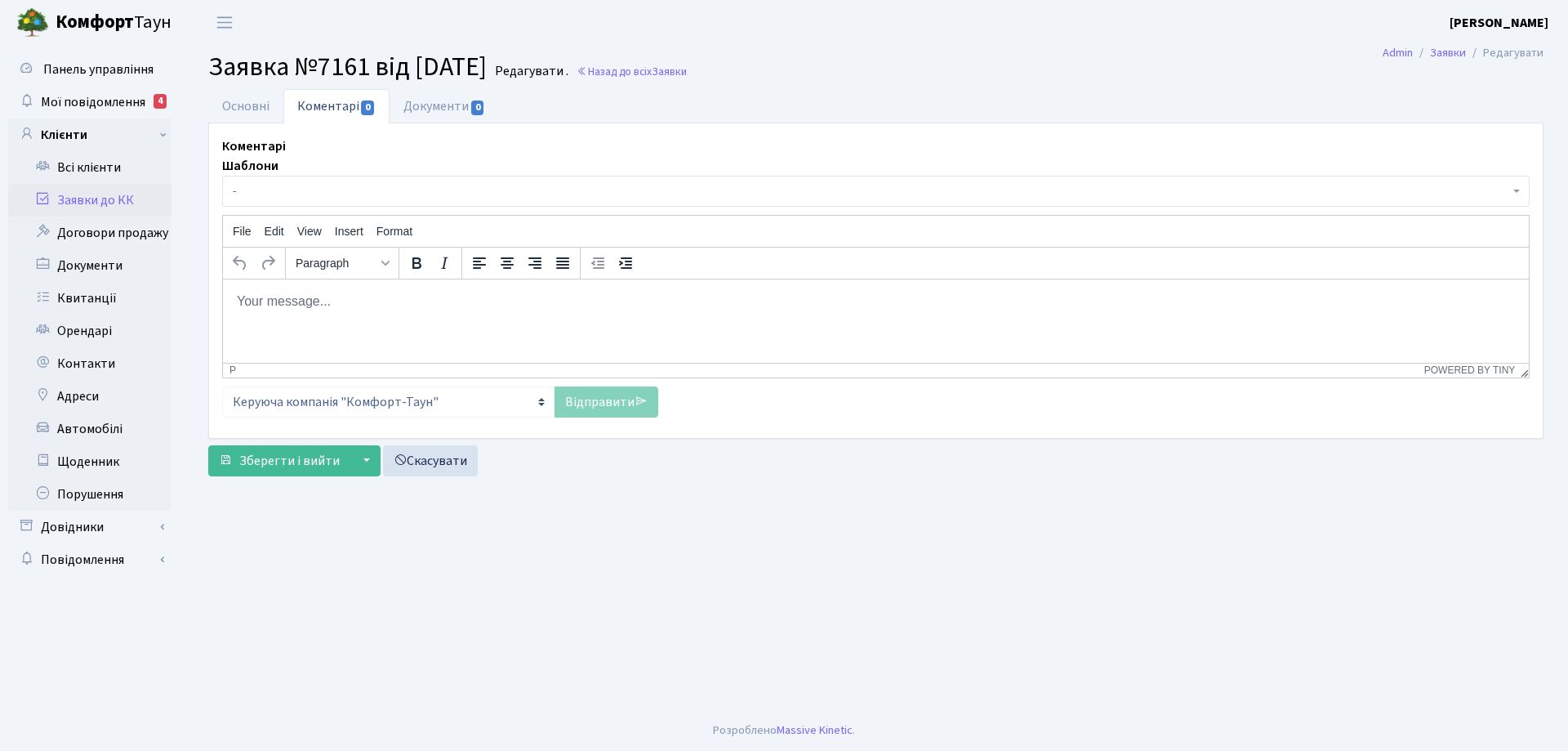
click at [316, 311] on html at bounding box center [876, 301] width 1306 height 44
click at [607, 402] on link "Відправити" at bounding box center [606, 401] width 104 height 31
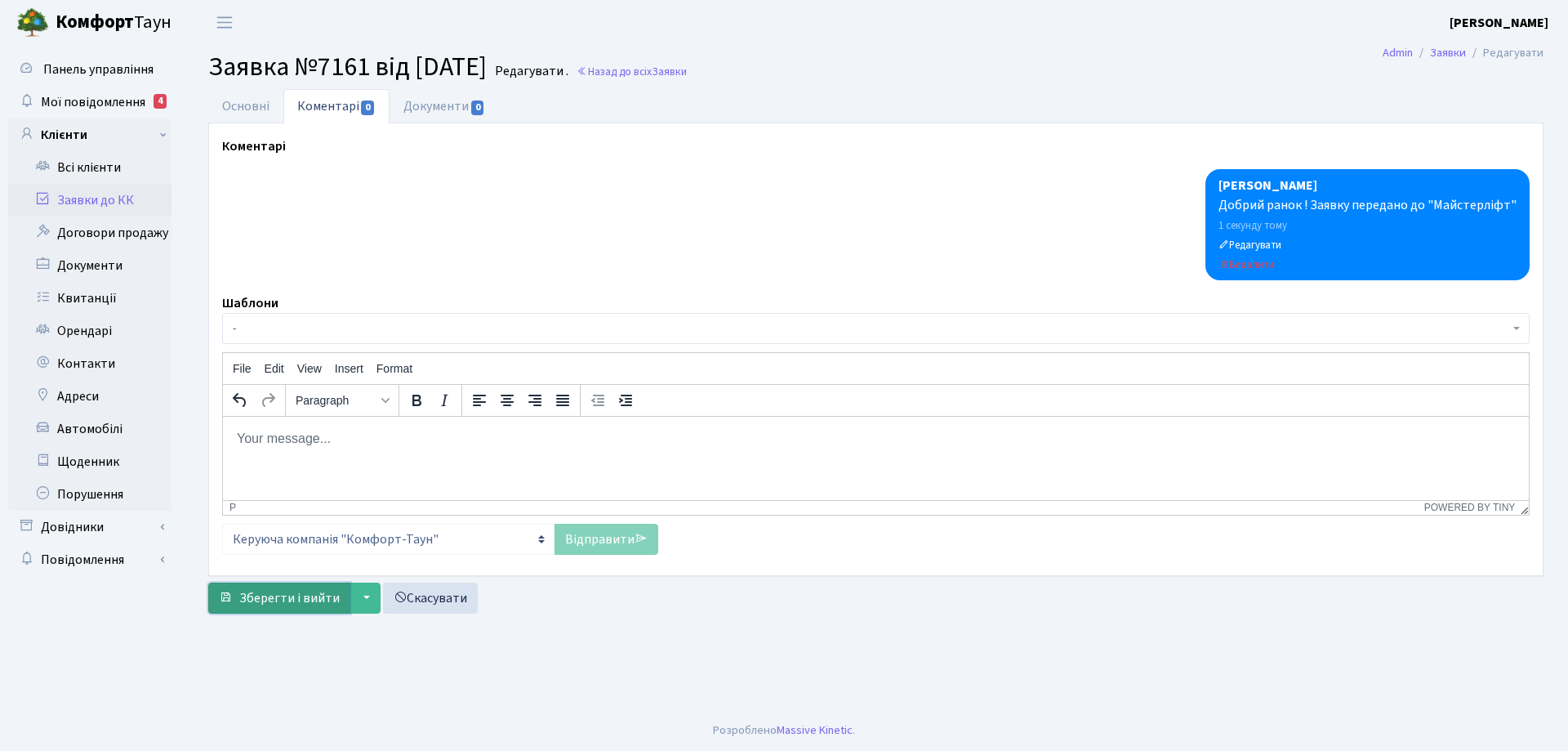
click at [319, 598] on span "Зберегти і вийти" at bounding box center [289, 598] width 100 height 18
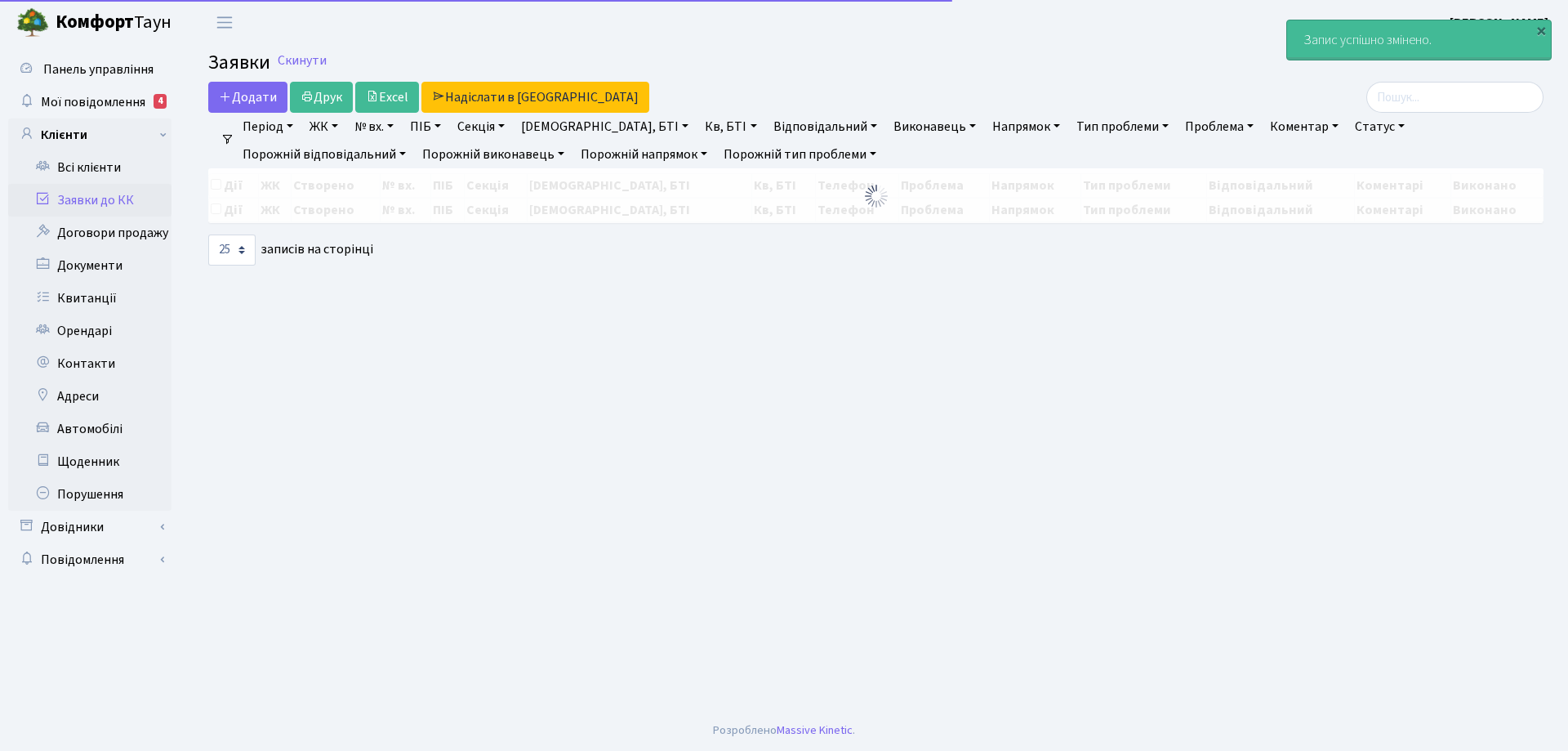
select select "25"
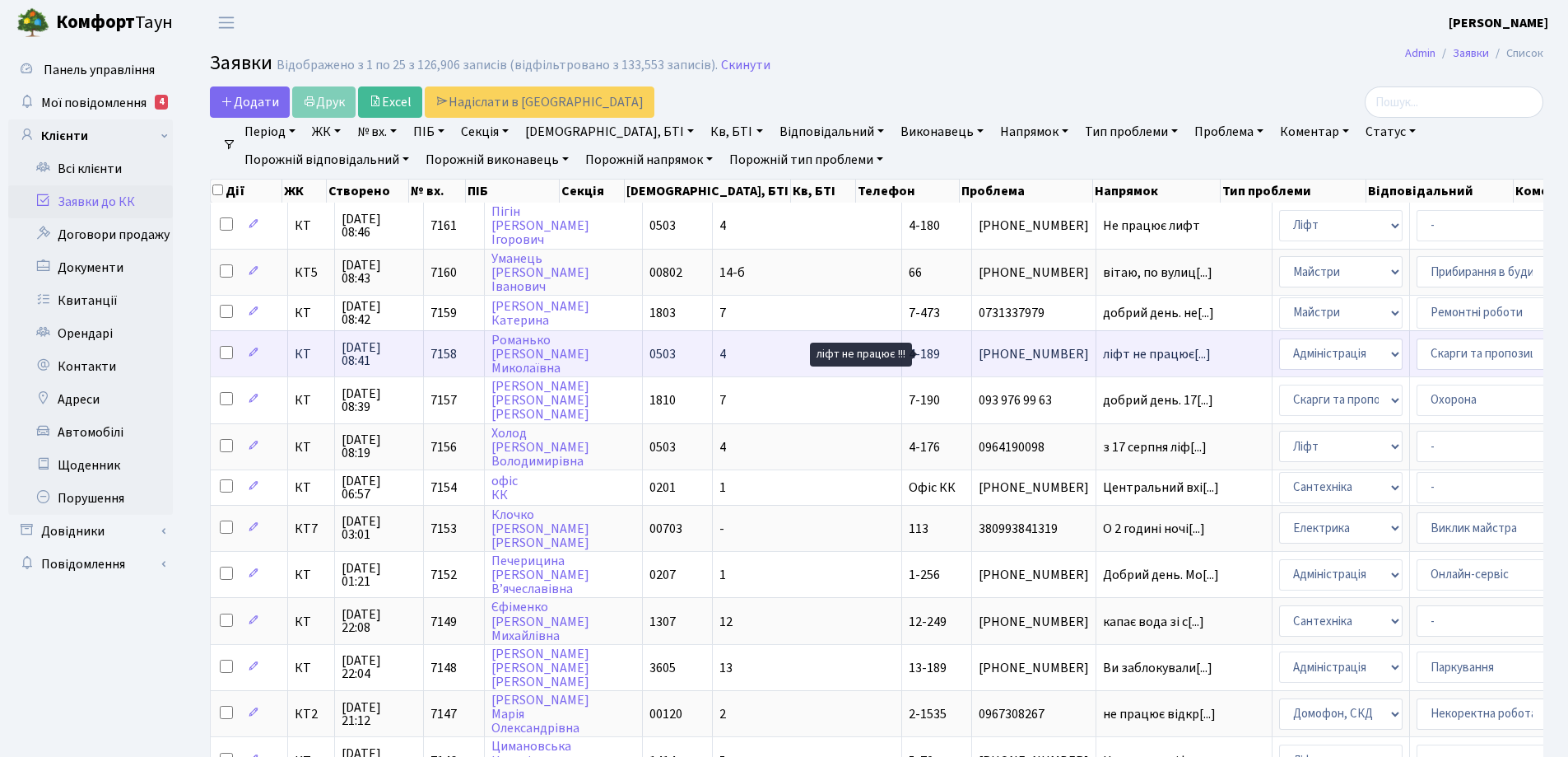
click at [1103, 357] on span "ліфт не працює[...]" at bounding box center [1157, 353] width 108 height 18
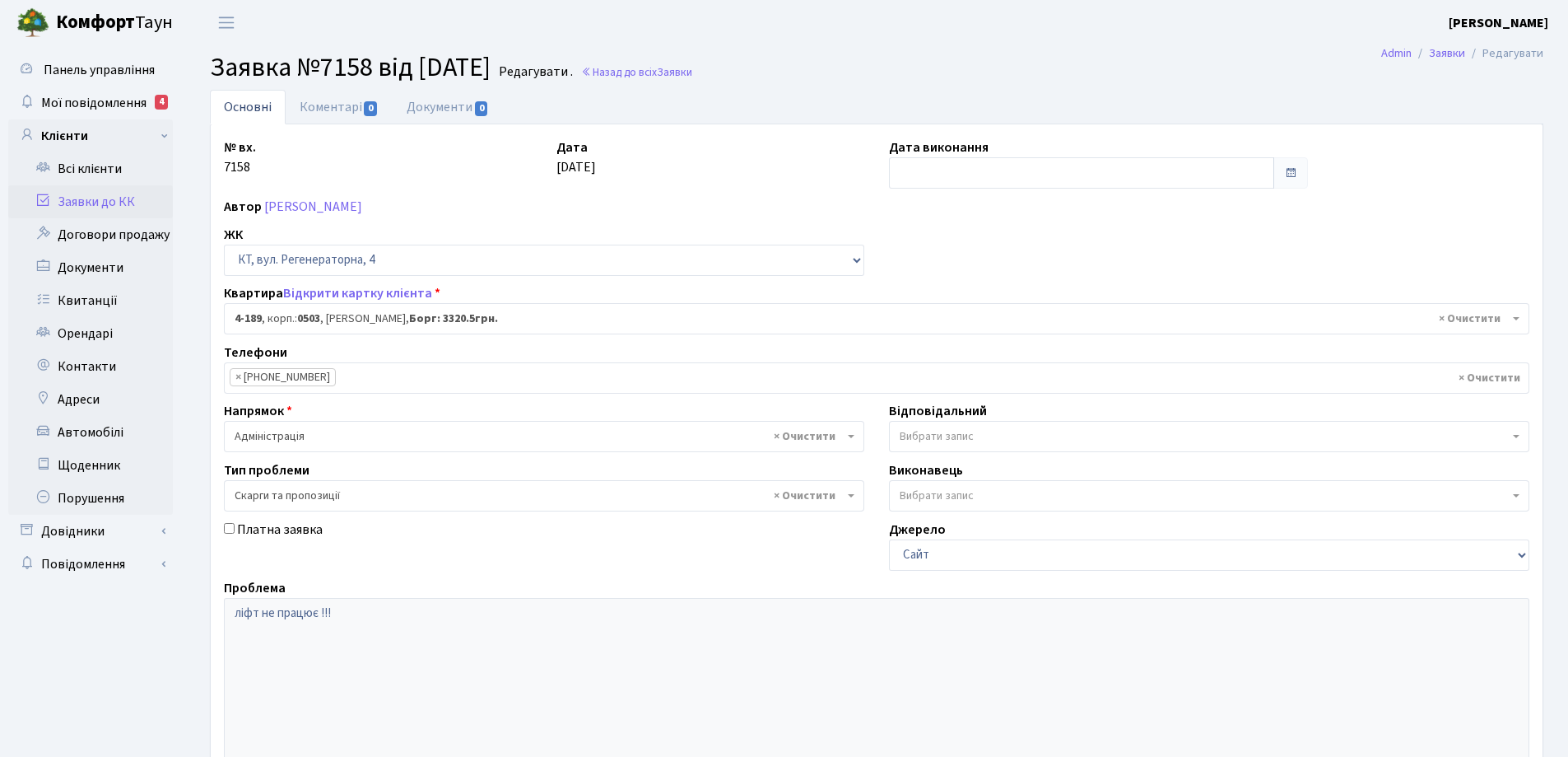
select select "1115"
select select "55"
click at [336, 110] on link "Коментарі 0" at bounding box center [339, 107] width 107 height 34
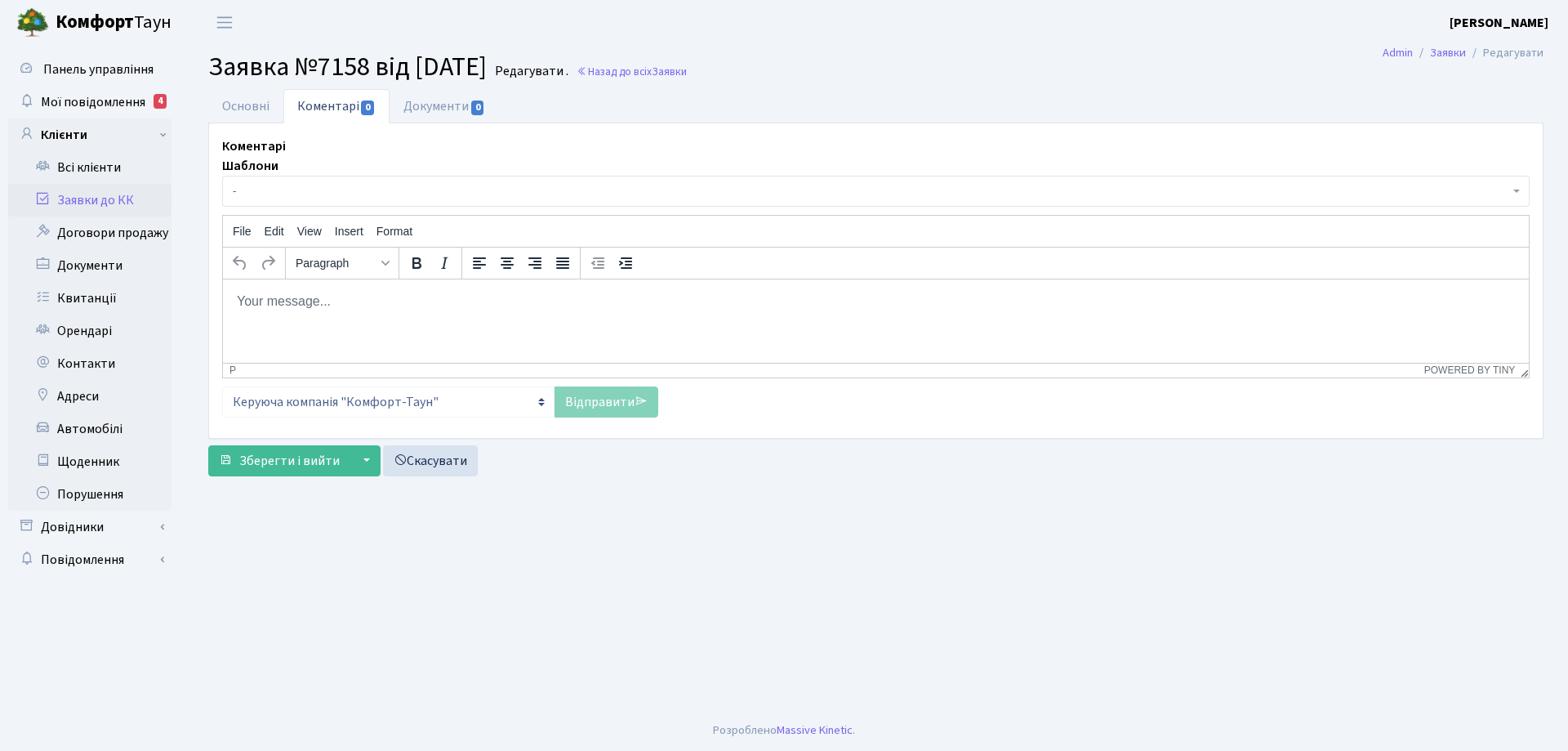
click at [305, 297] on body "Rich Text Area. Press ALT-0 for help." at bounding box center [875, 300] width 1280 height 18
click at [591, 406] on link "Відправити" at bounding box center [606, 401] width 104 height 31
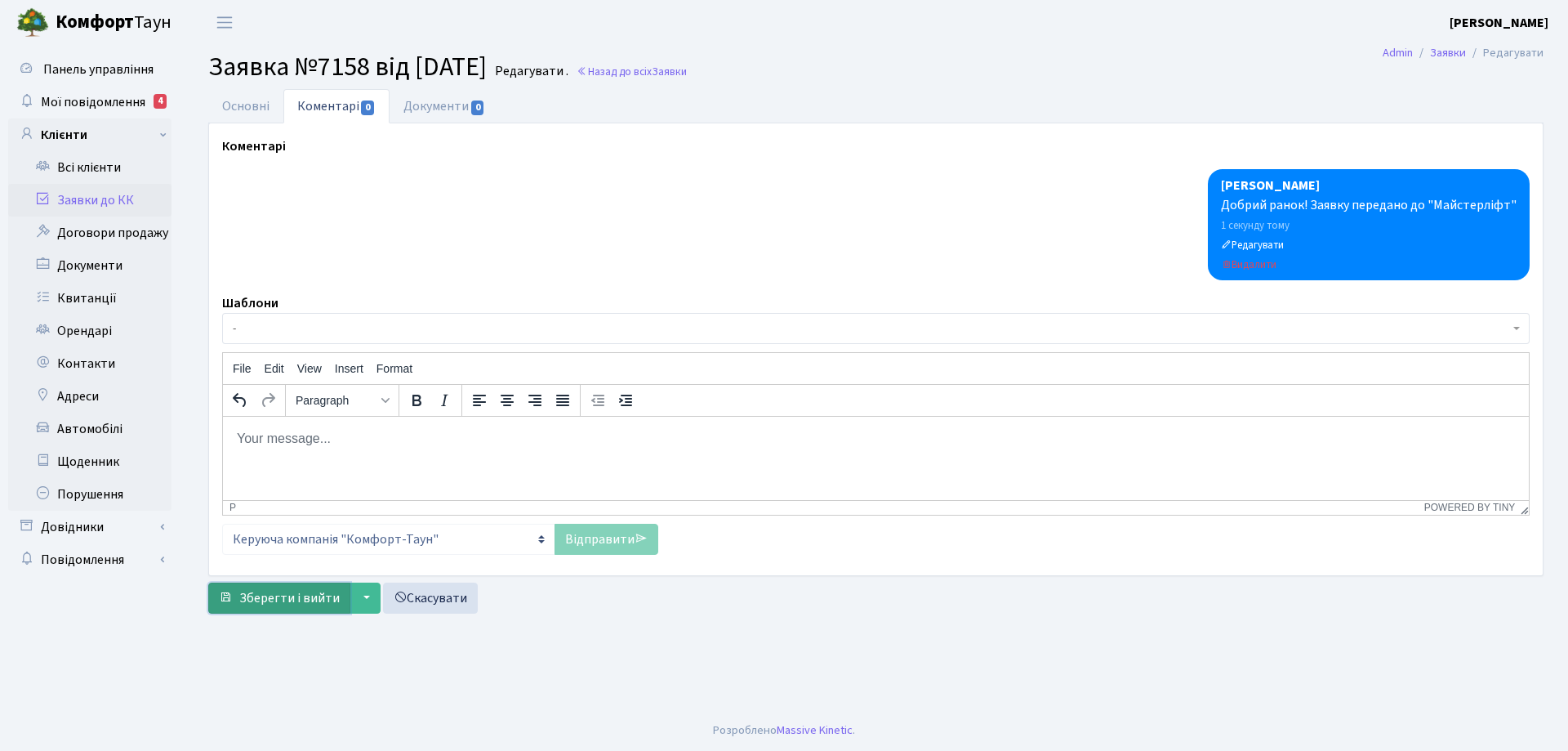
click at [300, 599] on span "Зберегти і вийти" at bounding box center [289, 598] width 100 height 18
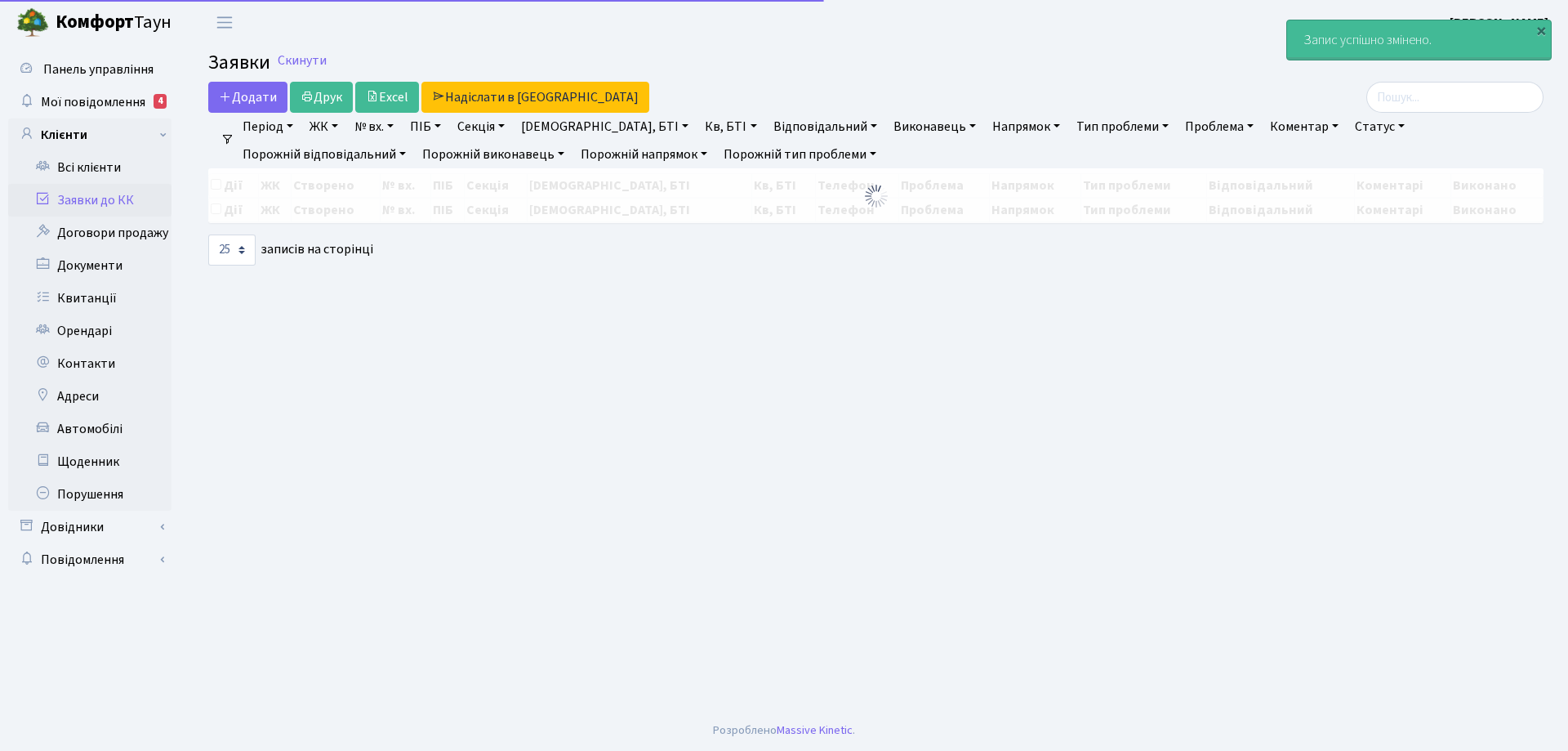
select select "25"
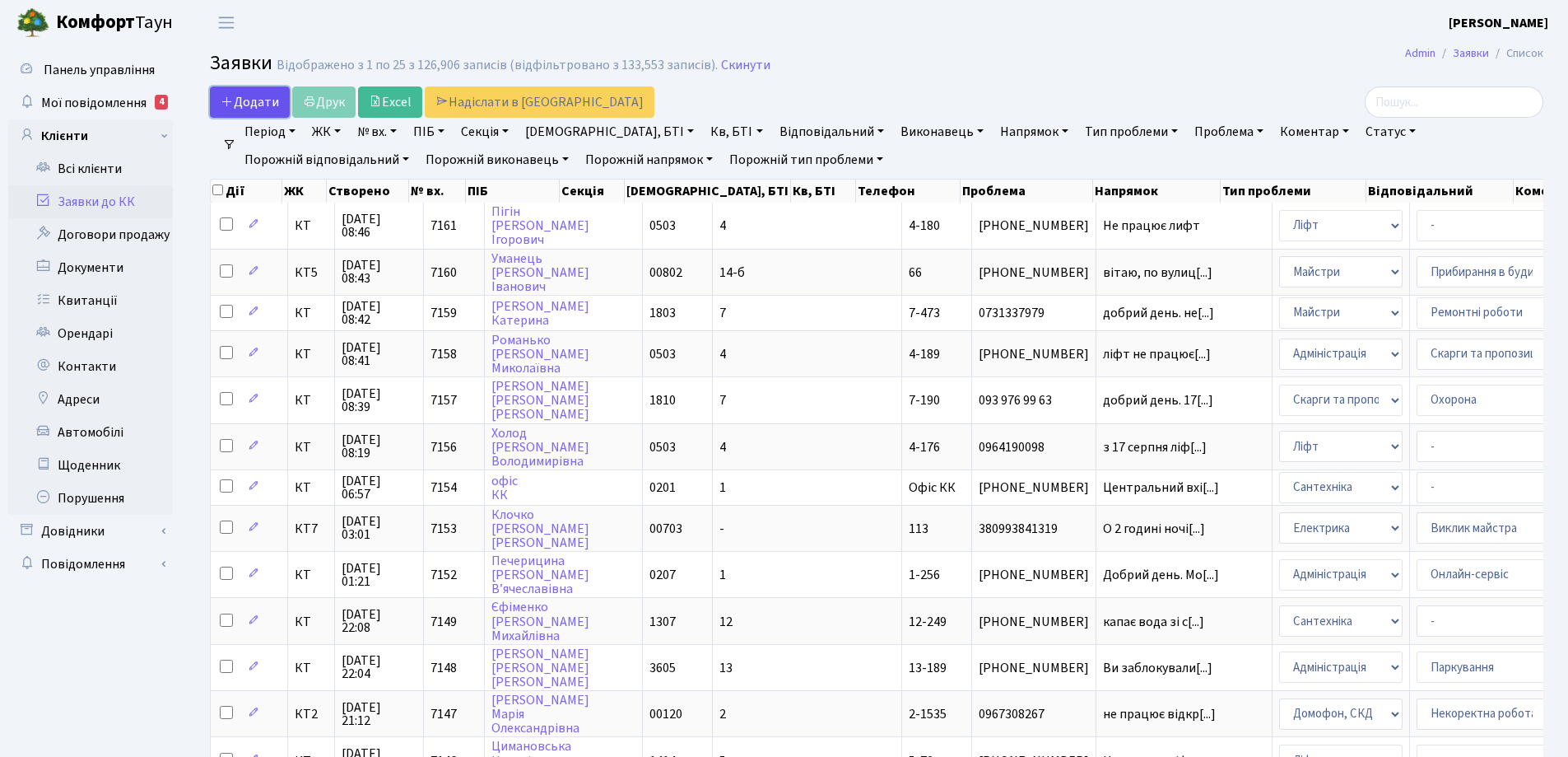
click at [245, 108] on span "Додати" at bounding box center [250, 102] width 59 height 18
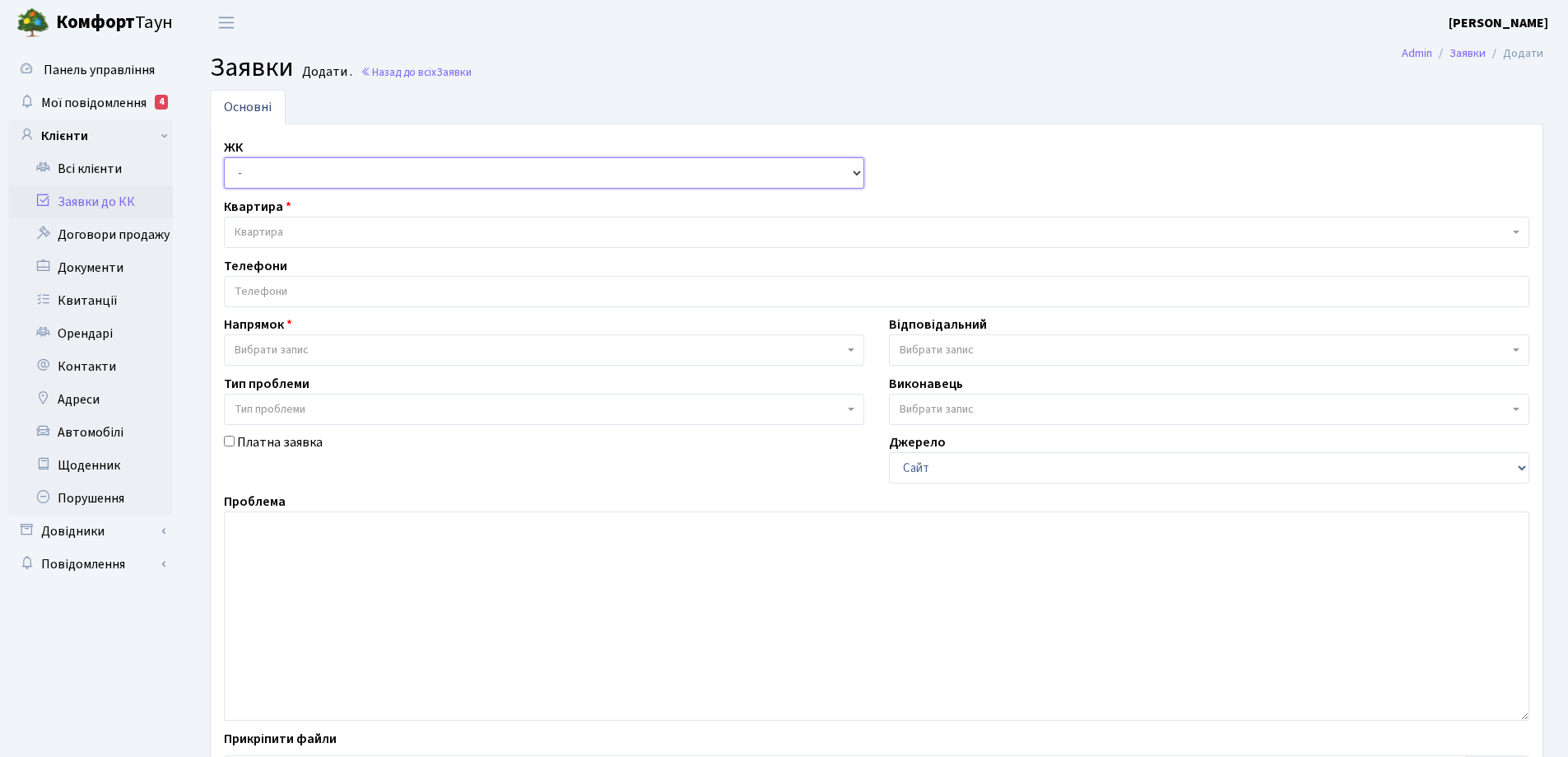
click at [861, 178] on select "- КТ, вул. Регенераторна, 4 КТ2, просп. Соборності, 17 КТ3, вул. Березнева, 16 …" at bounding box center [544, 172] width 640 height 31
click at [849, 174] on select "- КТ, вул. Регенераторна, 4 КТ2, просп. Соборності, 17 КТ3, вул. Березнева, 16 …" at bounding box center [544, 172] width 640 height 31
click at [266, 170] on select "- КТ, вул. Регенераторна, 4 КТ2, просп. Соборності, 17 КТ3, вул. Березнева, 16 …" at bounding box center [544, 172] width 640 height 31
select select "271"
click at [224, 157] on select "- КТ, вул. Регенераторна, 4 КТ2, просп. Соборності, 17 КТ3, вул. Березнева, 16 …" at bounding box center [544, 172] width 640 height 31
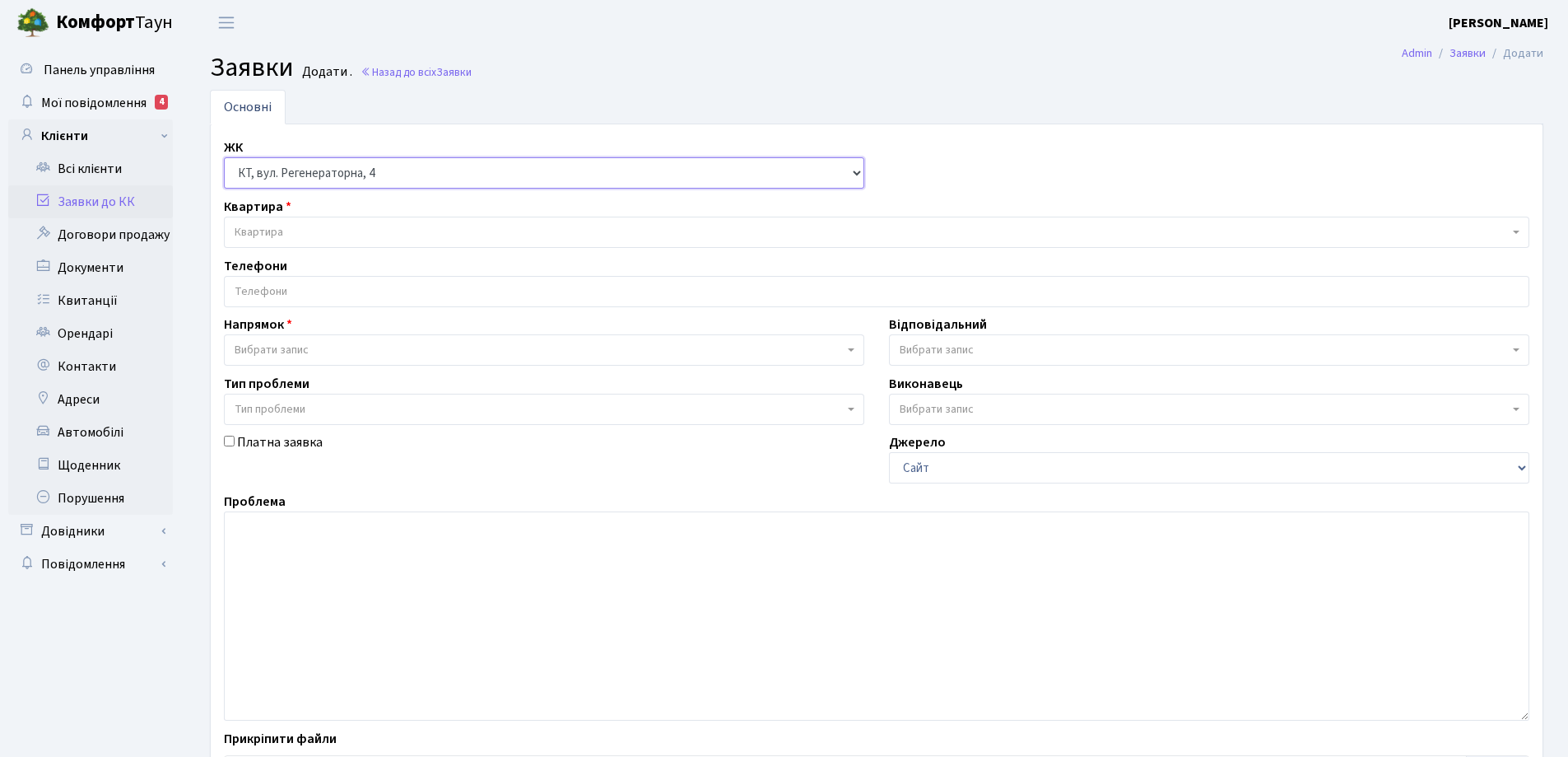
select select
click at [274, 229] on span "Квартира" at bounding box center [258, 232] width 48 height 16
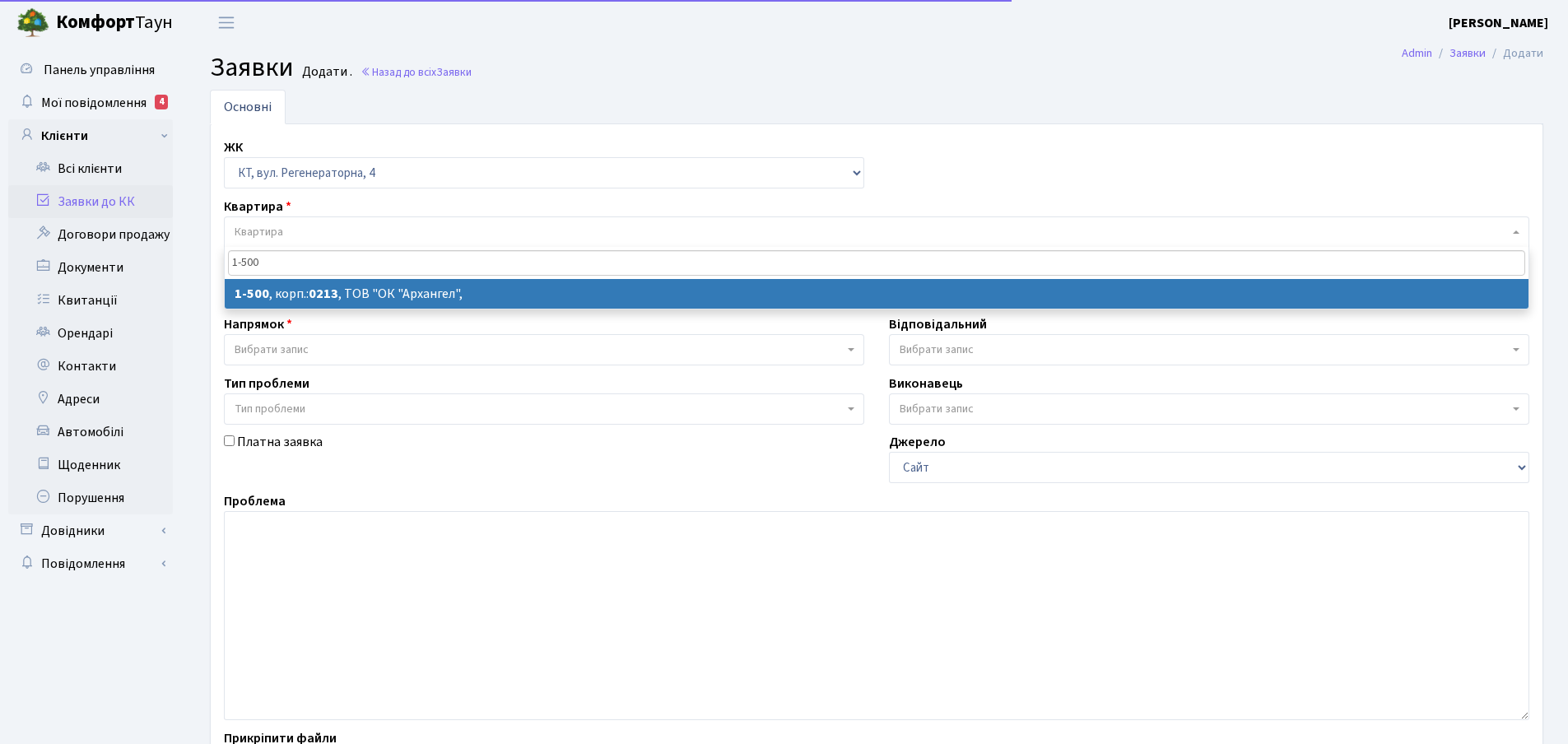
type input "1-500"
select select
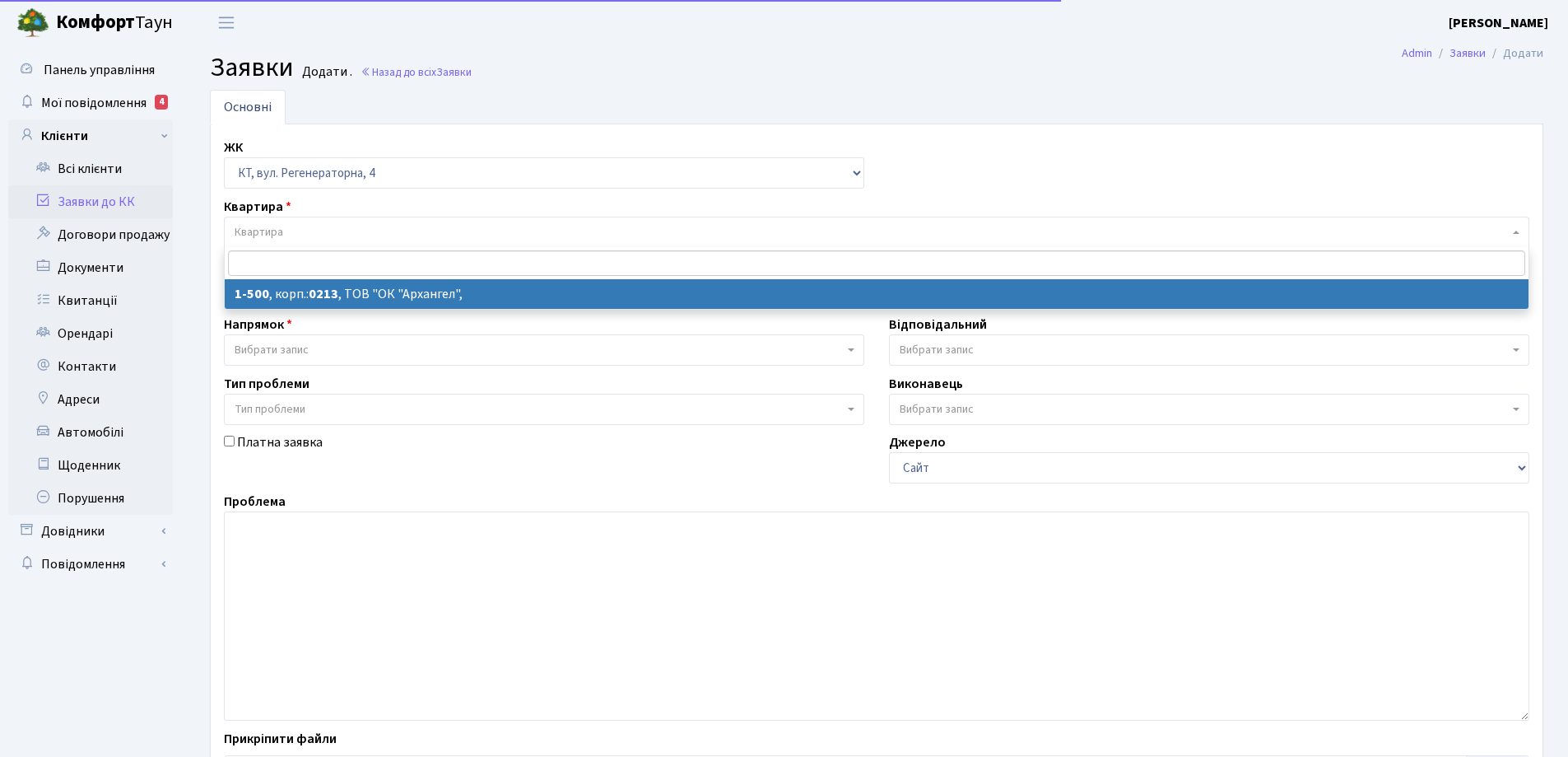
select select "16285"
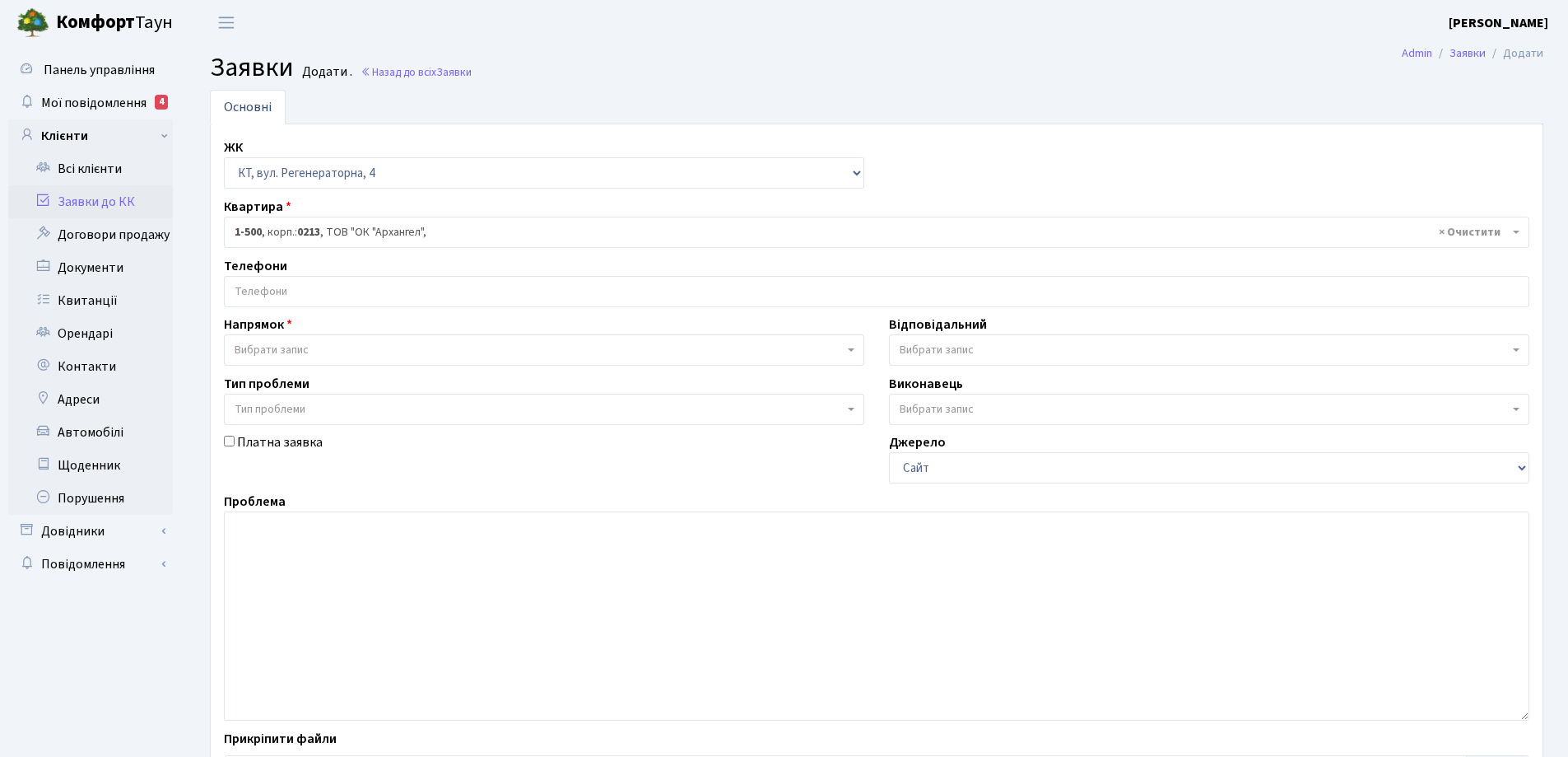
click at [347, 287] on input "search" at bounding box center [877, 291] width 1304 height 30
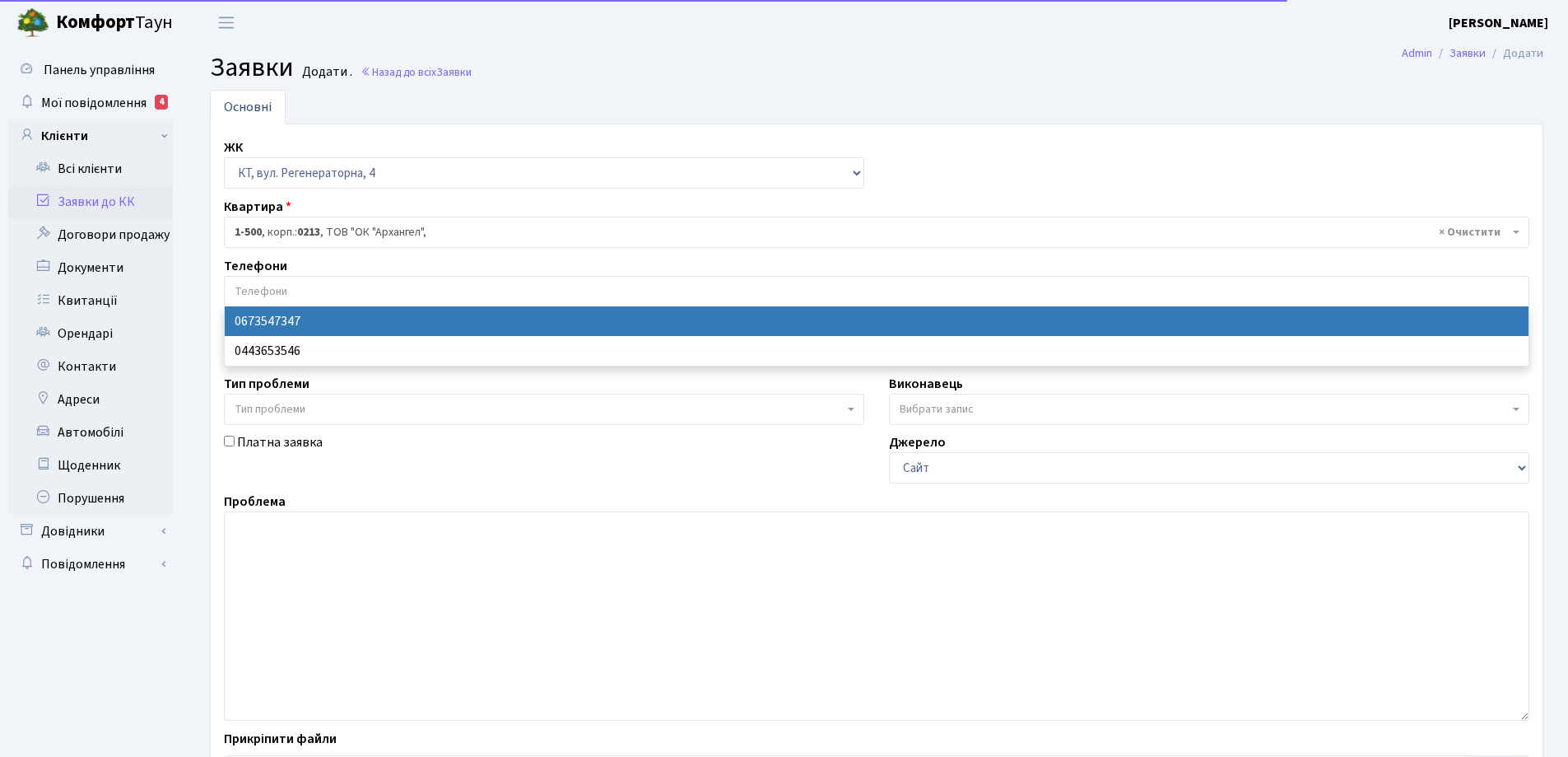
select select "28693"
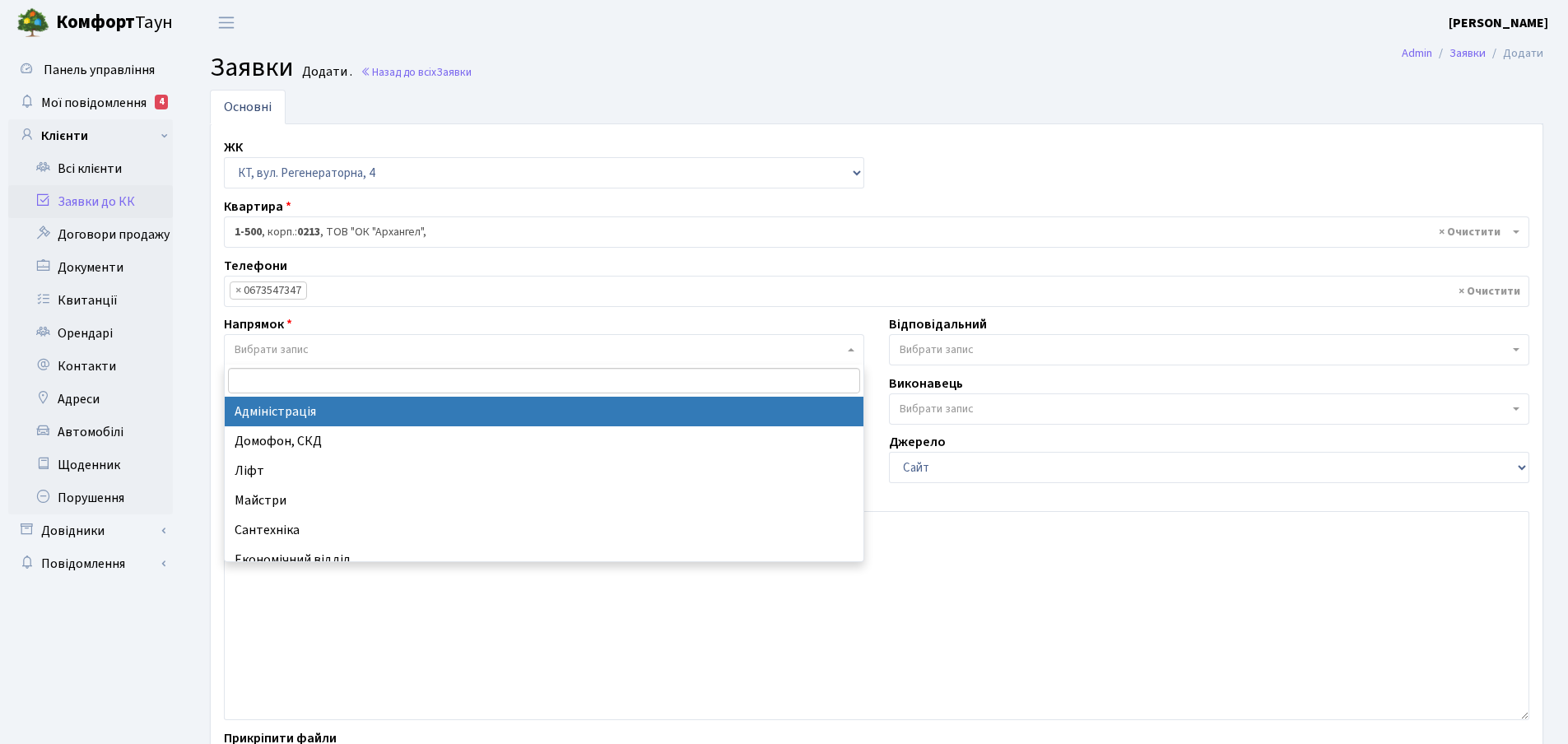
click at [853, 352] on span at bounding box center [853, 350] width 3 height 31
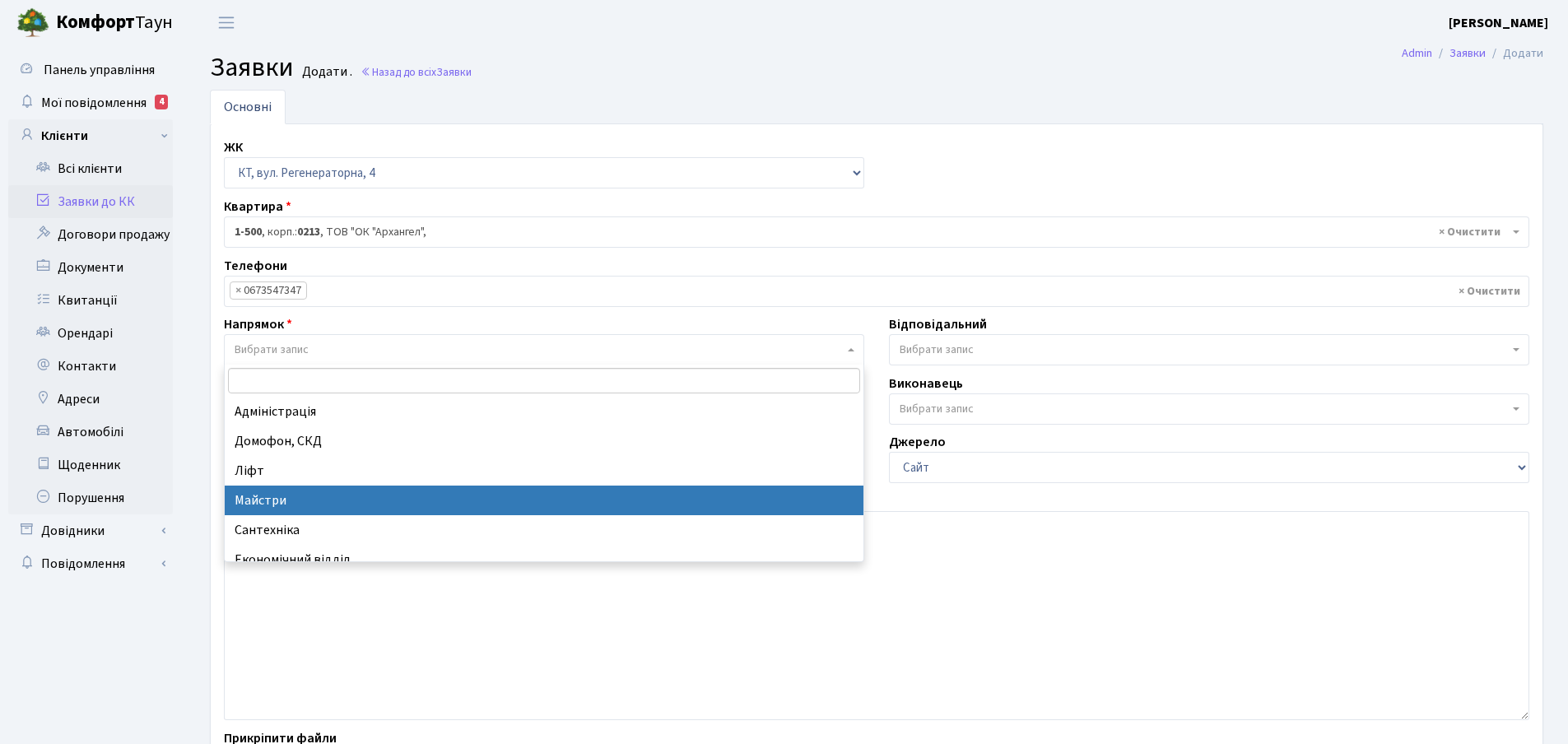
select select "1"
select select
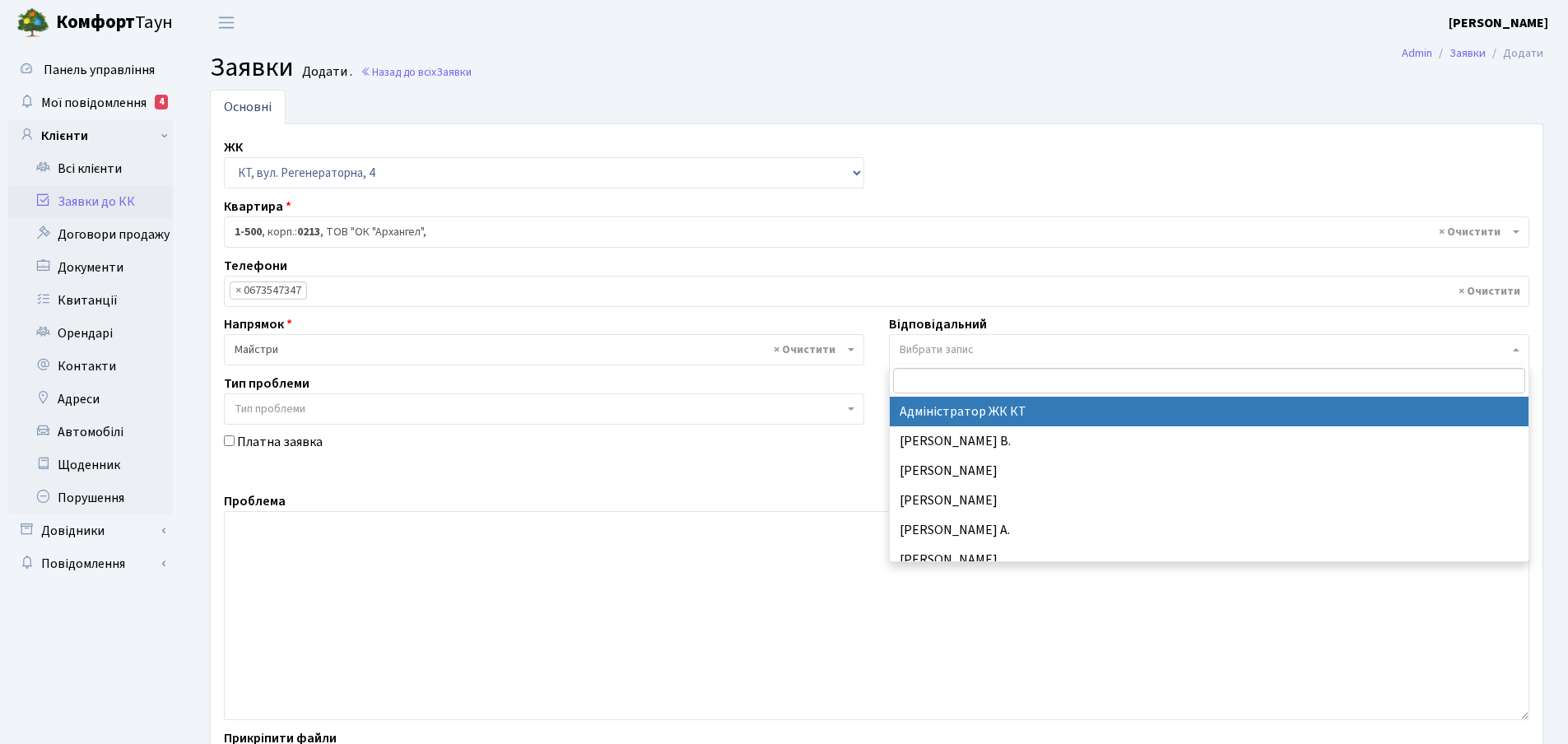
click at [1518, 350] on b at bounding box center [1517, 350] width 7 height 3
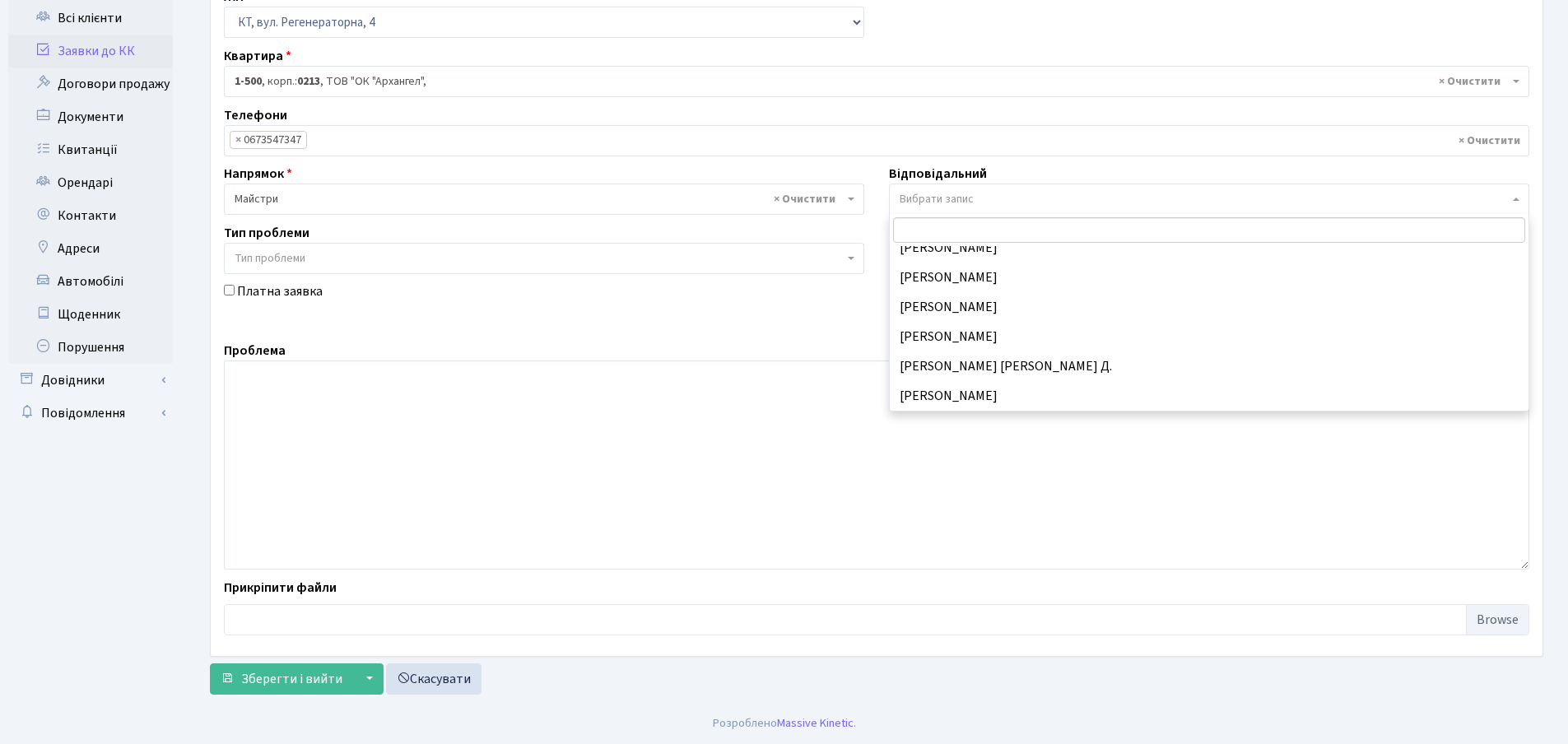
scroll to position [494, 0]
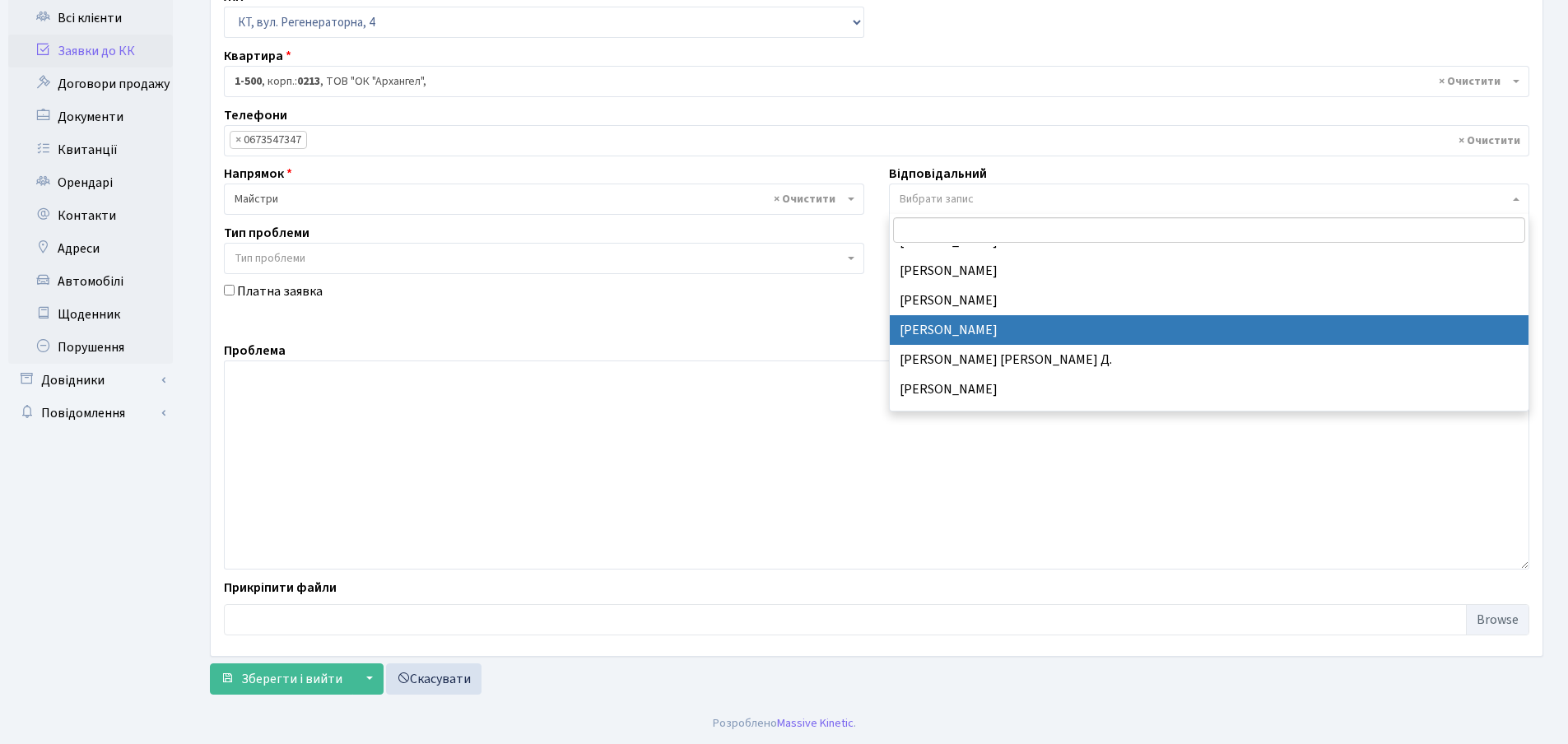
select select "42"
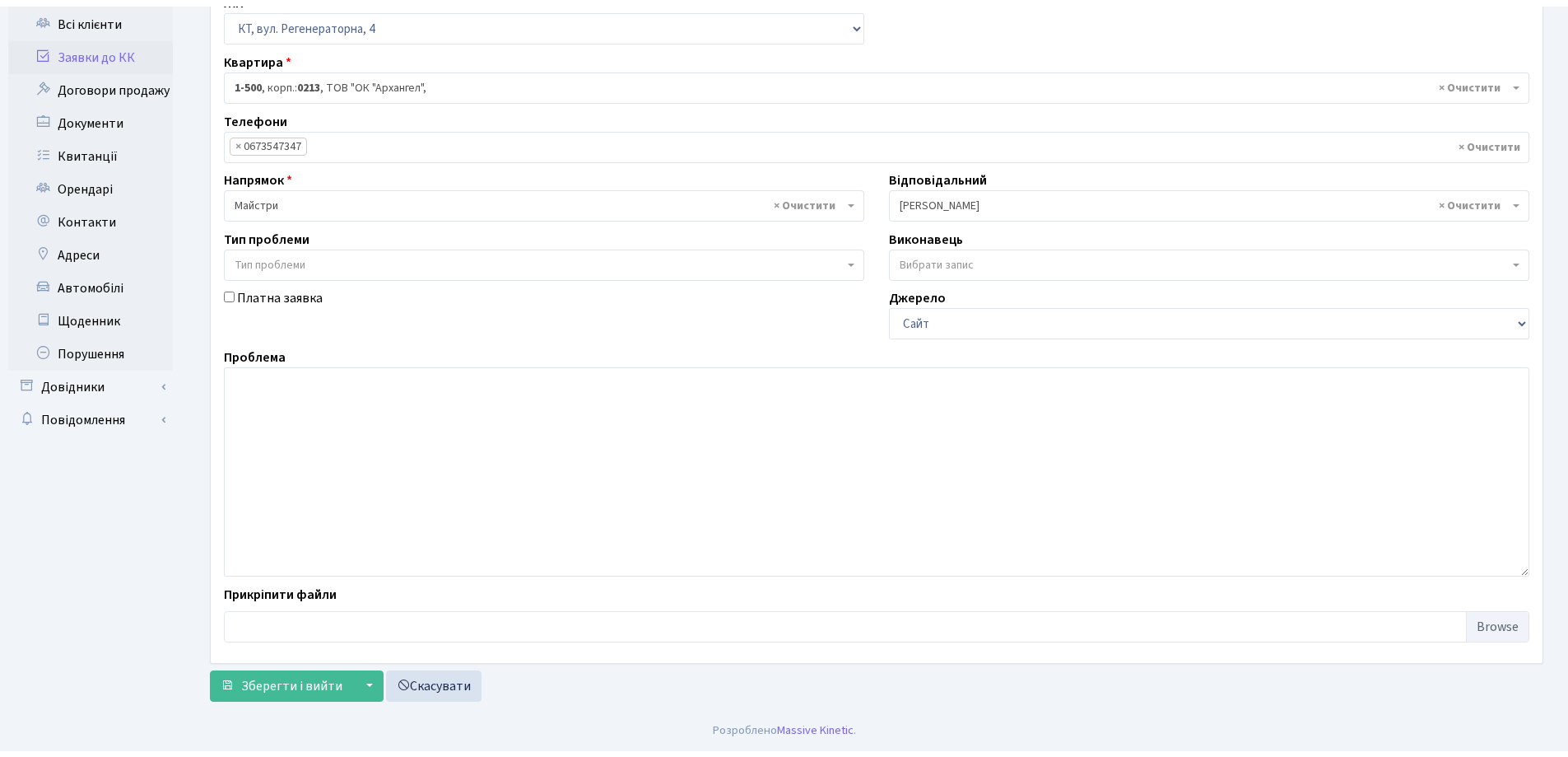
scroll to position [138, 0]
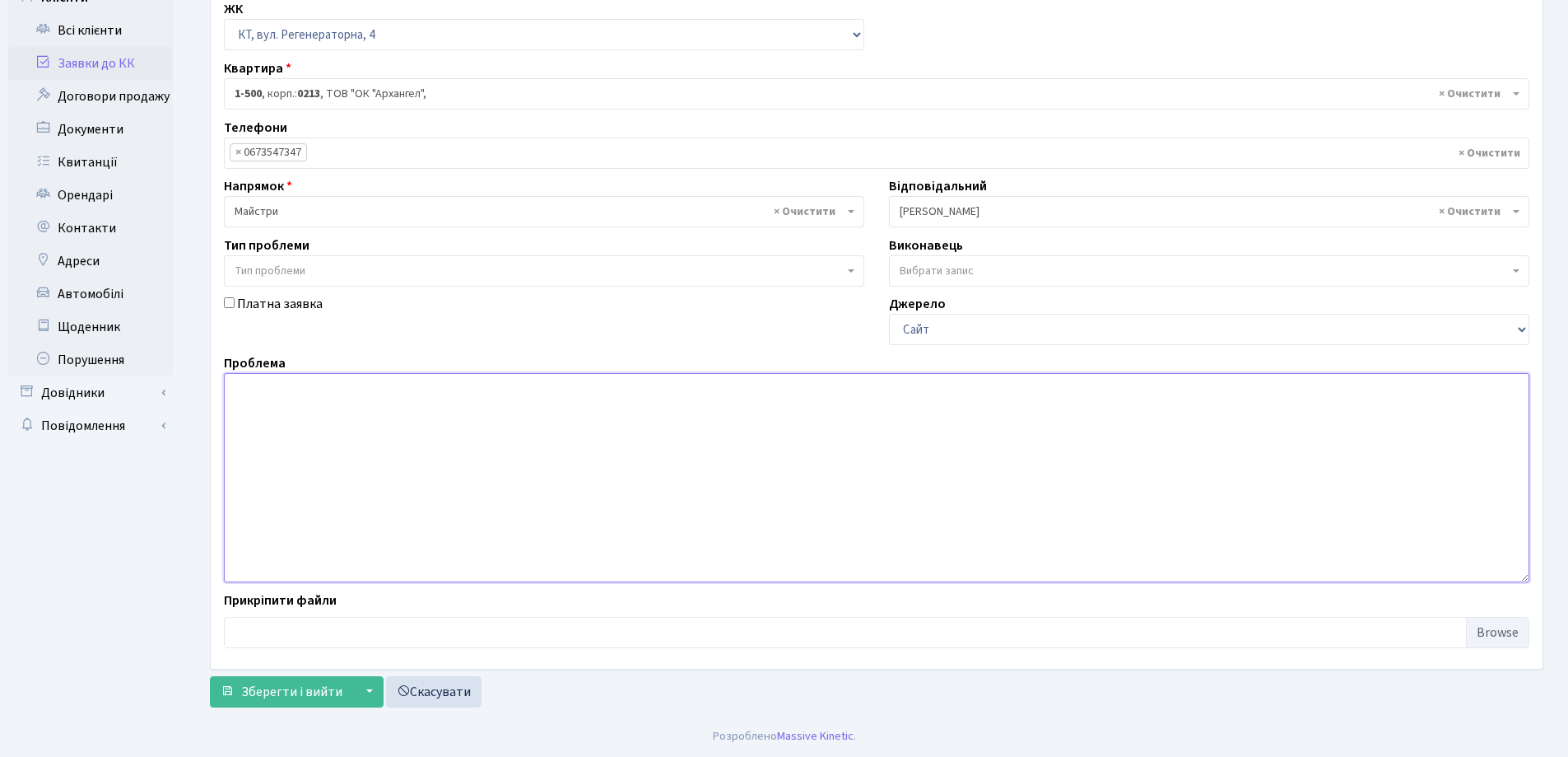
click at [270, 398] on textarea at bounding box center [877, 477] width 1306 height 209
type textarea "Регенераторна 4, між 2-м та 8-м корпусом не працює хвіртка"
click at [309, 688] on span "Зберегти і вийти" at bounding box center [291, 692] width 101 height 18
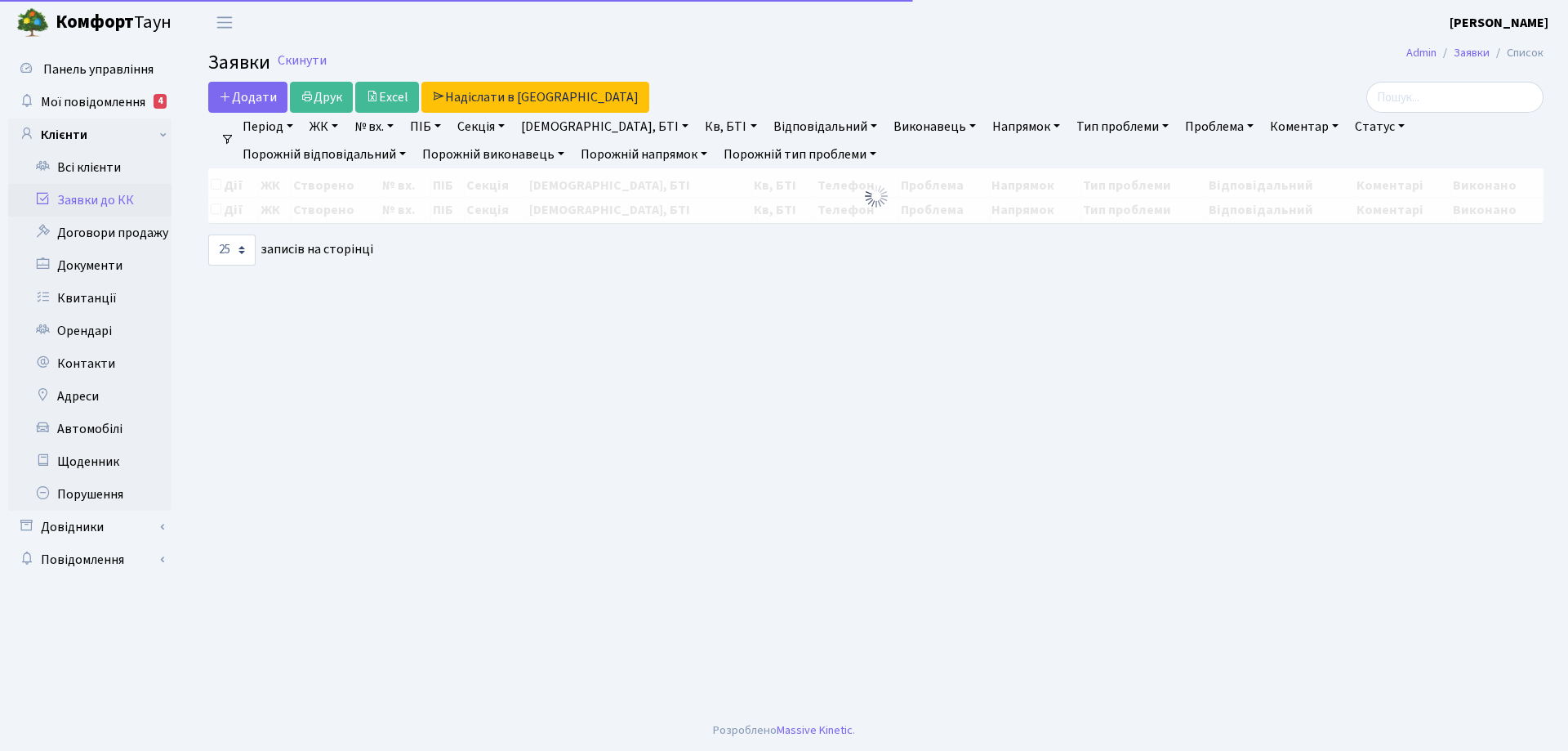
select select "25"
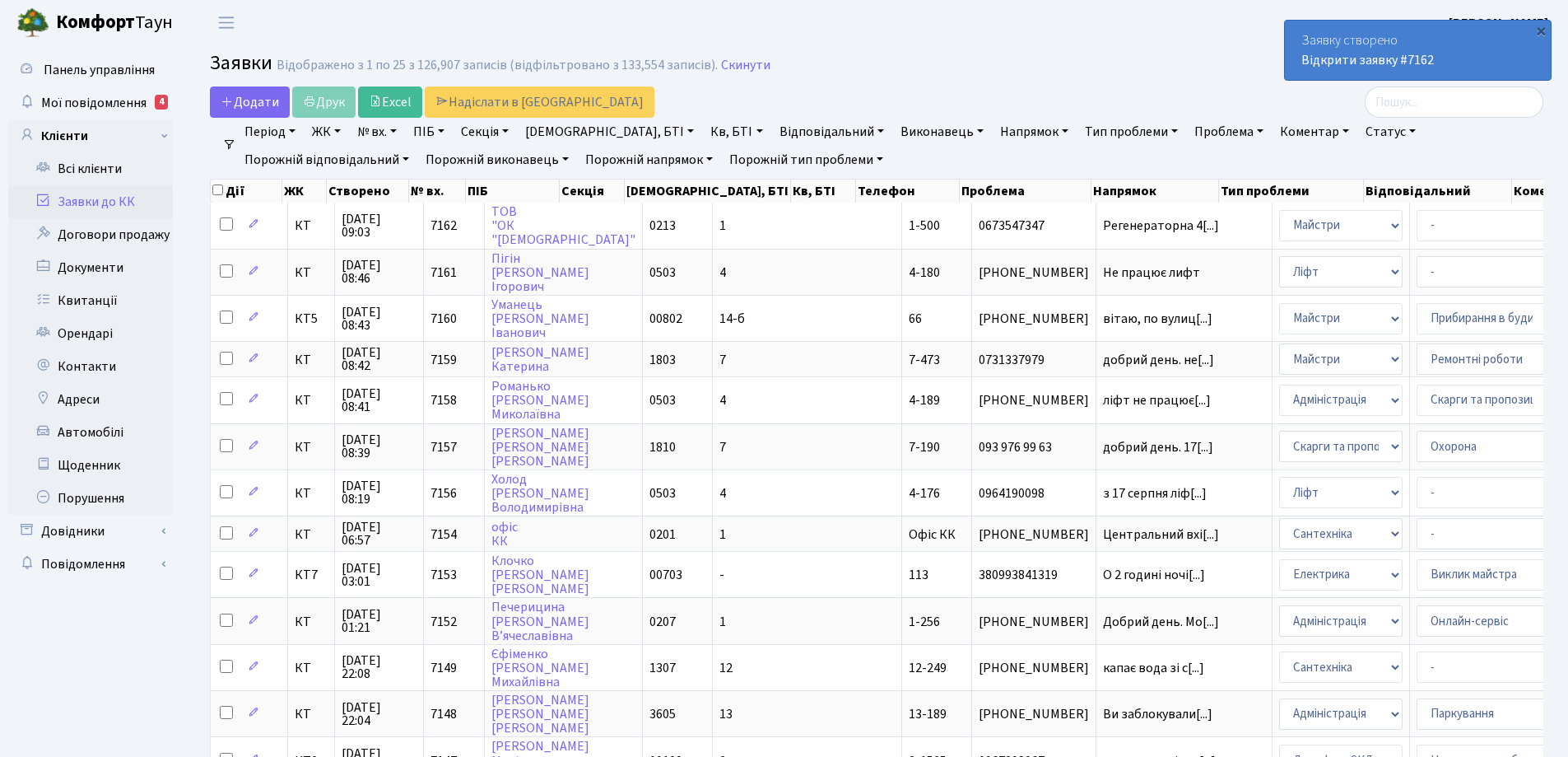
click at [379, 139] on link "№ вх." at bounding box center [377, 132] width 53 height 28
type input "6372"
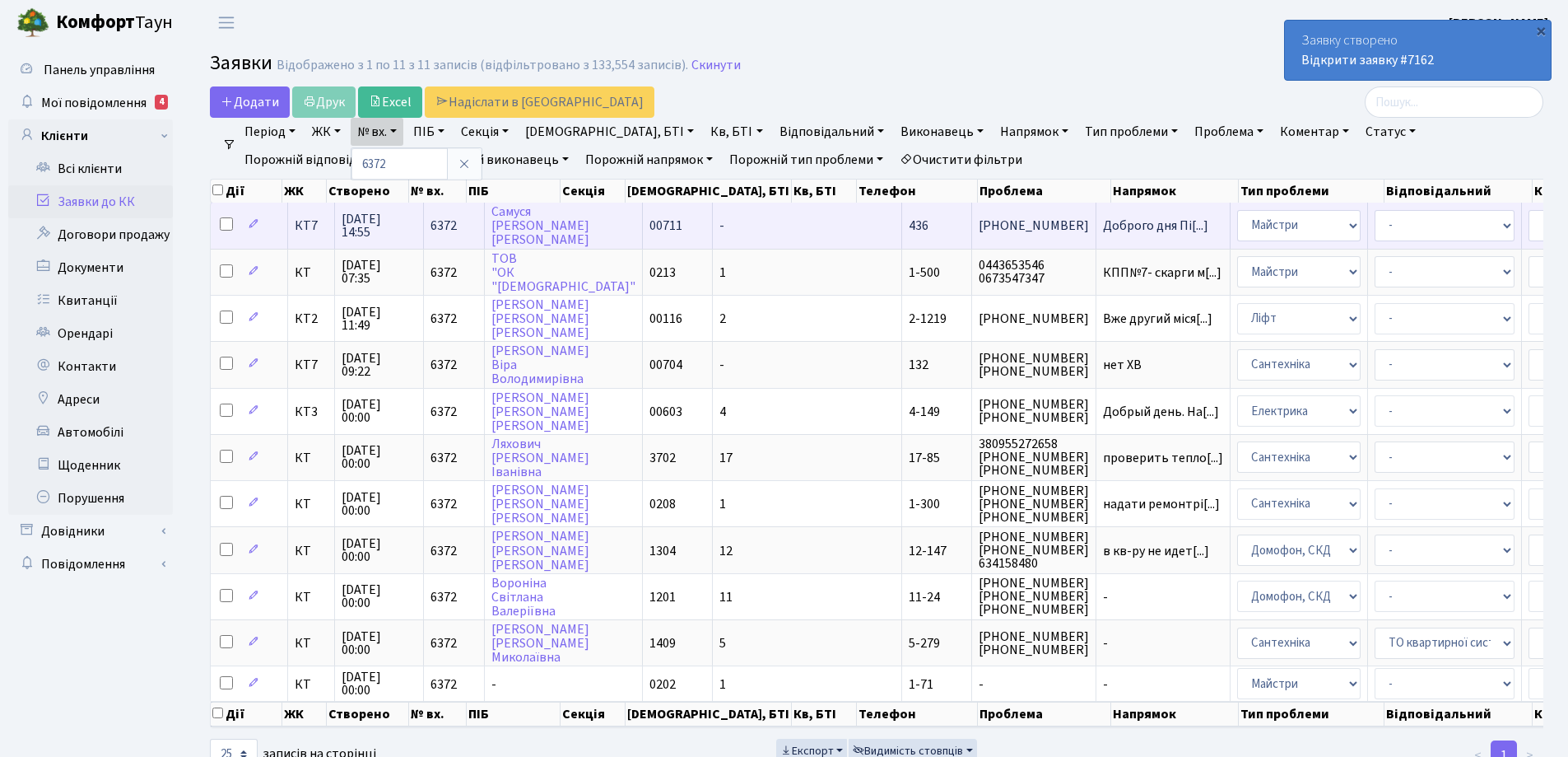
click at [300, 234] on td "КТ7" at bounding box center [311, 224] width 47 height 45
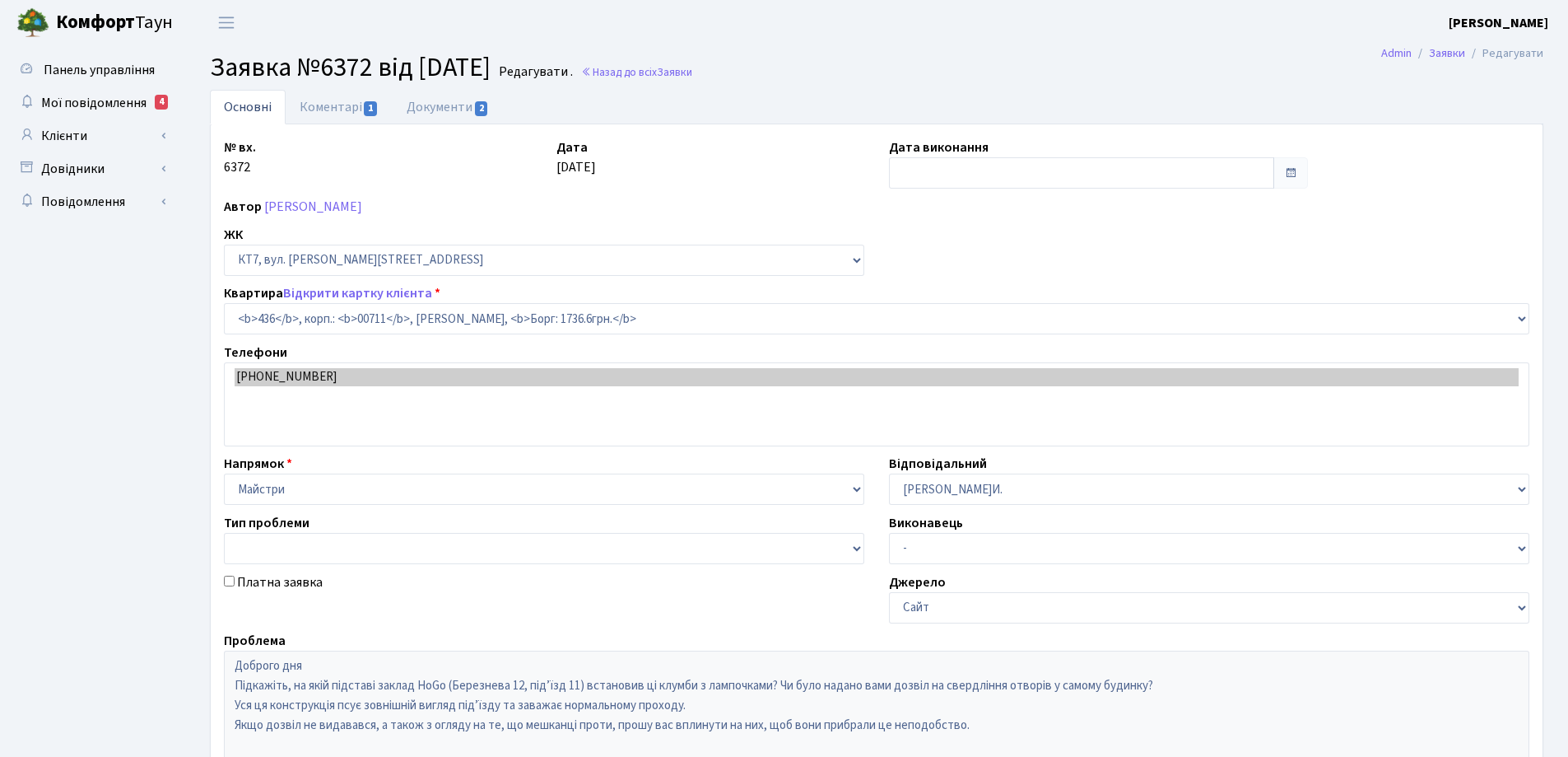
select select "19019"
